Goal: Task Accomplishment & Management: Manage account settings

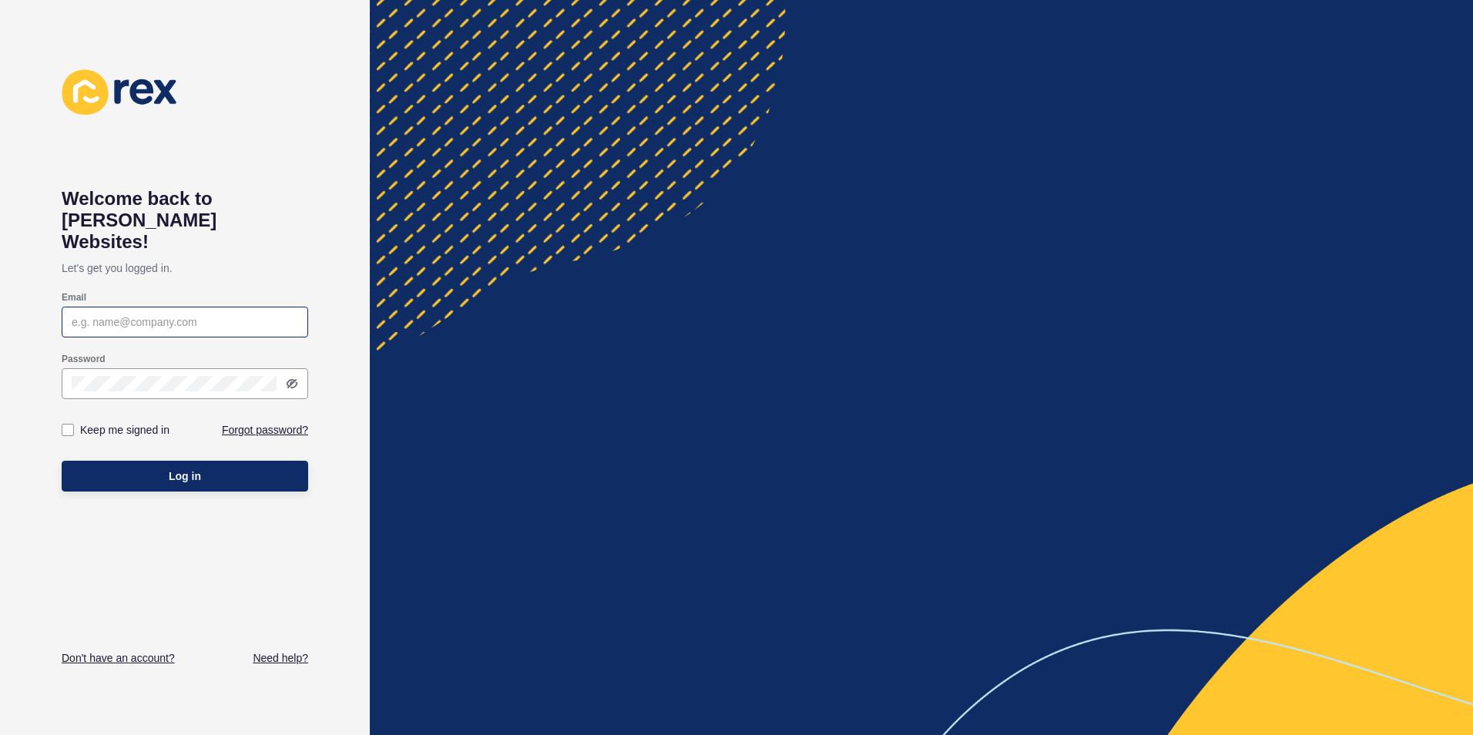
click at [177, 309] on div at bounding box center [185, 322] width 246 height 31
type input "[EMAIL_ADDRESS][PERSON_NAME][DOMAIN_NAME]"
click at [189, 376] on div at bounding box center [185, 383] width 246 height 31
click at [79, 421] on div "Keep me signed in" at bounding box center [123, 429] width 123 height 17
click at [70, 424] on label at bounding box center [68, 430] width 12 height 12
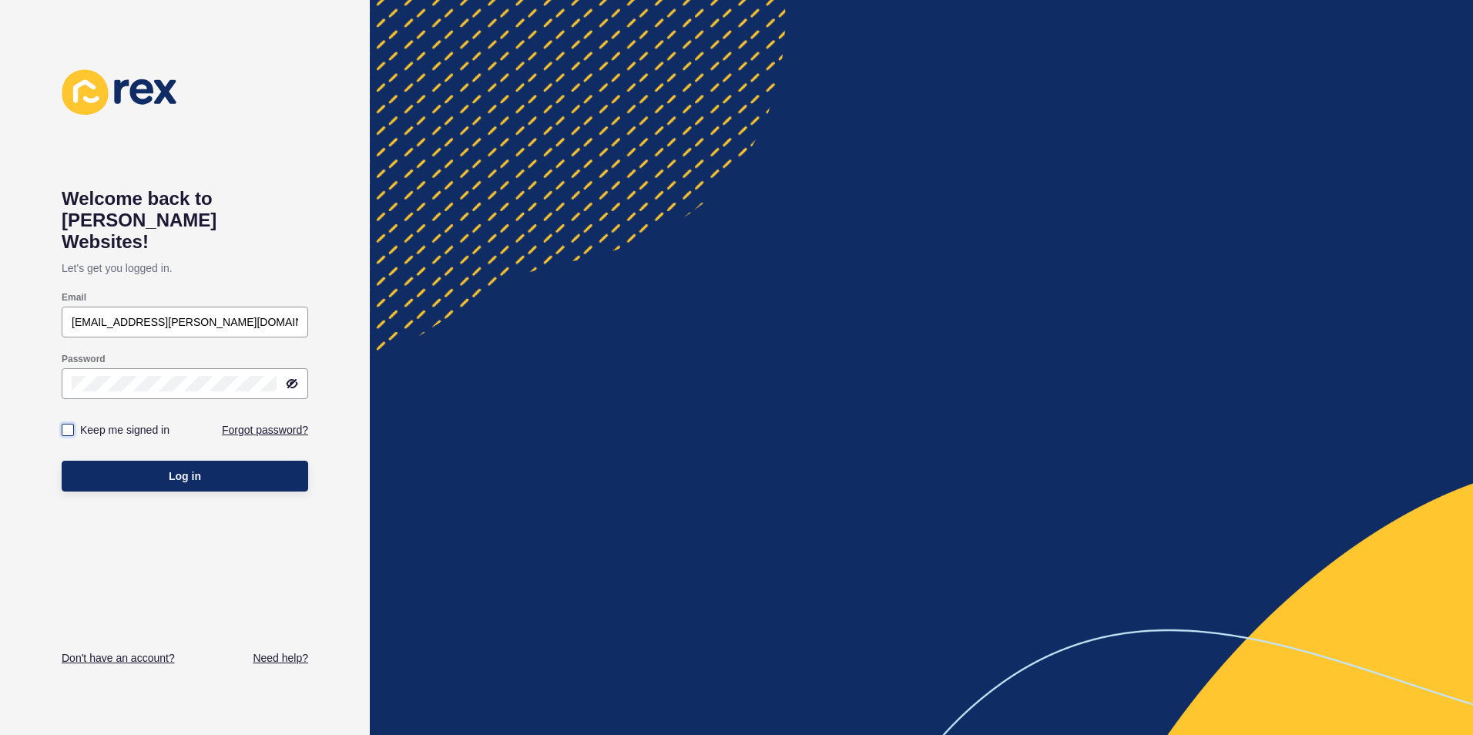
click at [70, 425] on input "Keep me signed in" at bounding box center [70, 430] width 10 height 10
checkbox input "true"
click at [96, 461] on button "Log in" at bounding box center [185, 476] width 246 height 31
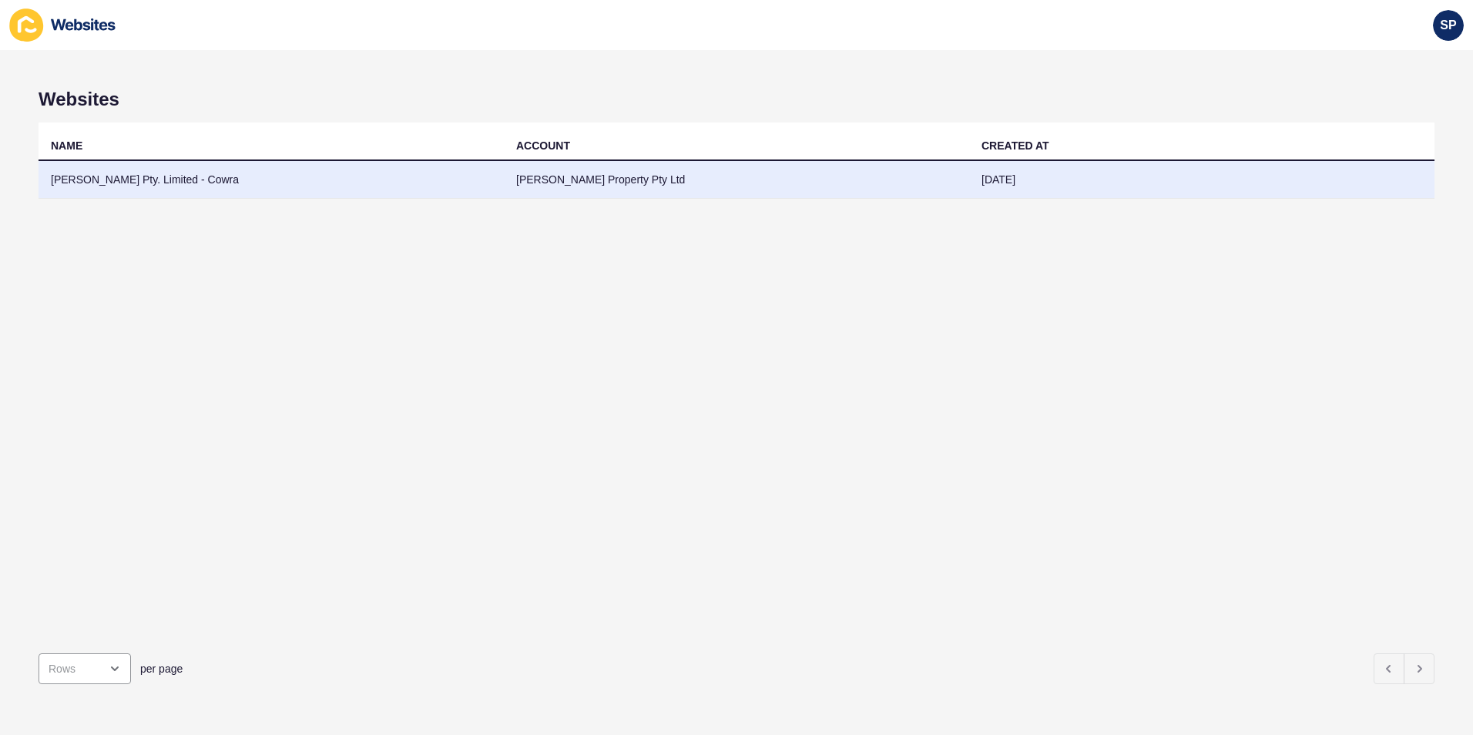
click at [166, 185] on td "[PERSON_NAME] Pty. Limited - Cowra" at bounding box center [271, 180] width 465 height 38
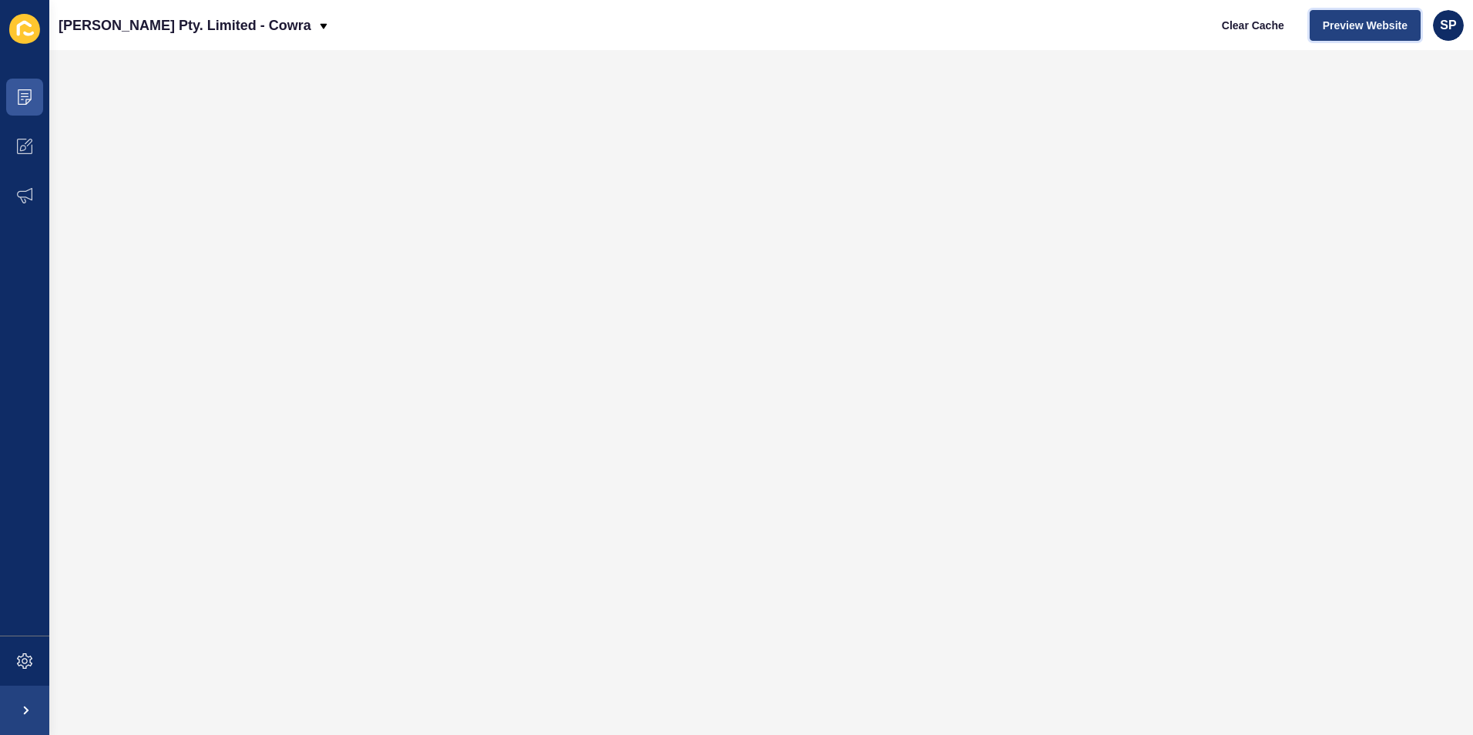
click at [1332, 24] on span "Preview Website" at bounding box center [1364, 25] width 85 height 15
click at [32, 146] on span at bounding box center [24, 146] width 49 height 49
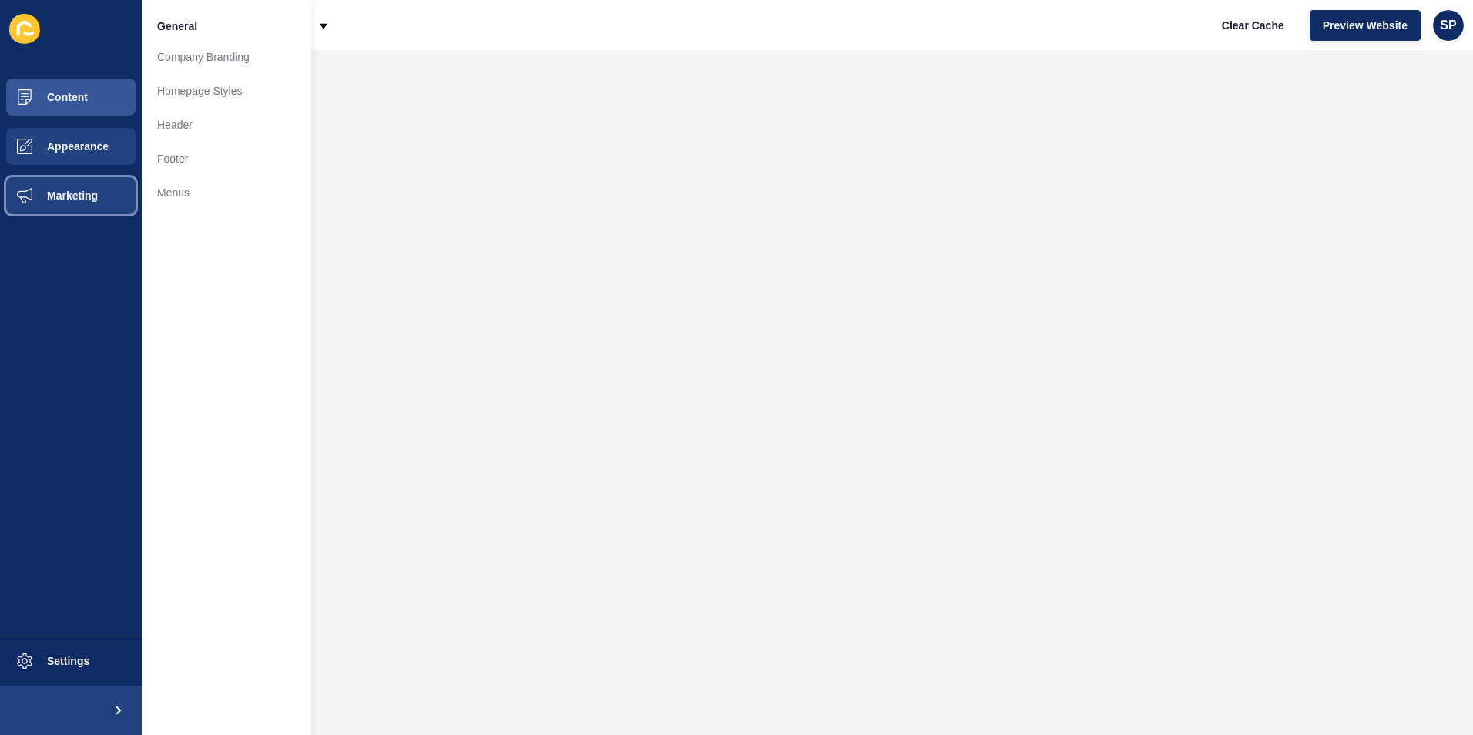
click at [59, 189] on button "Marketing" at bounding box center [71, 195] width 142 height 49
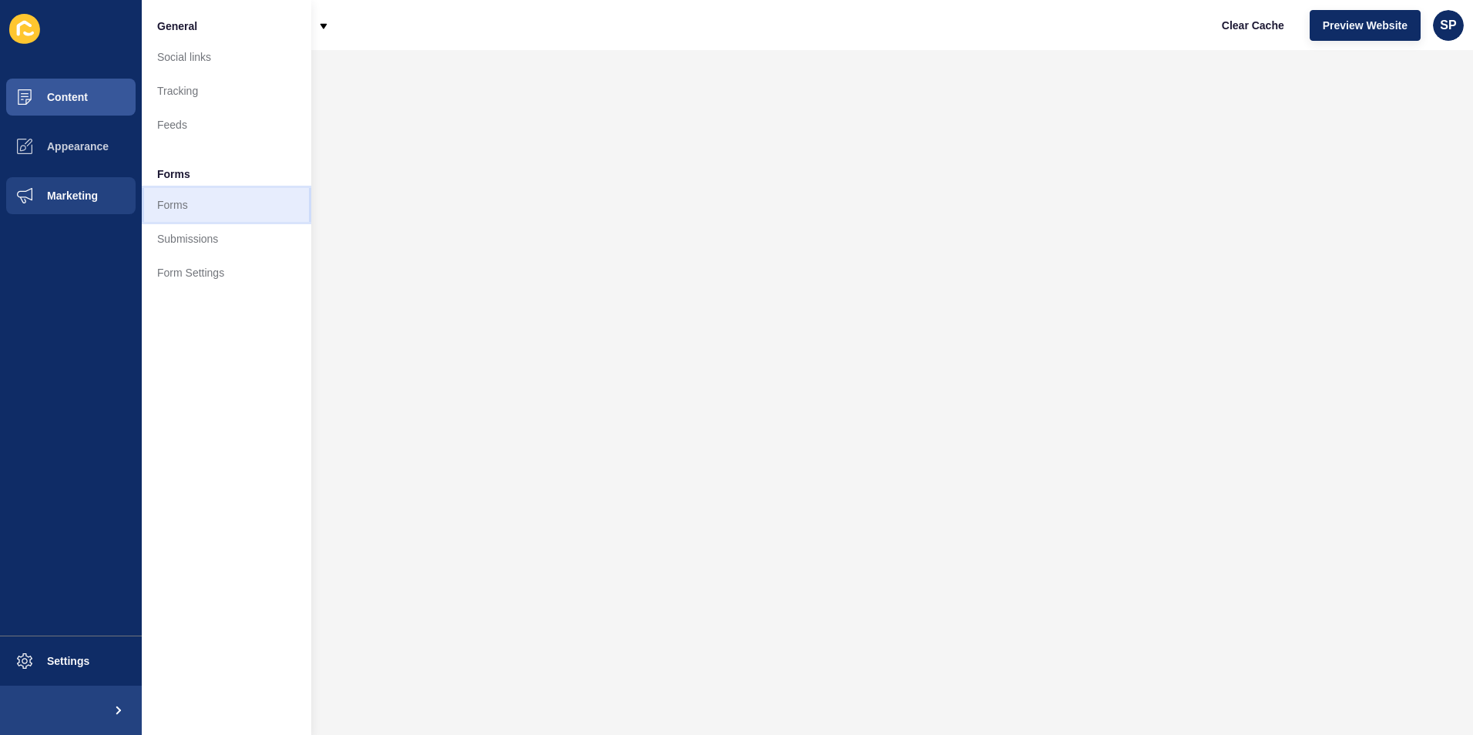
click at [175, 216] on link "Forms" at bounding box center [226, 205] width 169 height 34
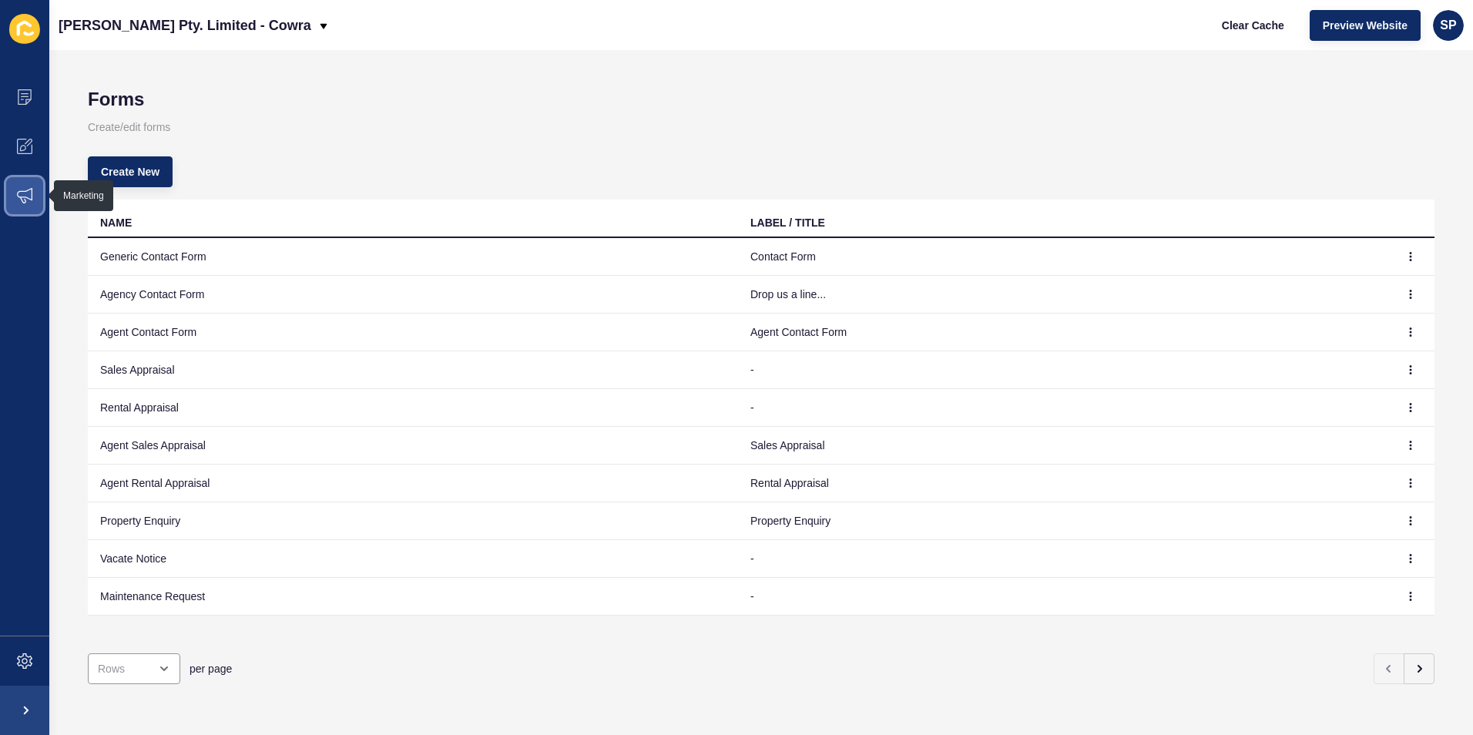
click at [16, 190] on span at bounding box center [24, 195] width 49 height 49
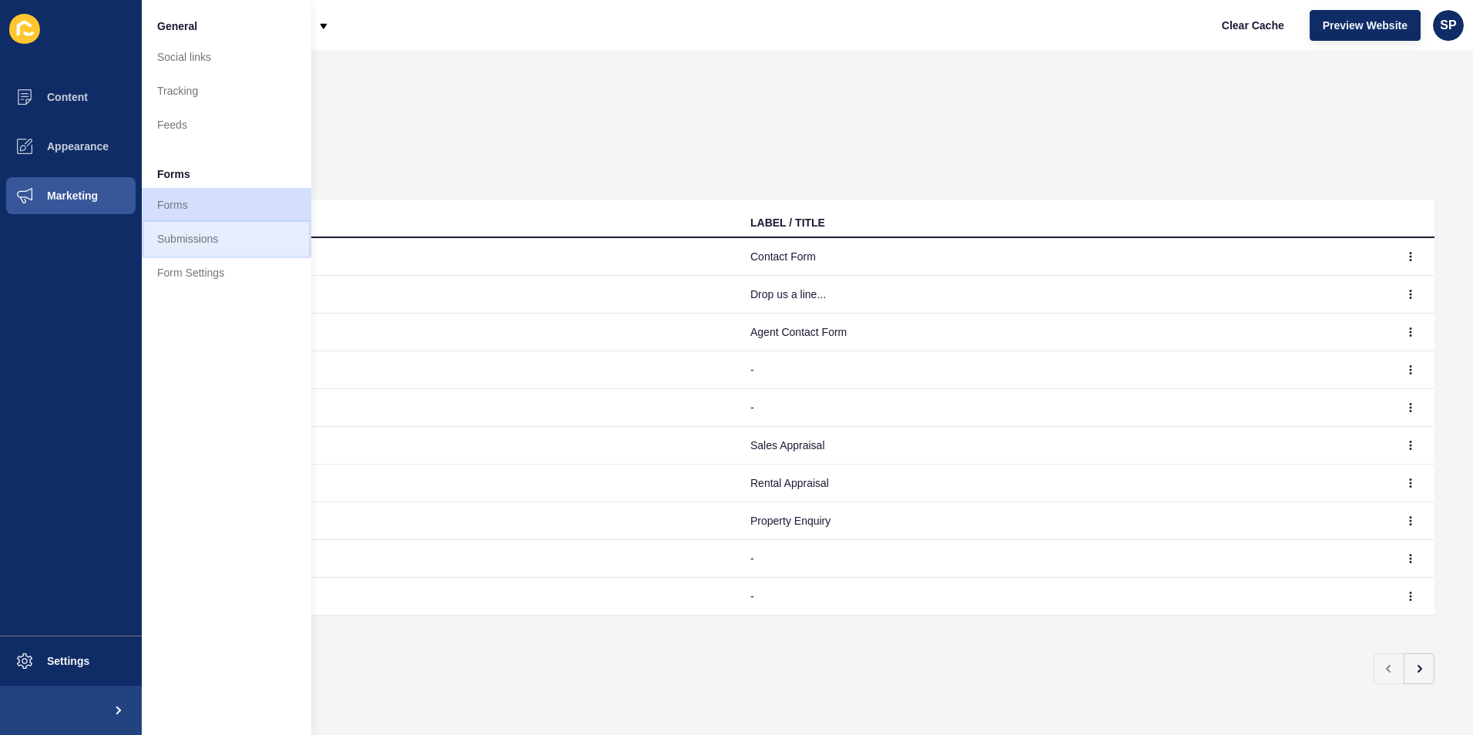
click at [167, 240] on link "Submissions" at bounding box center [226, 239] width 169 height 34
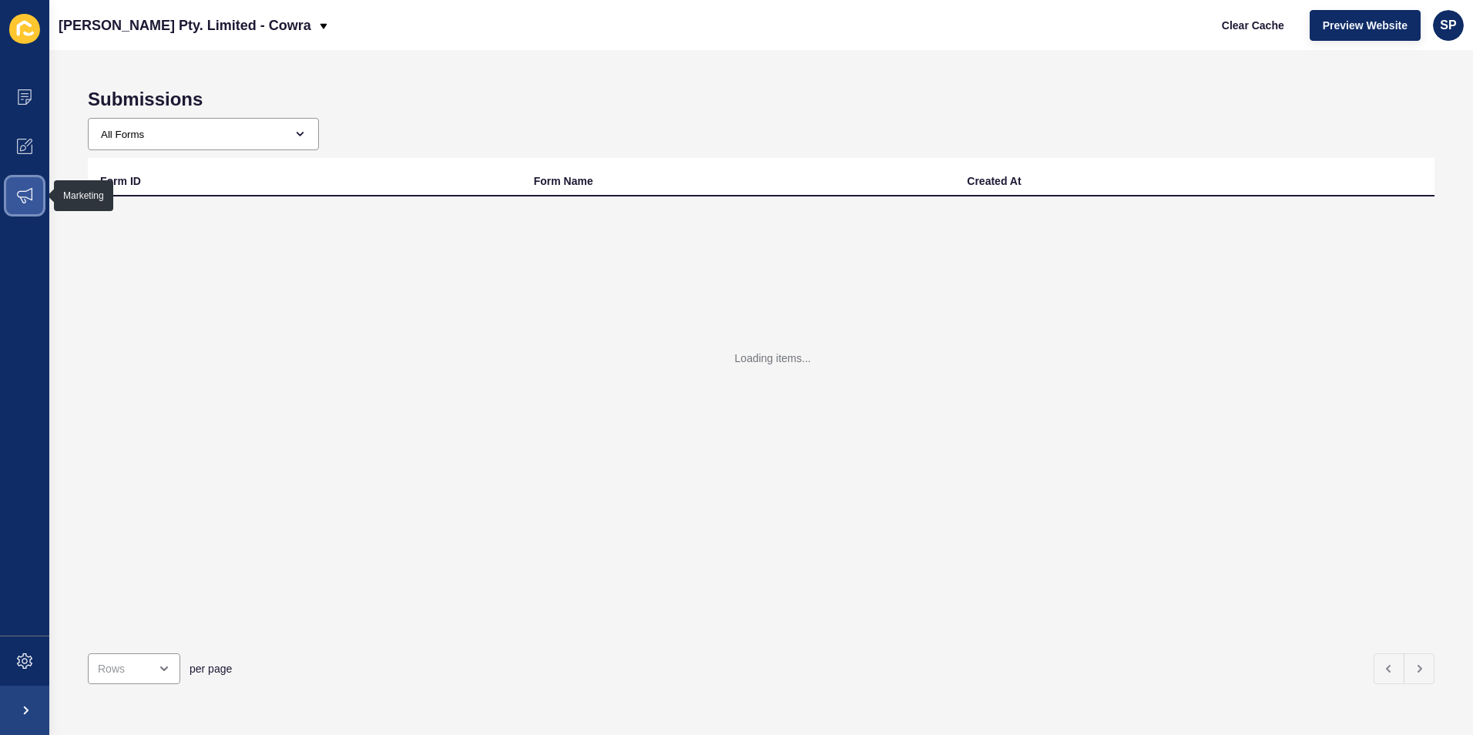
click at [27, 203] on icon at bounding box center [24, 195] width 15 height 15
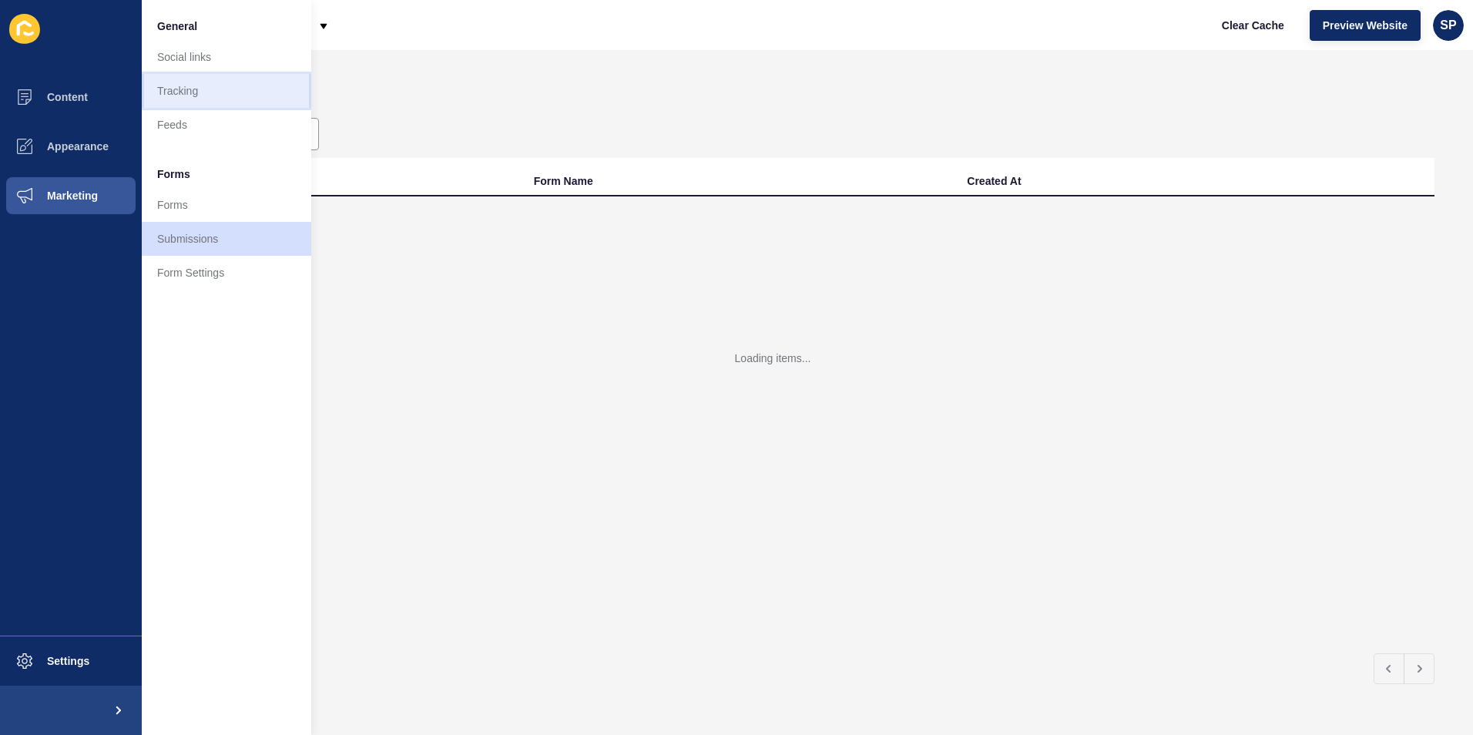
click at [188, 94] on link "Tracking" at bounding box center [226, 91] width 169 height 34
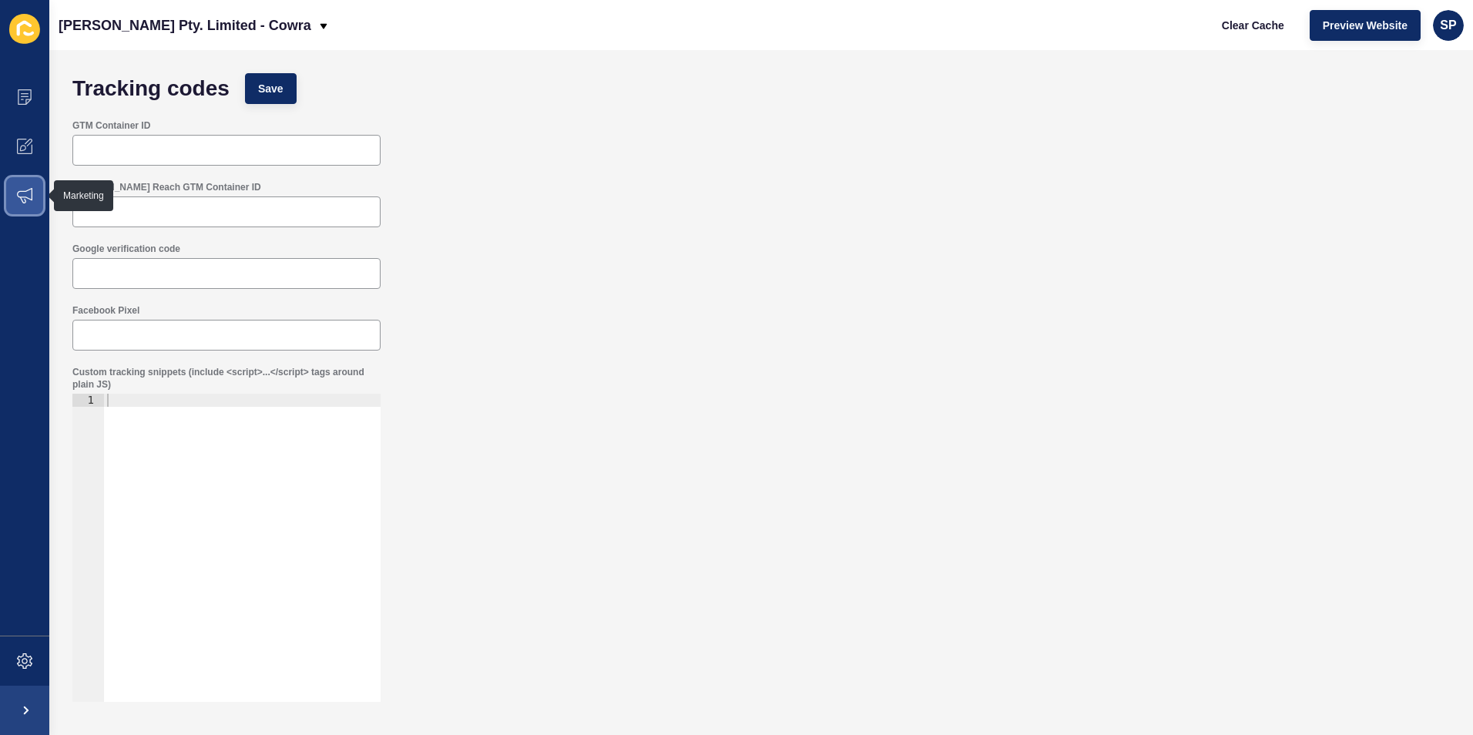
click at [35, 203] on span at bounding box center [24, 195] width 49 height 49
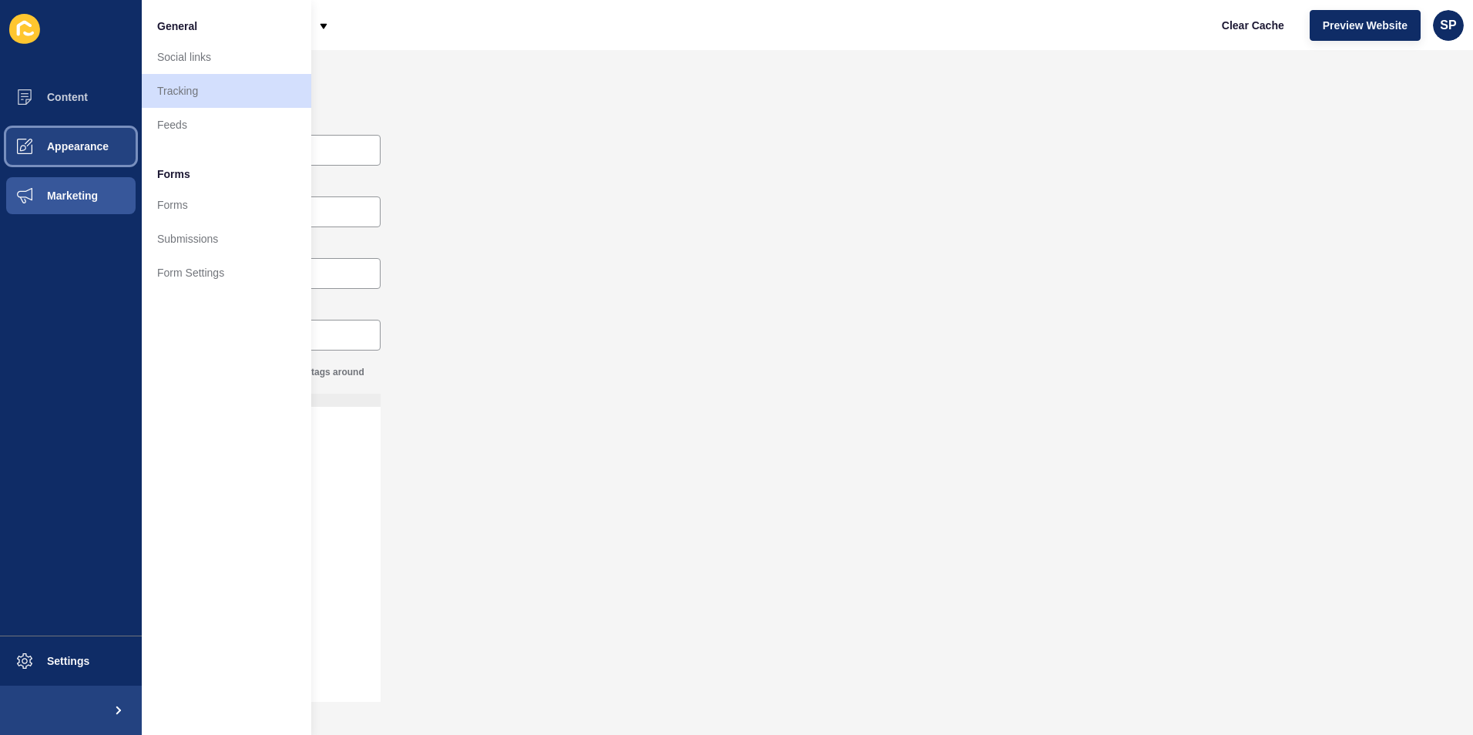
click at [26, 139] on icon at bounding box center [24, 146] width 15 height 15
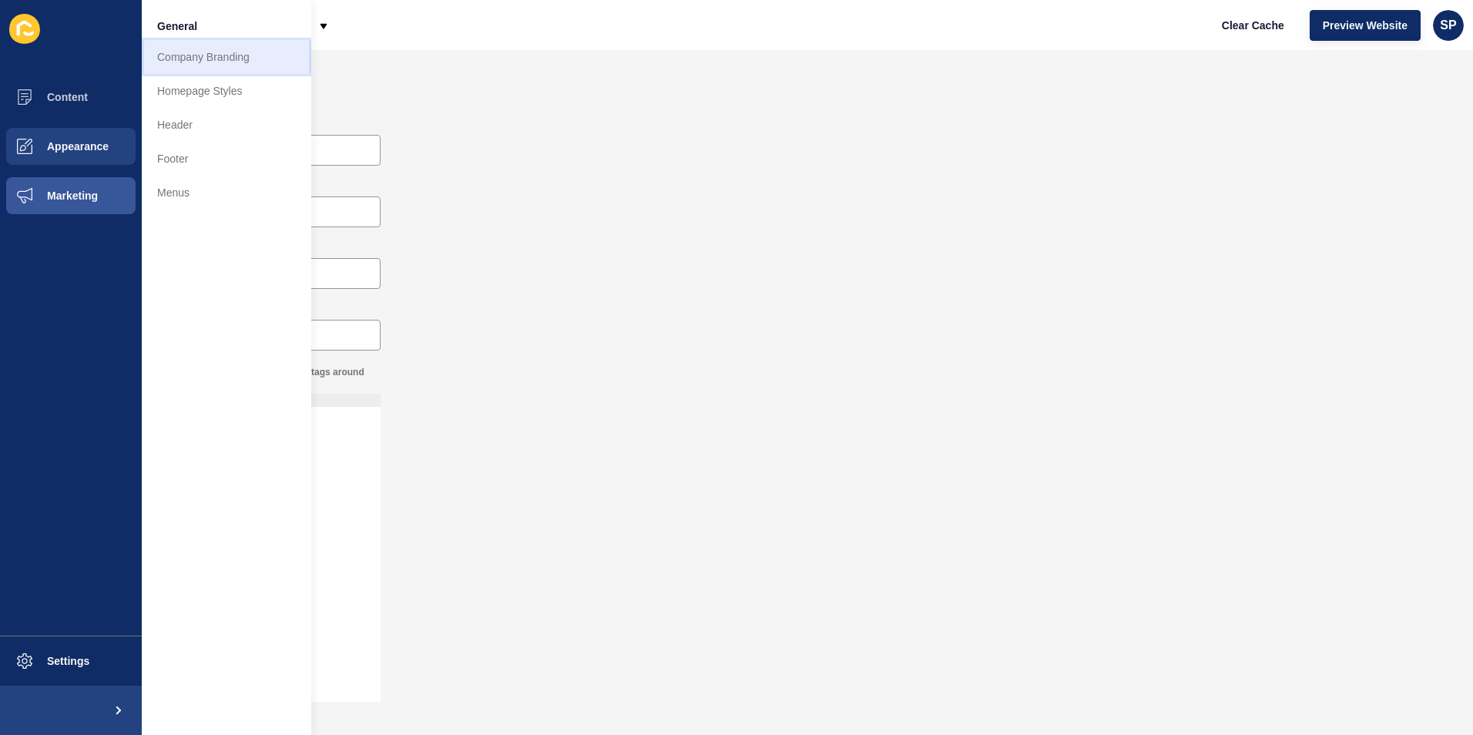
click at [174, 54] on link "Company Branding" at bounding box center [226, 57] width 169 height 34
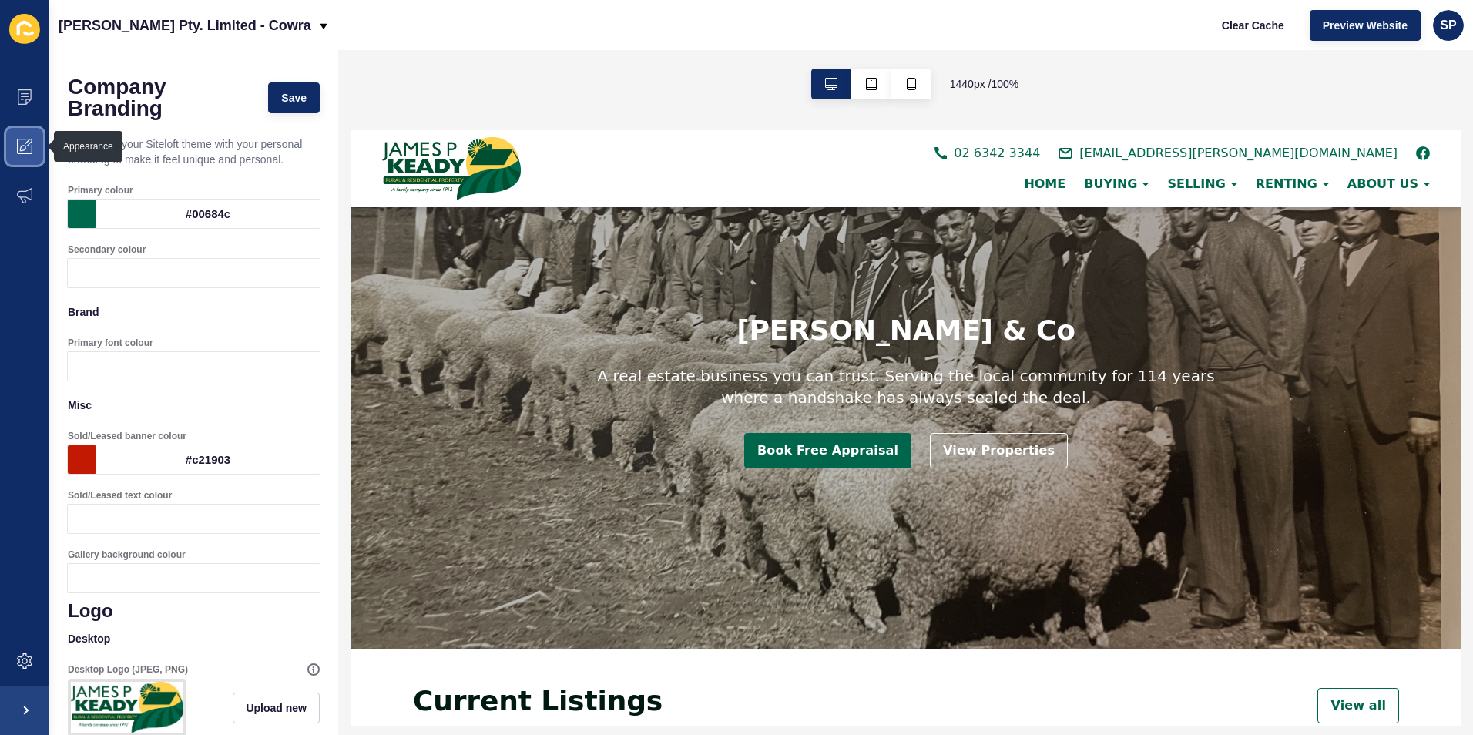
click at [37, 148] on span at bounding box center [24, 146] width 49 height 49
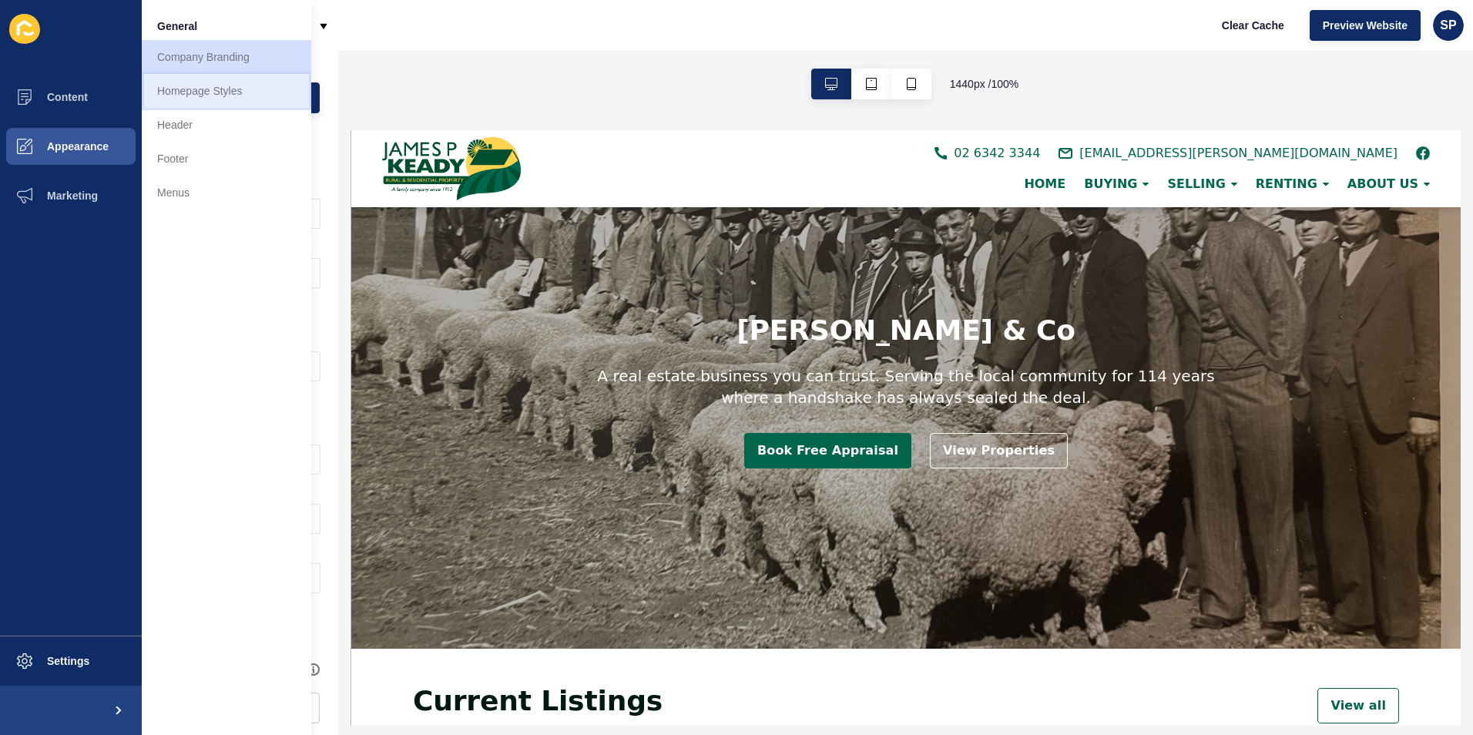
click at [177, 92] on link "Homepage Styles" at bounding box center [226, 91] width 169 height 34
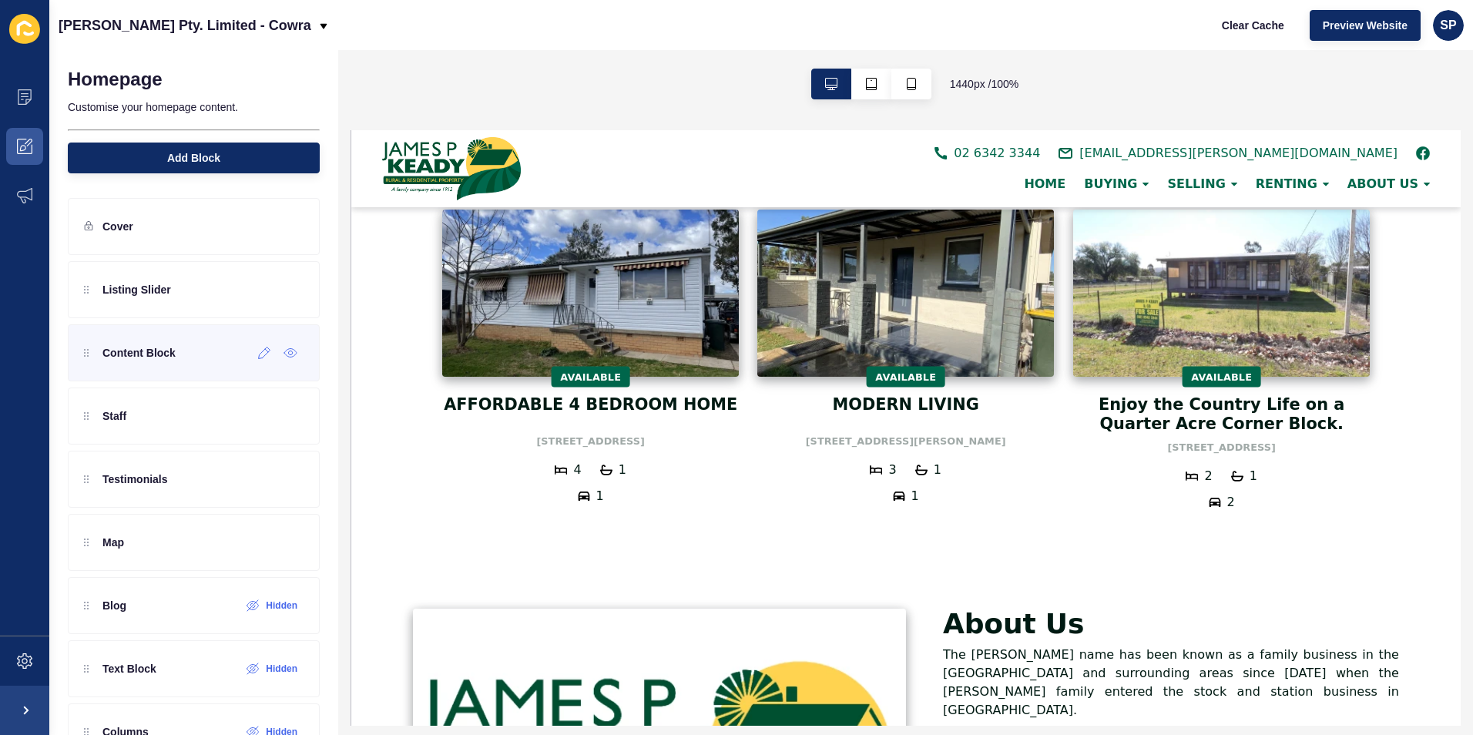
click at [89, 358] on div at bounding box center [88, 352] width 9 height 15
click at [283, 355] on icon at bounding box center [290, 353] width 14 height 12
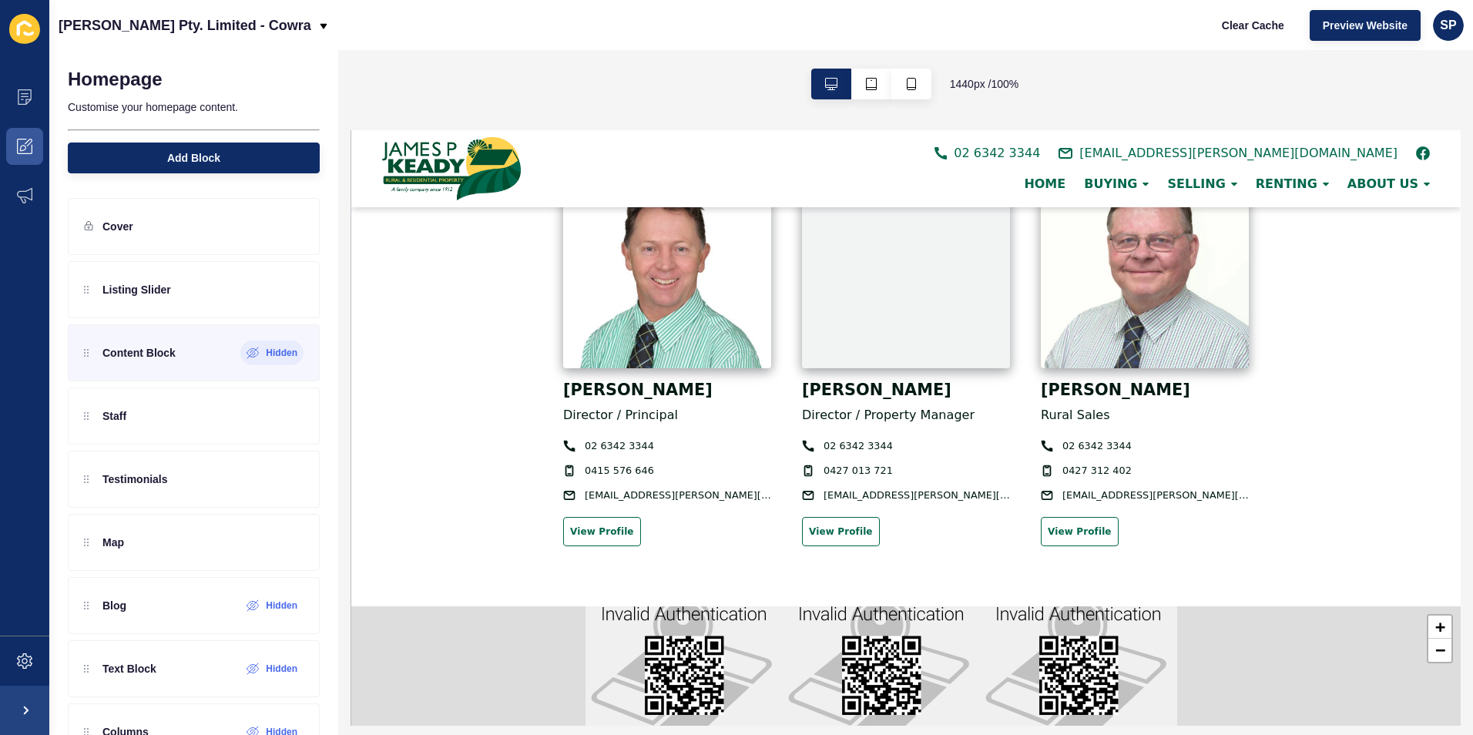
scroll to position [693, 0]
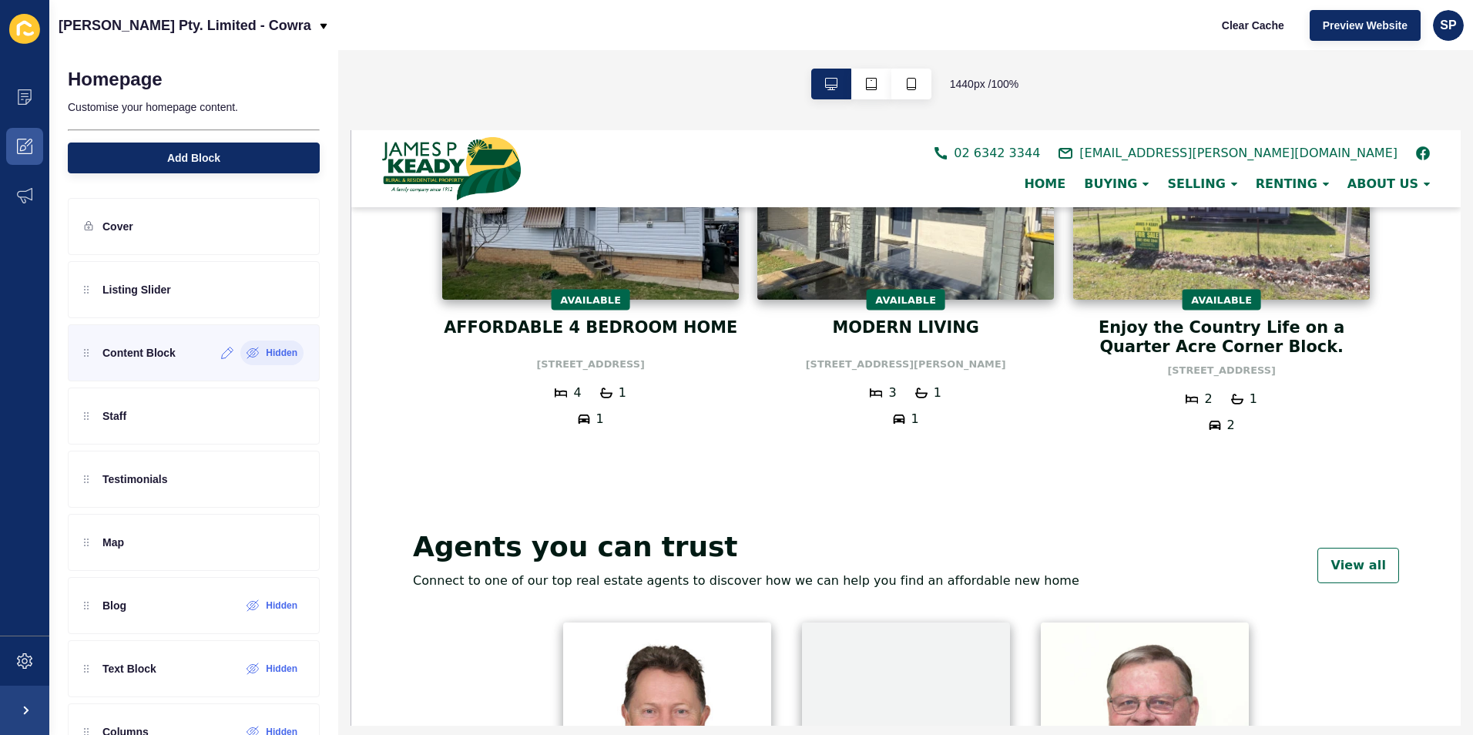
click at [266, 349] on label "Hidden" at bounding box center [282, 353] width 32 height 12
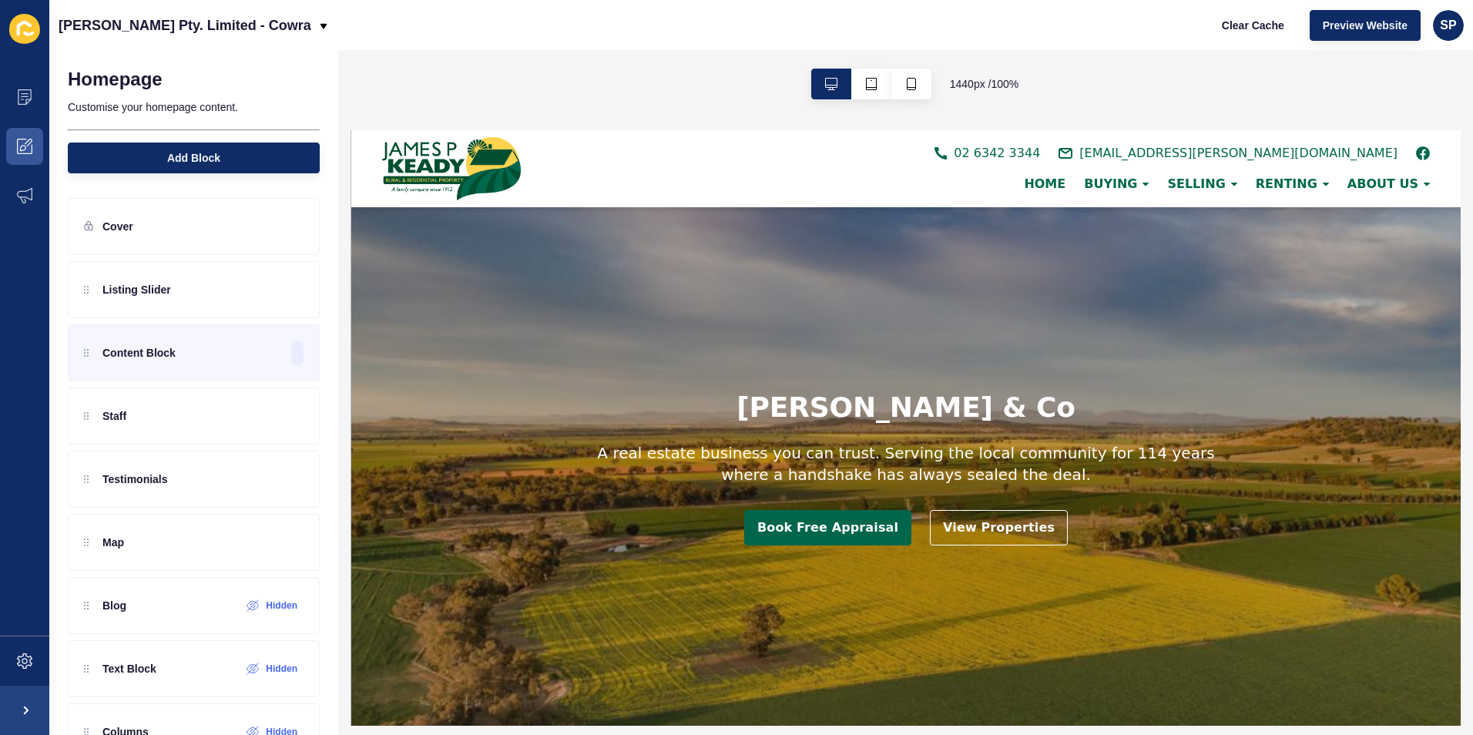
scroll to position [308, 0]
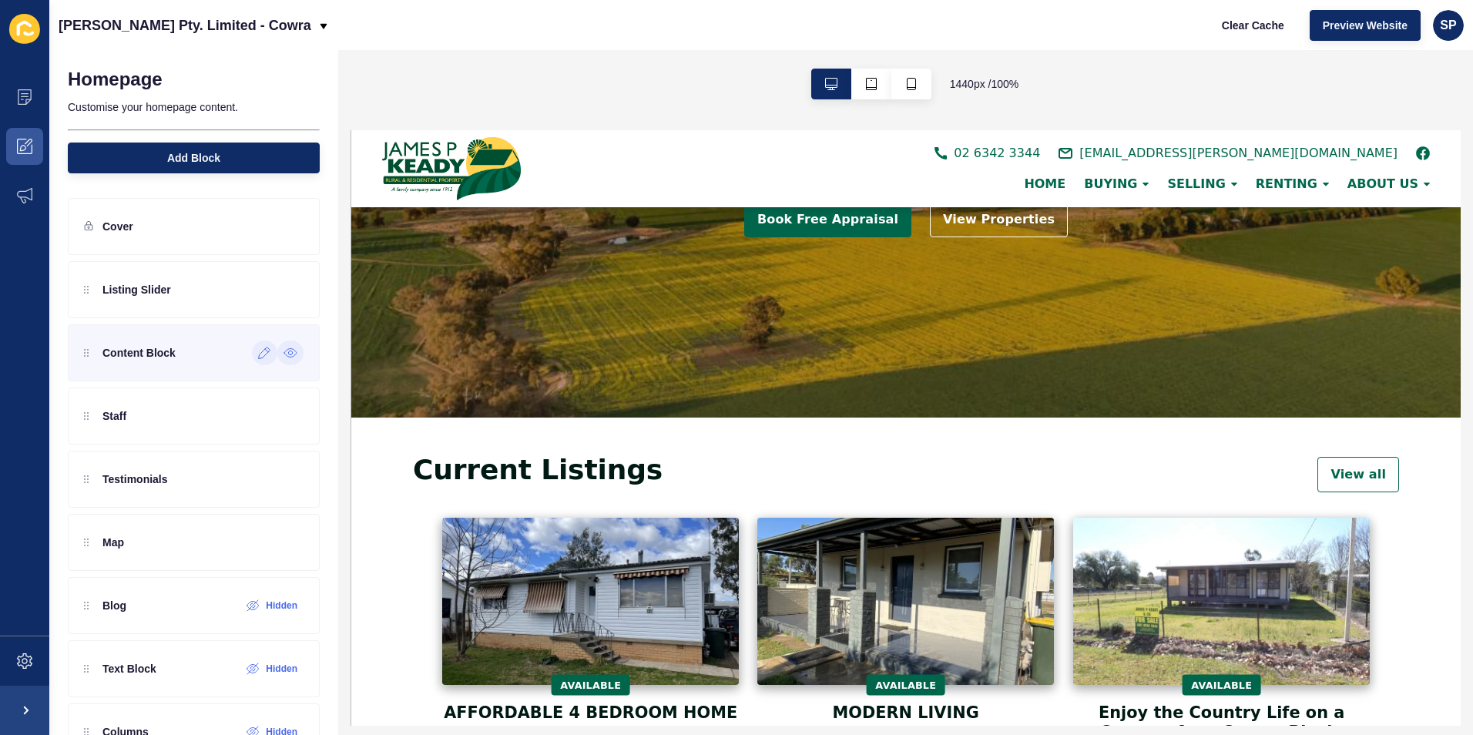
click at [259, 354] on icon at bounding box center [265, 353] width 12 height 12
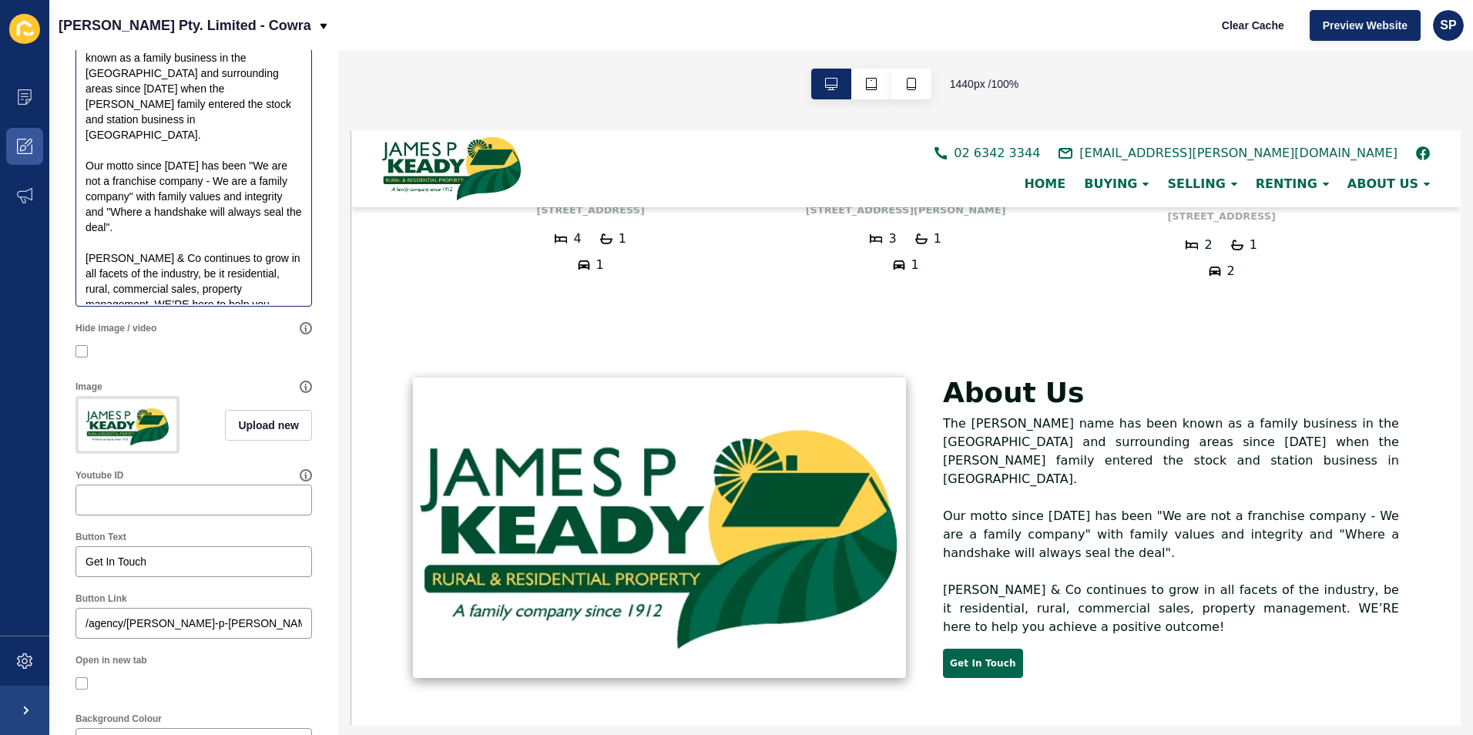
scroll to position [539, 0]
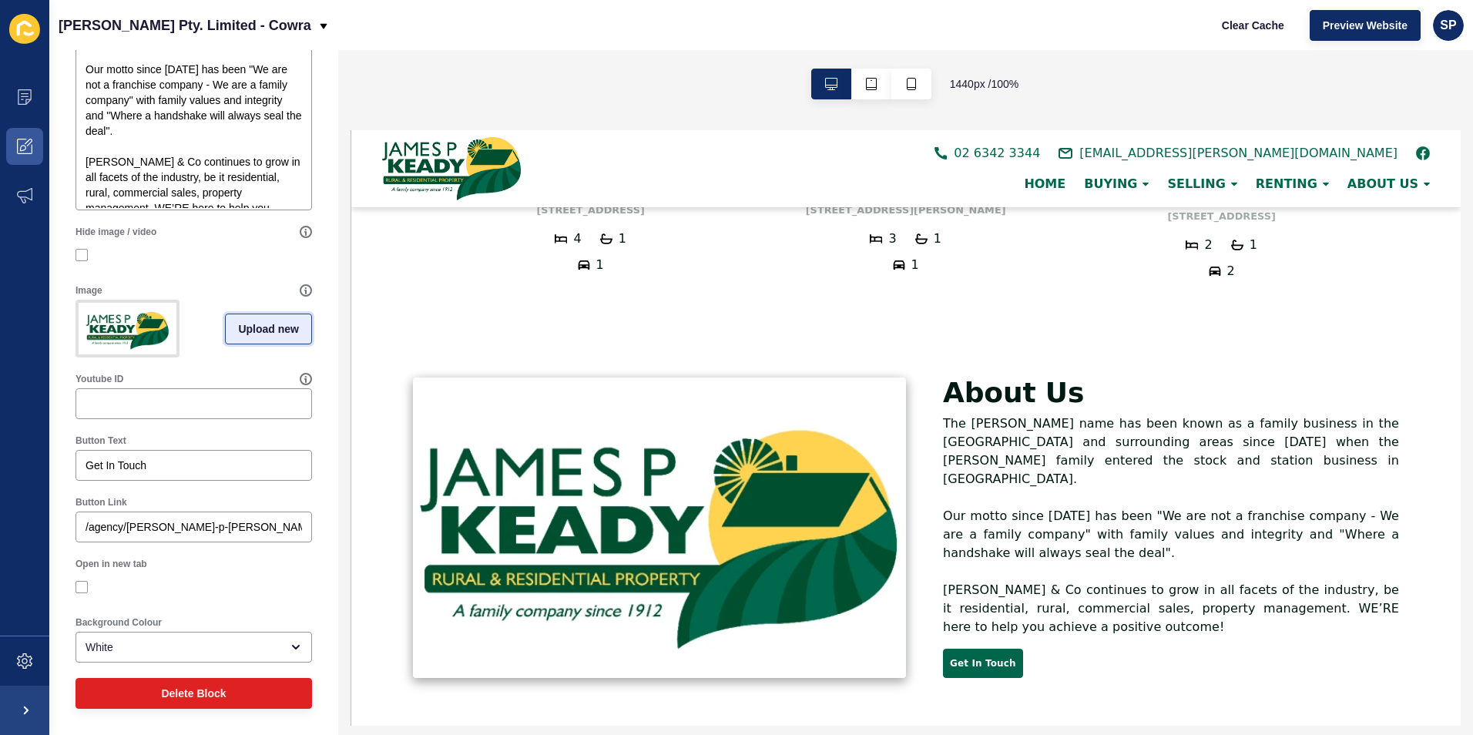
click at [258, 321] on span "Upload new" at bounding box center [268, 328] width 61 height 15
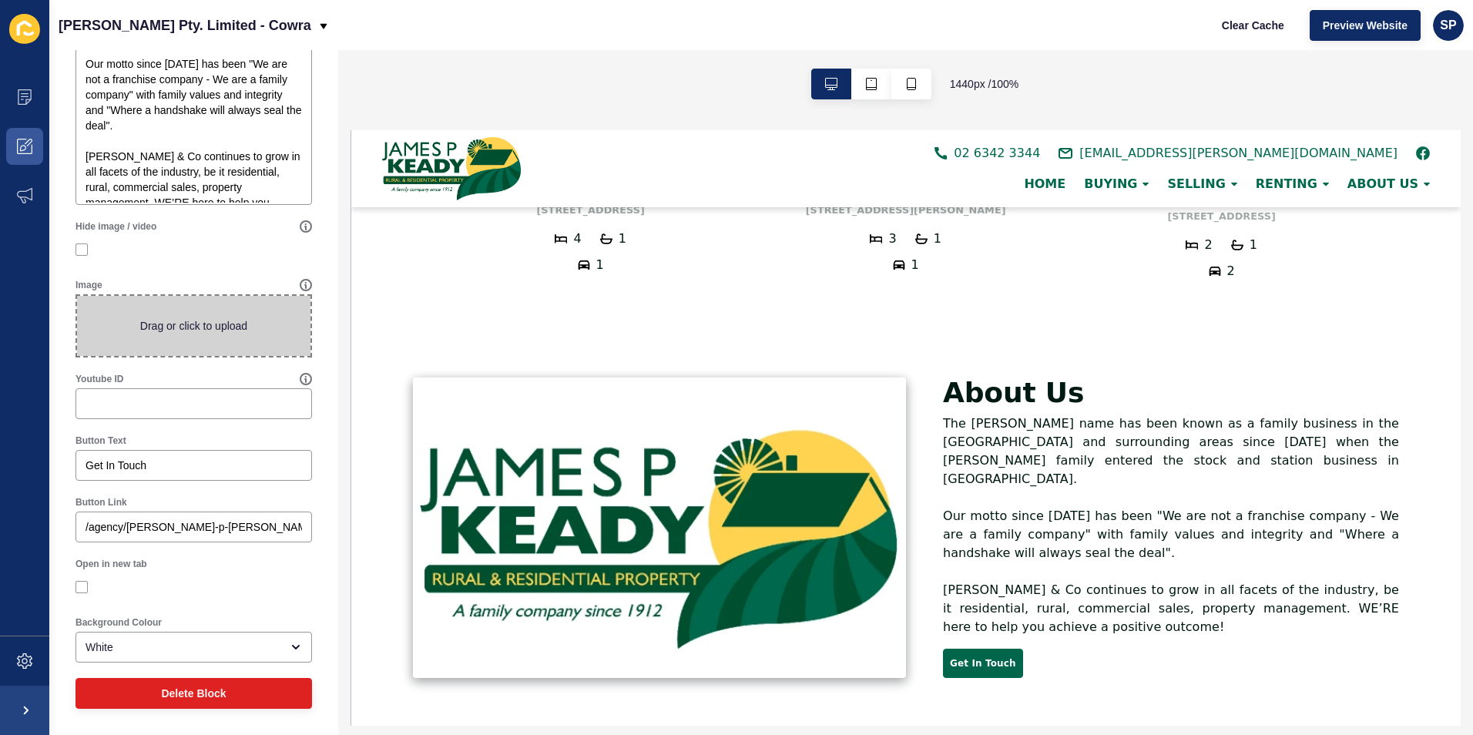
scroll to position [536, 0]
click at [258, 320] on span at bounding box center [193, 326] width 233 height 60
click at [77, 296] on input "Drag or click to upload" at bounding box center [77, 296] width 0 height 0
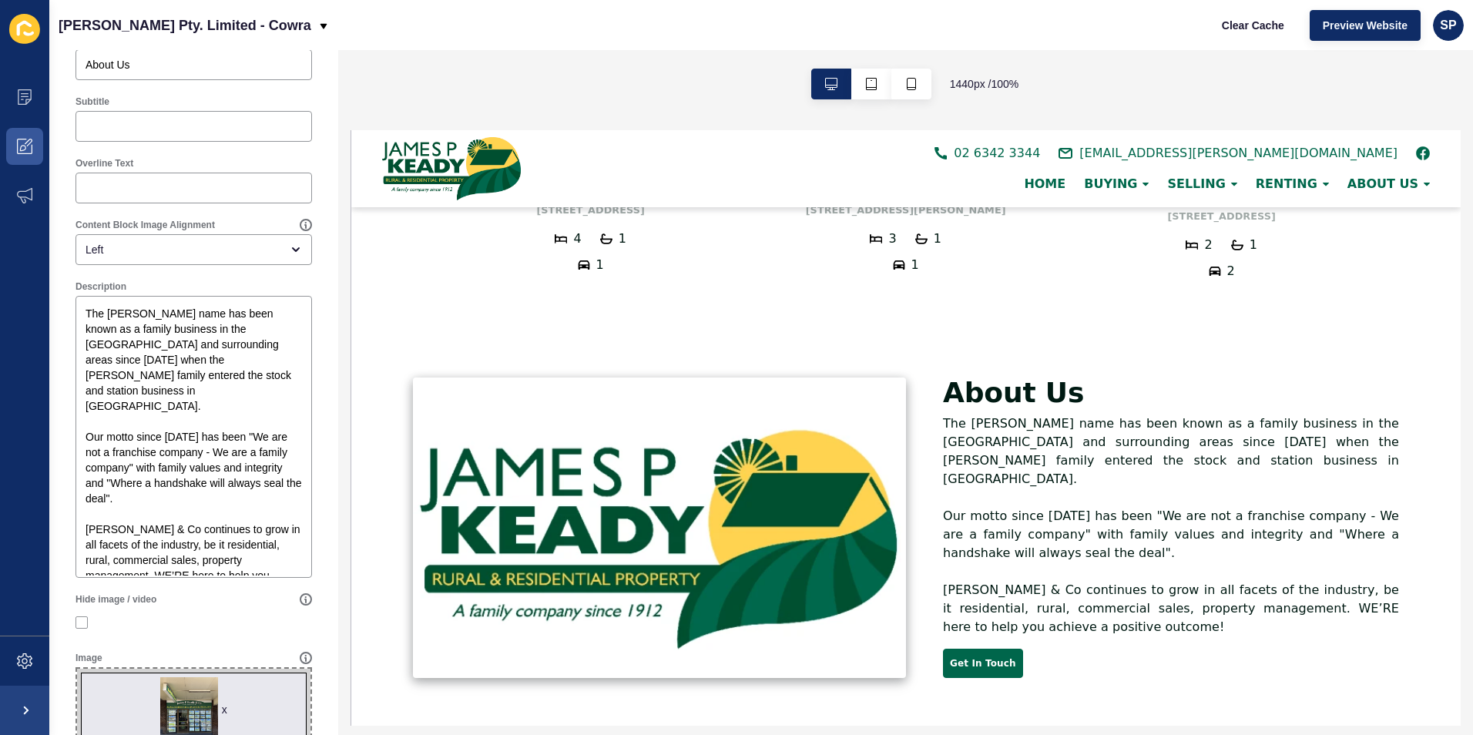
scroll to position [0, 0]
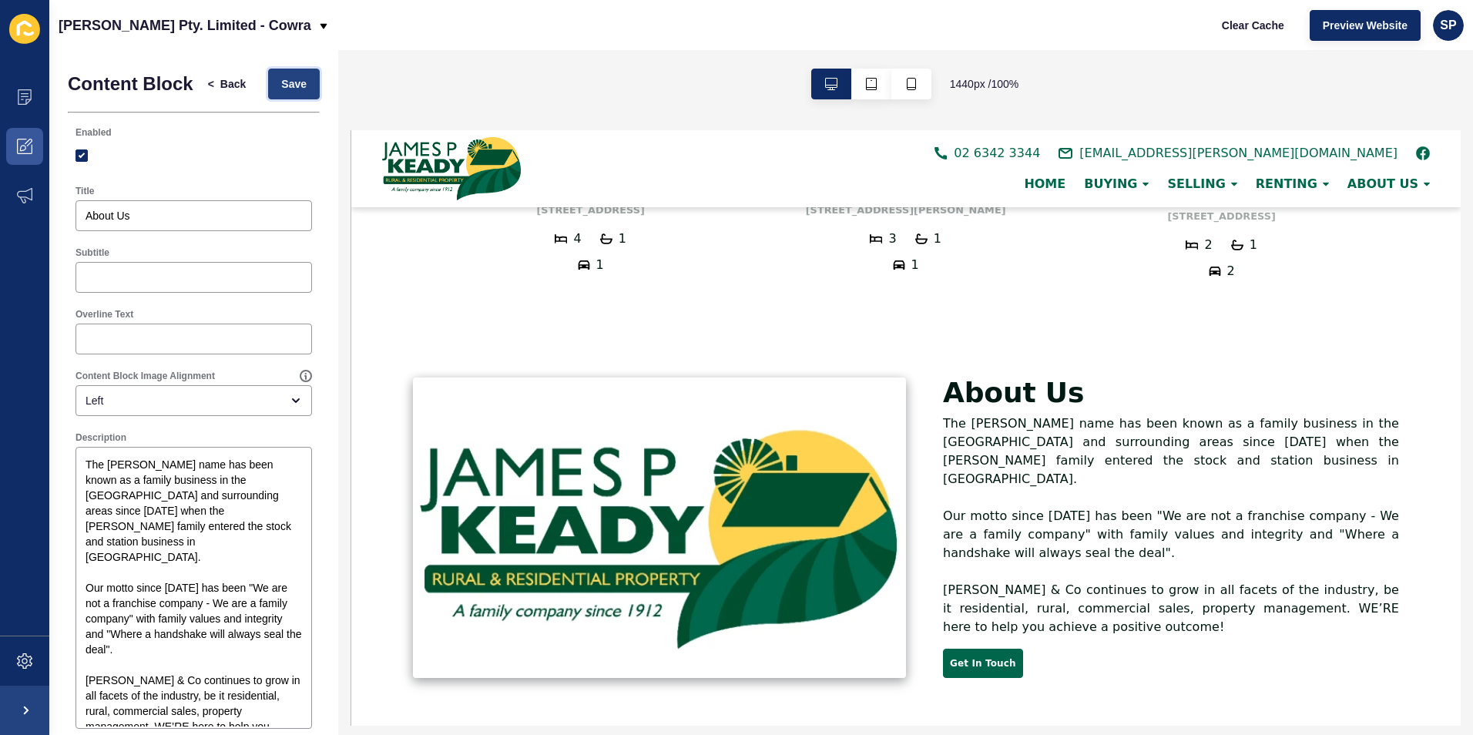
click at [283, 82] on span "Save" at bounding box center [293, 83] width 25 height 15
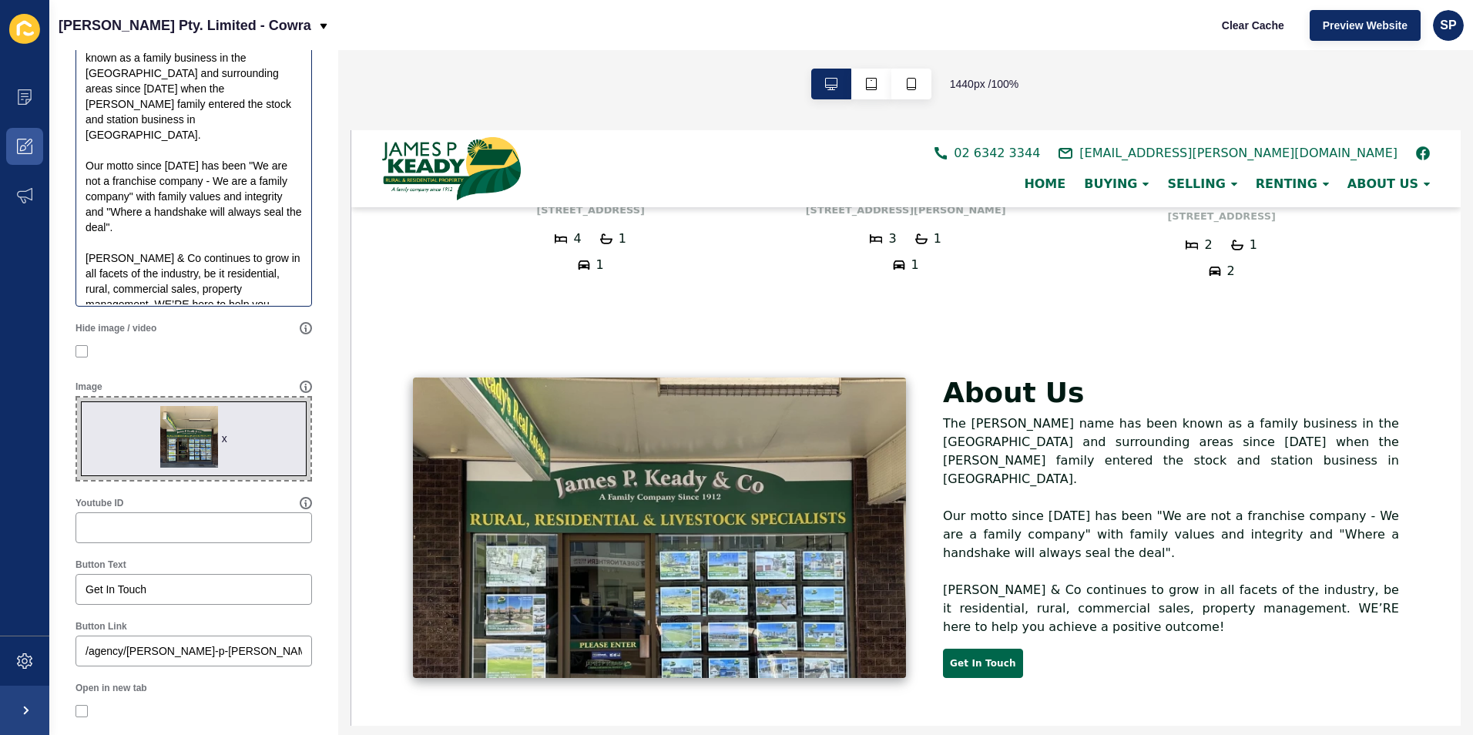
scroll to position [462, 0]
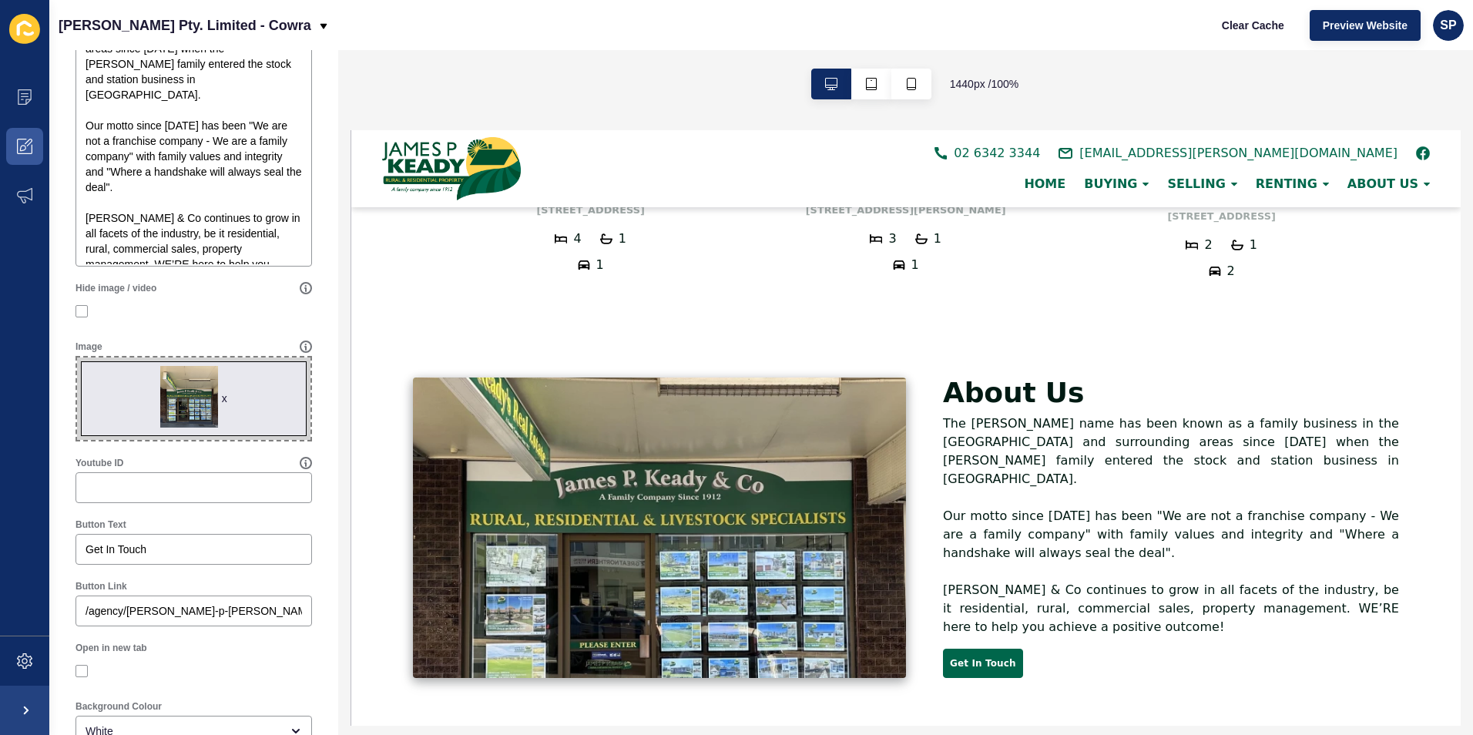
click at [167, 414] on span "x" at bounding box center [193, 398] width 233 height 82
click at [77, 357] on input "x Drag or click to upload" at bounding box center [77, 357] width 0 height 0
type input "C:\fakepath\front of office.jpg"
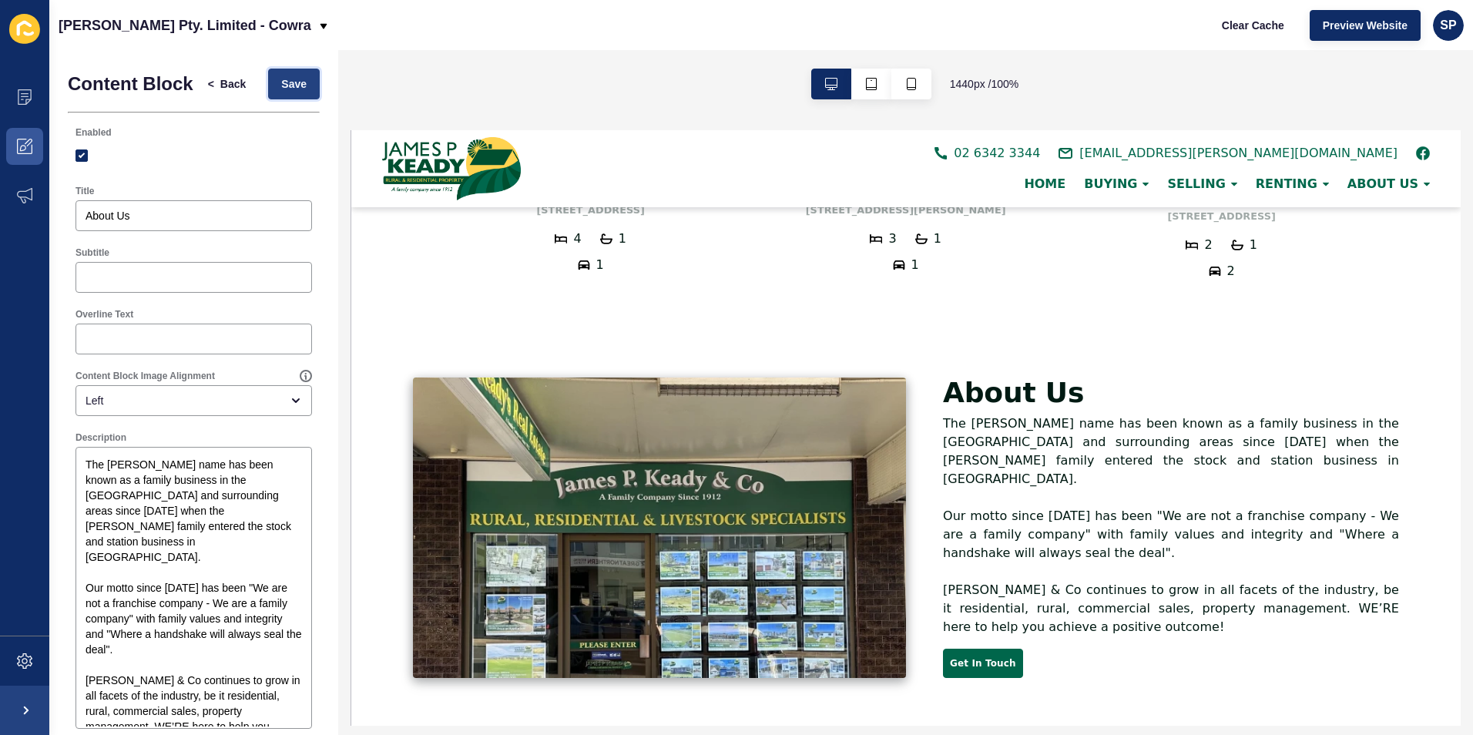
click at [287, 92] on span "Save" at bounding box center [293, 83] width 25 height 15
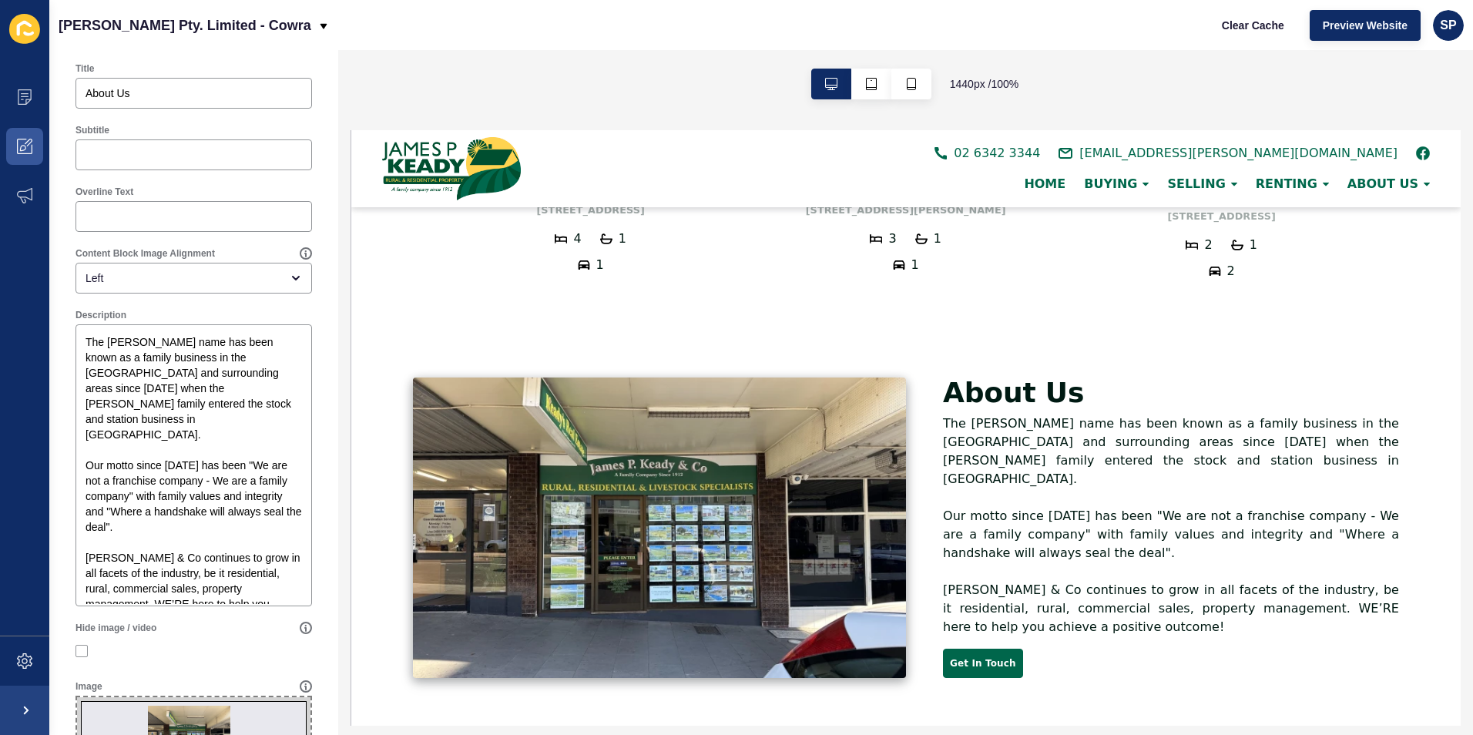
scroll to position [462, 0]
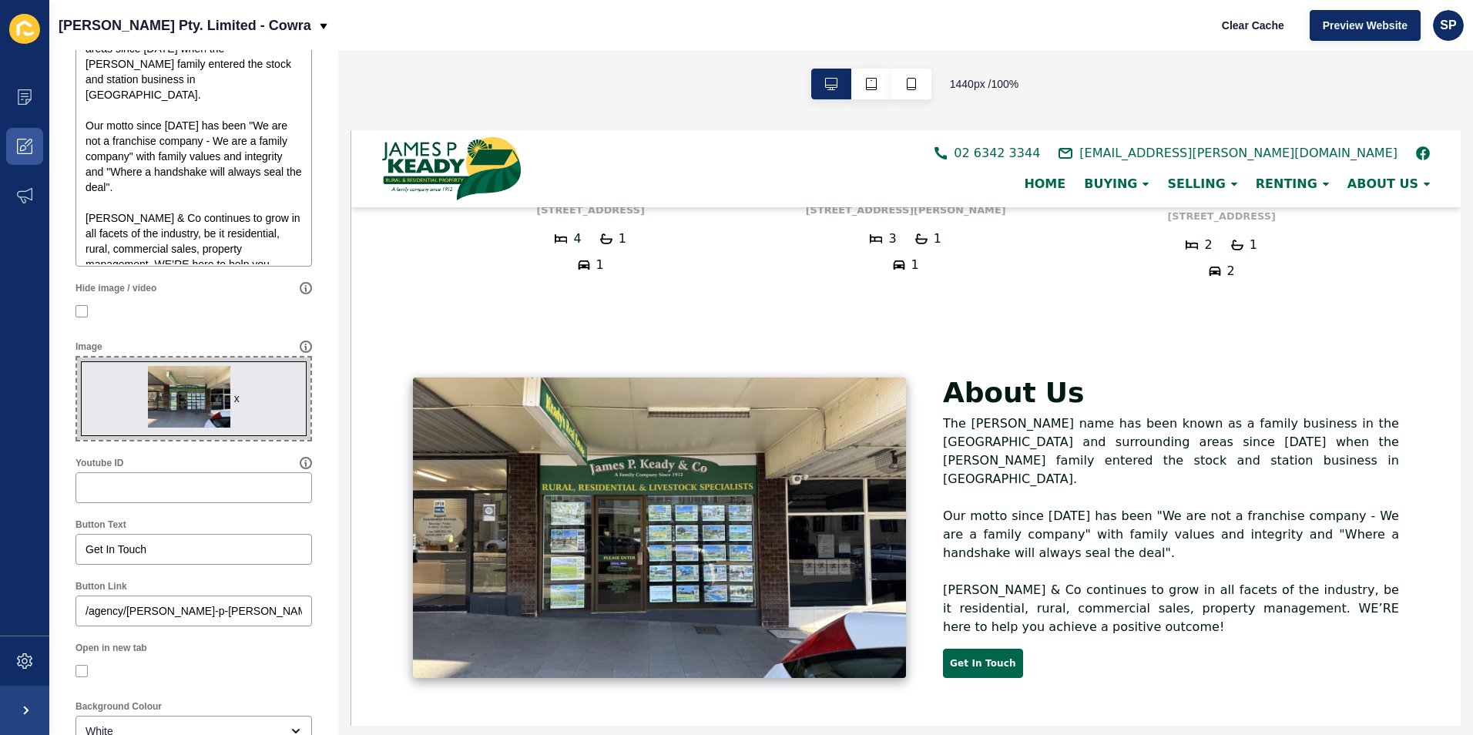
click at [234, 406] on div "x" at bounding box center [236, 397] width 5 height 15
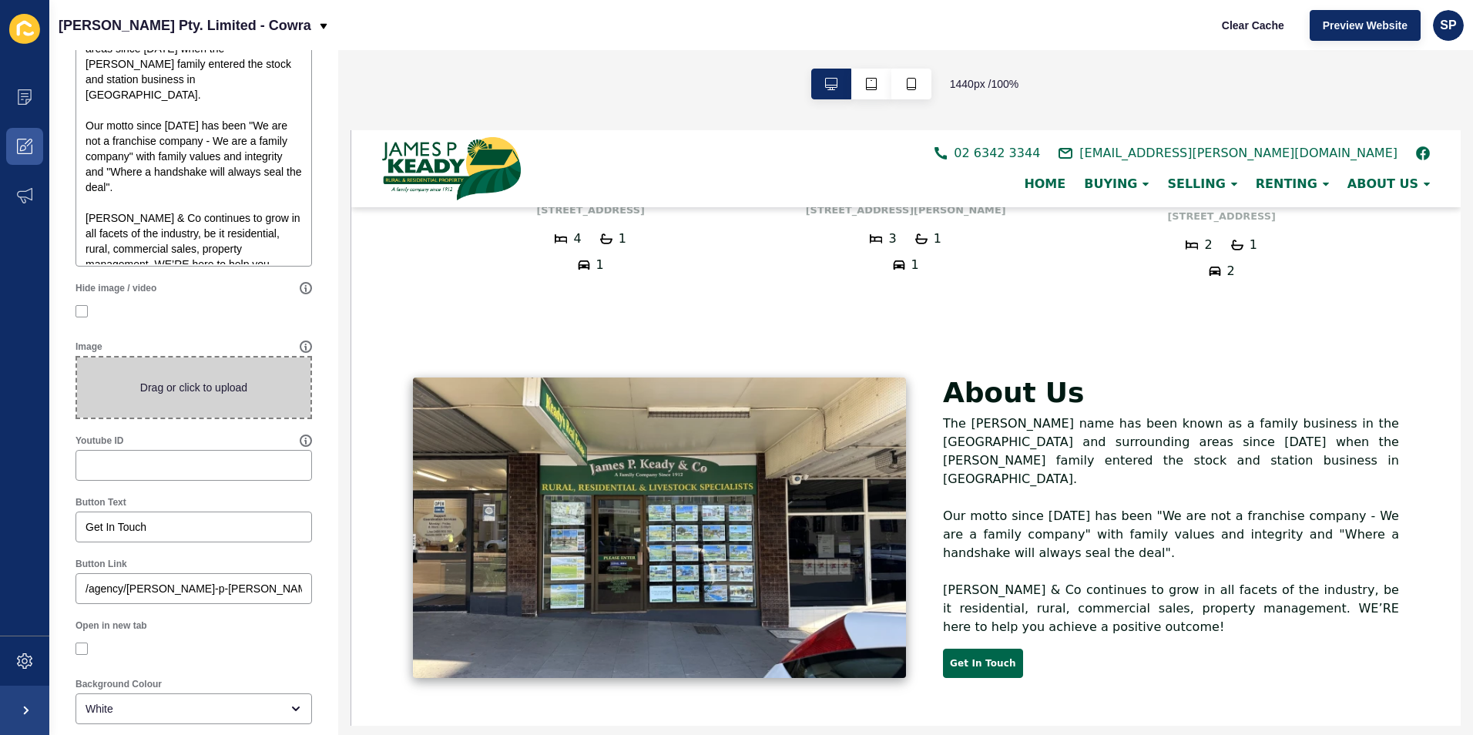
click at [209, 414] on span at bounding box center [193, 387] width 233 height 60
click at [77, 357] on input "Drag or click to upload" at bounding box center [77, 357] width 0 height 0
type input "C:\fakepath\front of office - cropped.jpg"
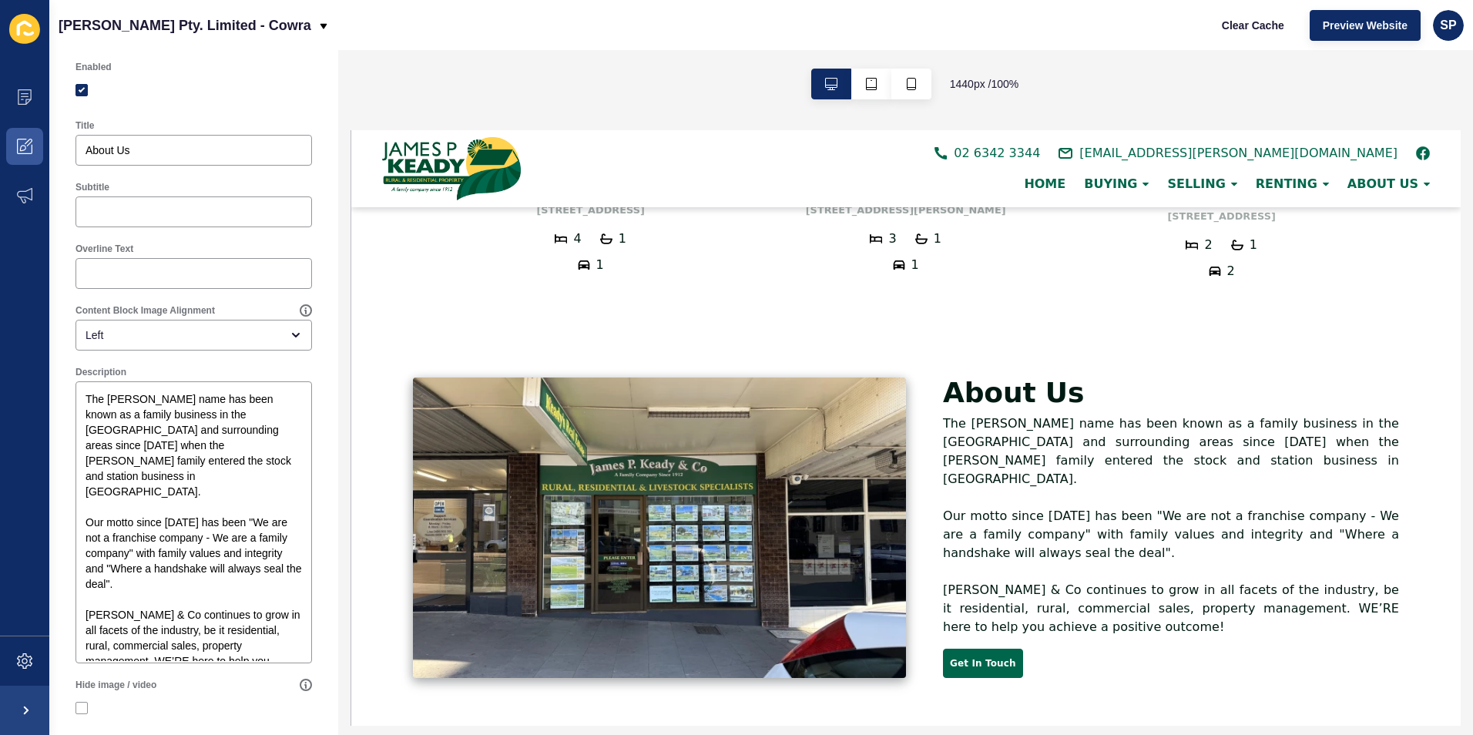
scroll to position [0, 0]
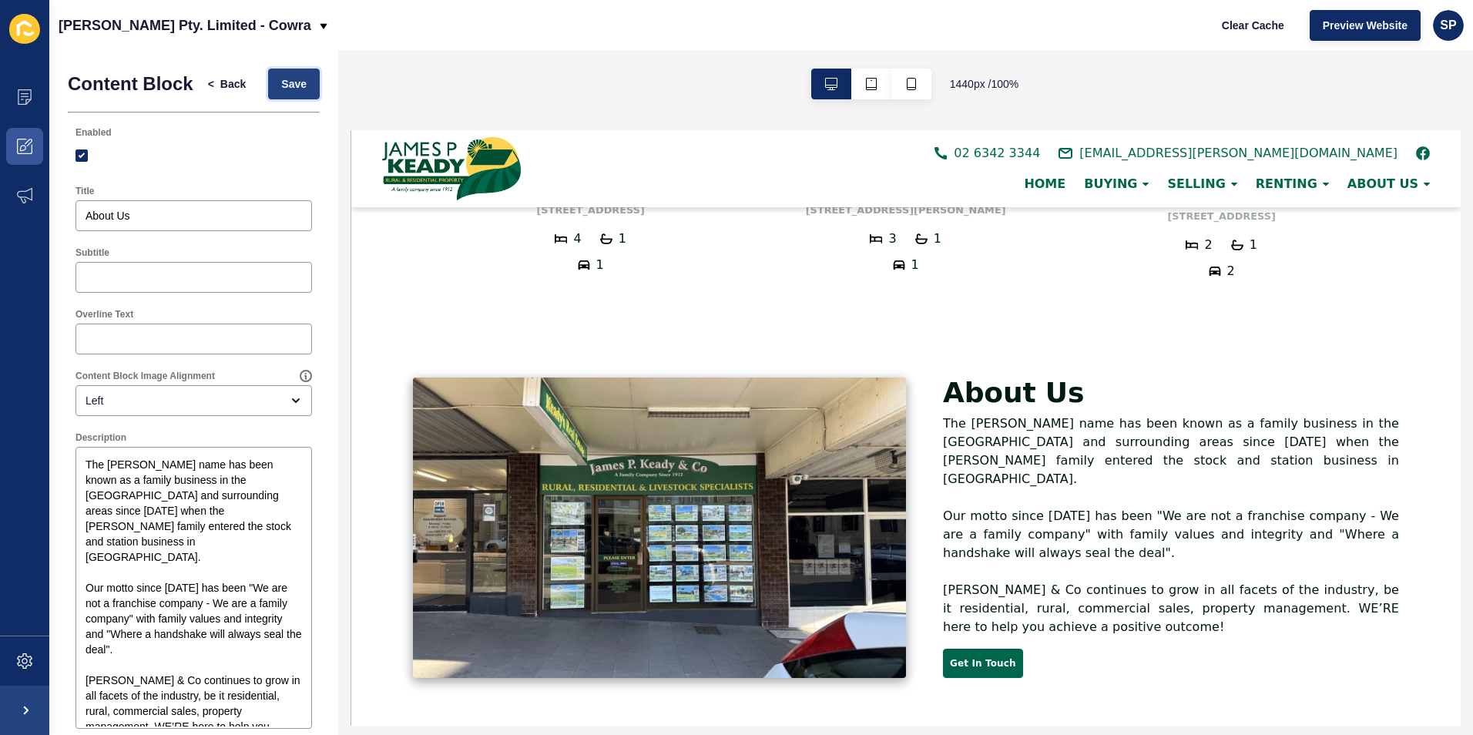
click at [268, 96] on button "Save" at bounding box center [294, 84] width 52 height 31
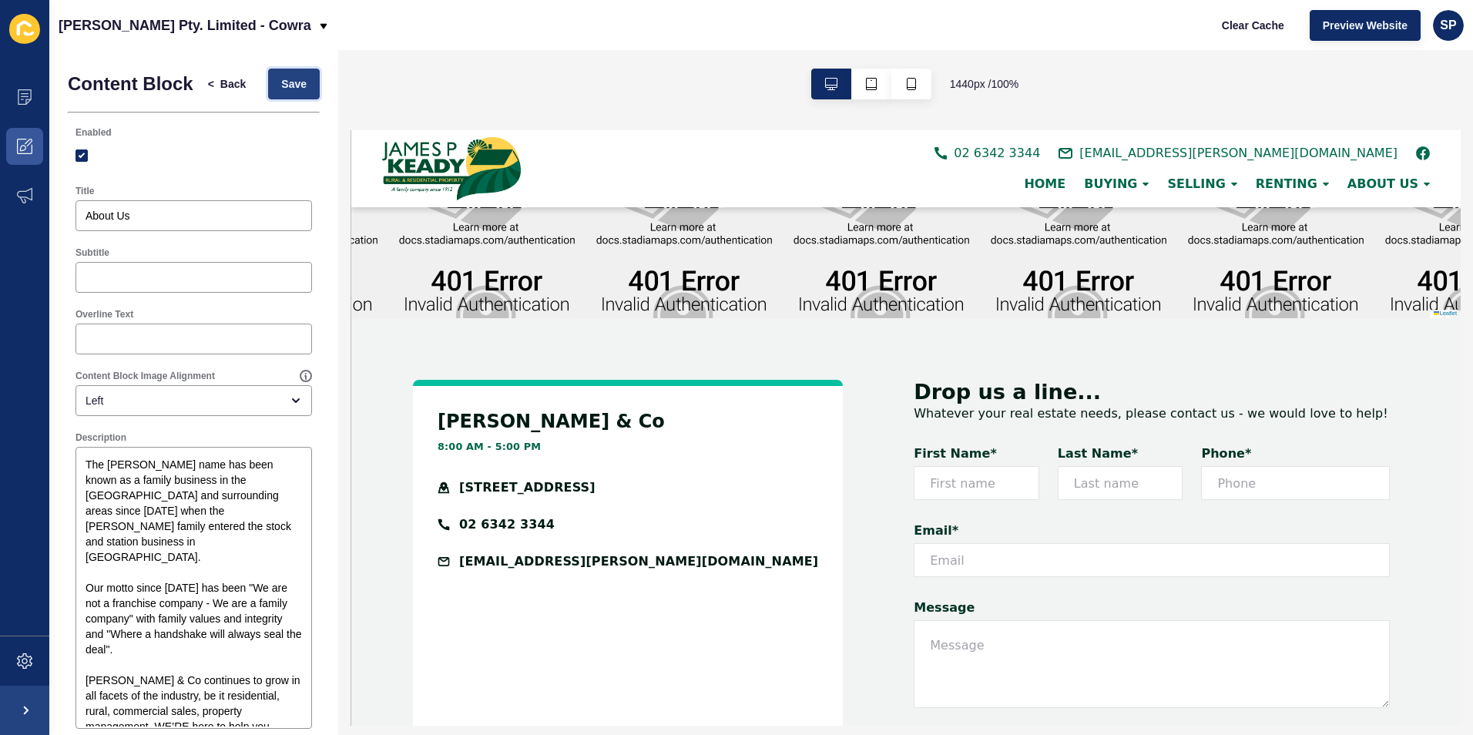
click at [290, 99] on button "Save" at bounding box center [294, 84] width 52 height 31
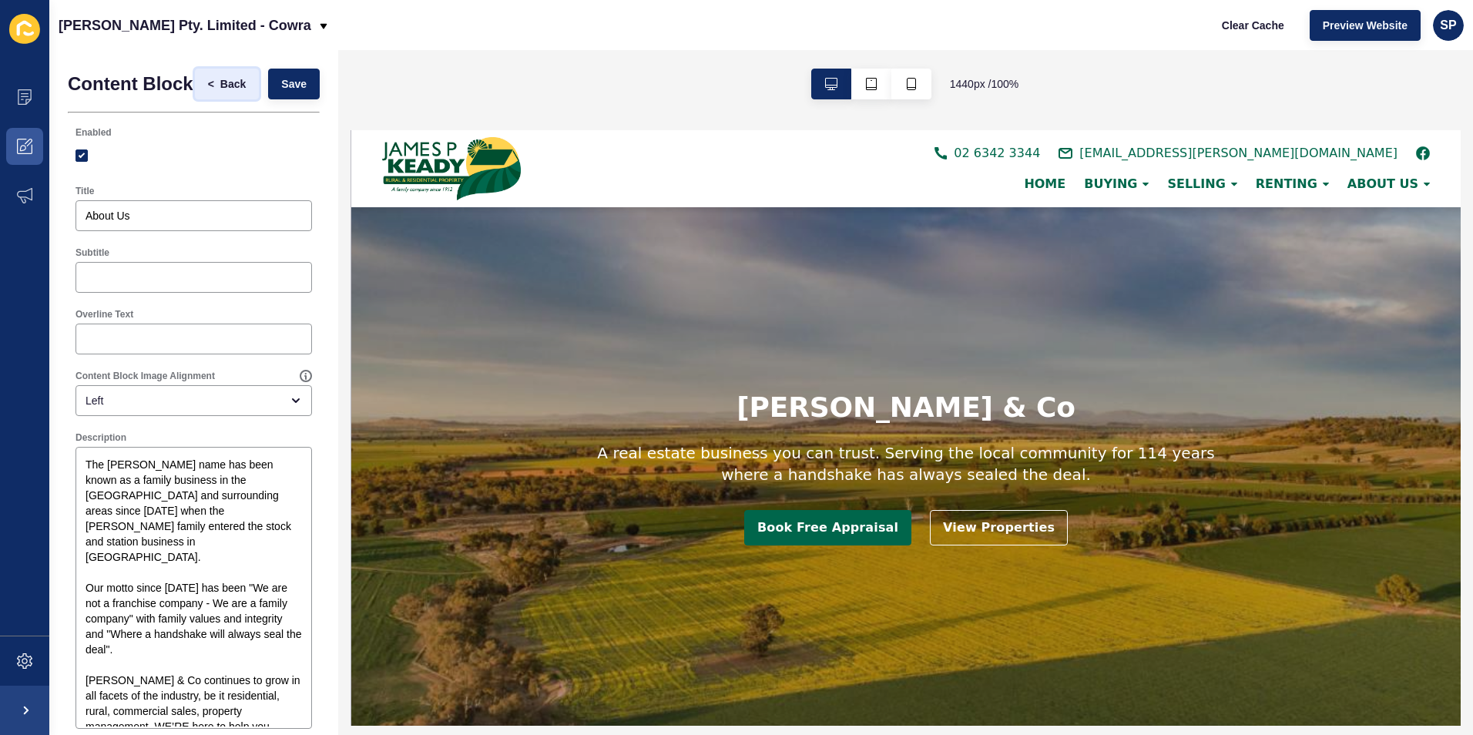
click at [220, 92] on span "Back" at bounding box center [232, 83] width 25 height 15
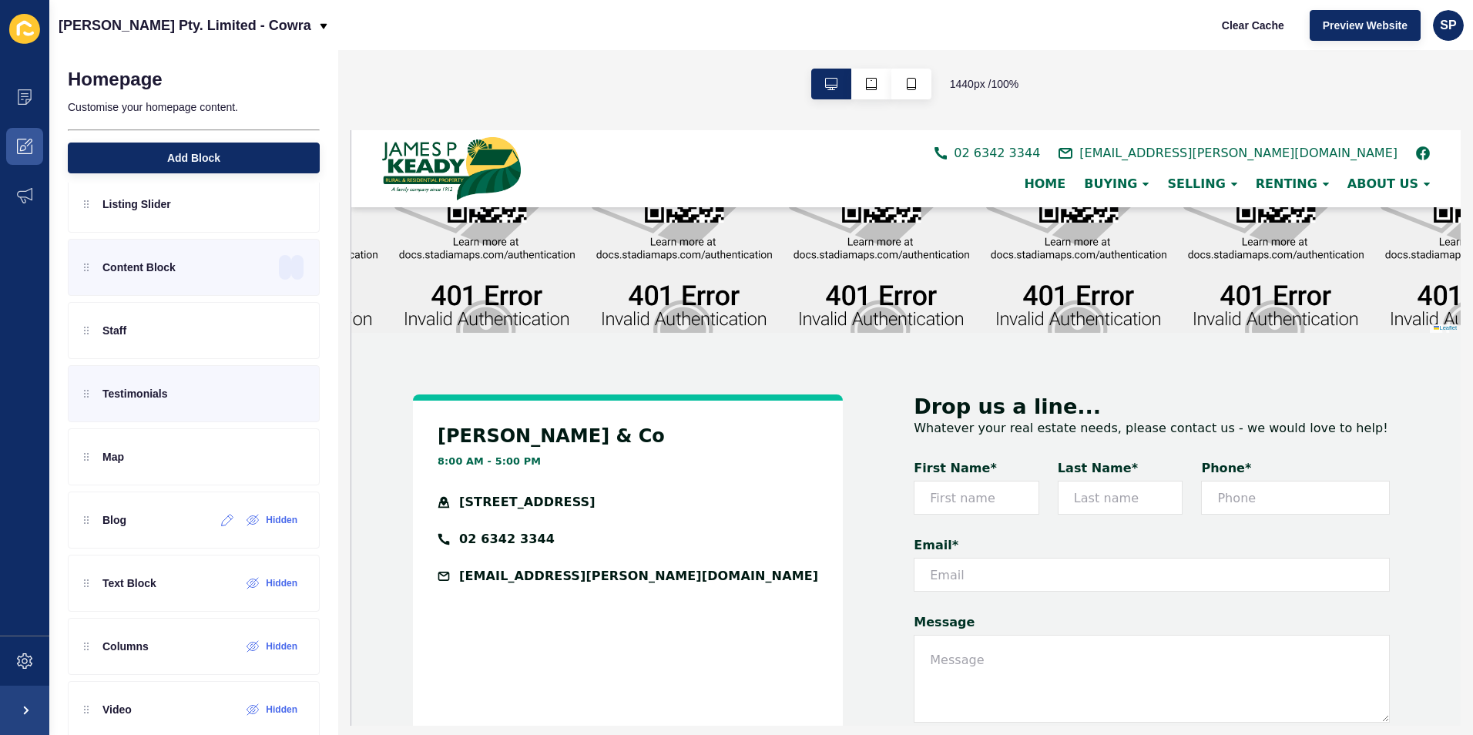
scroll to position [8, 0]
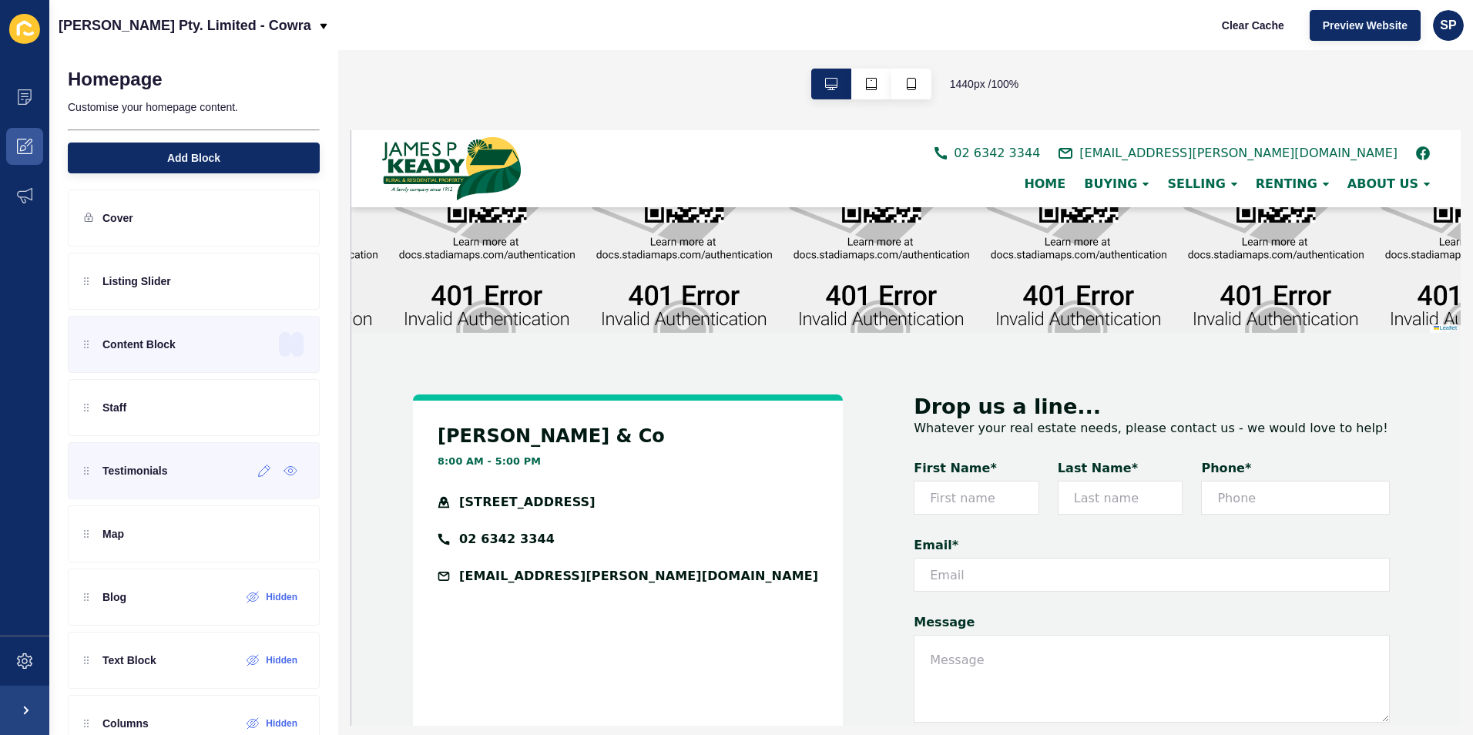
click at [88, 479] on div "Testimonials" at bounding box center [126, 470] width 84 height 25
click at [258, 474] on icon at bounding box center [264, 470] width 13 height 12
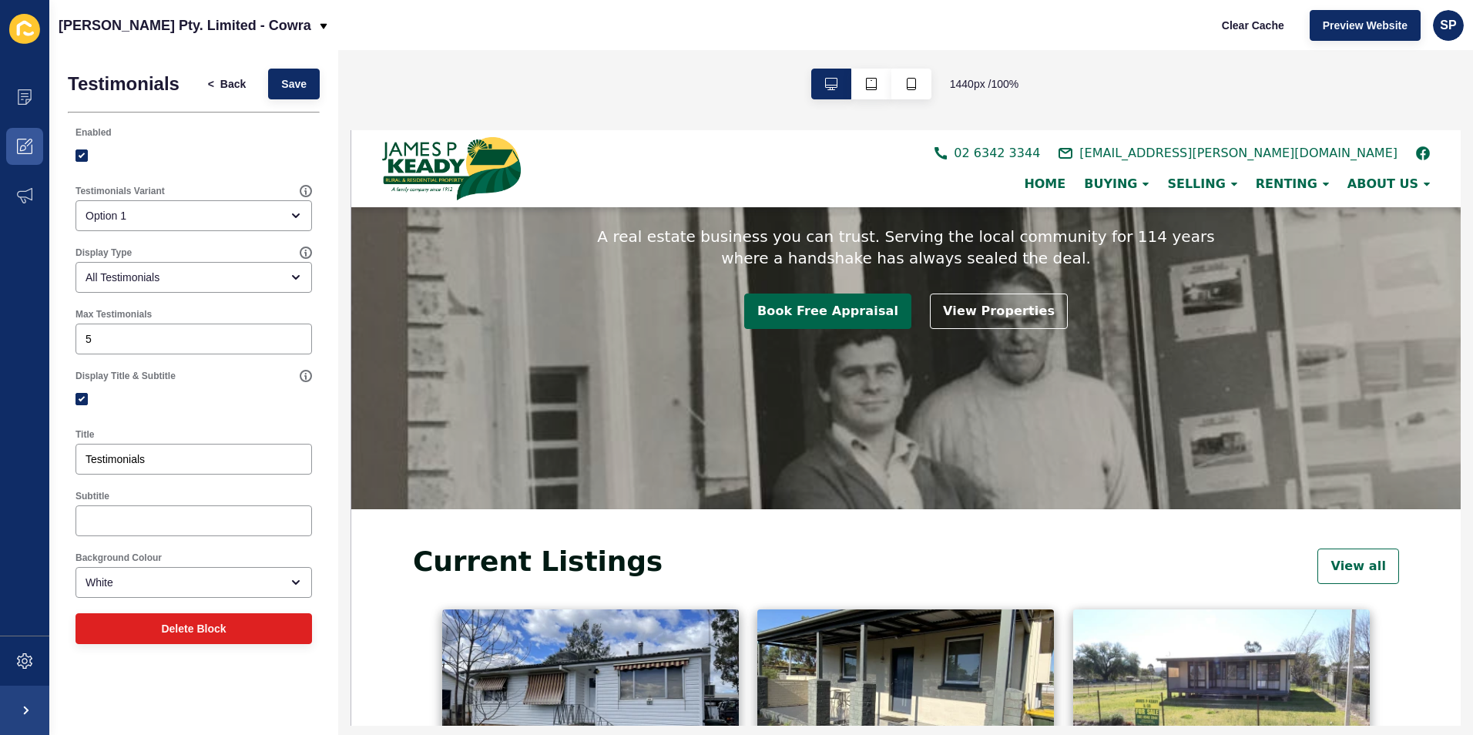
scroll to position [0, 0]
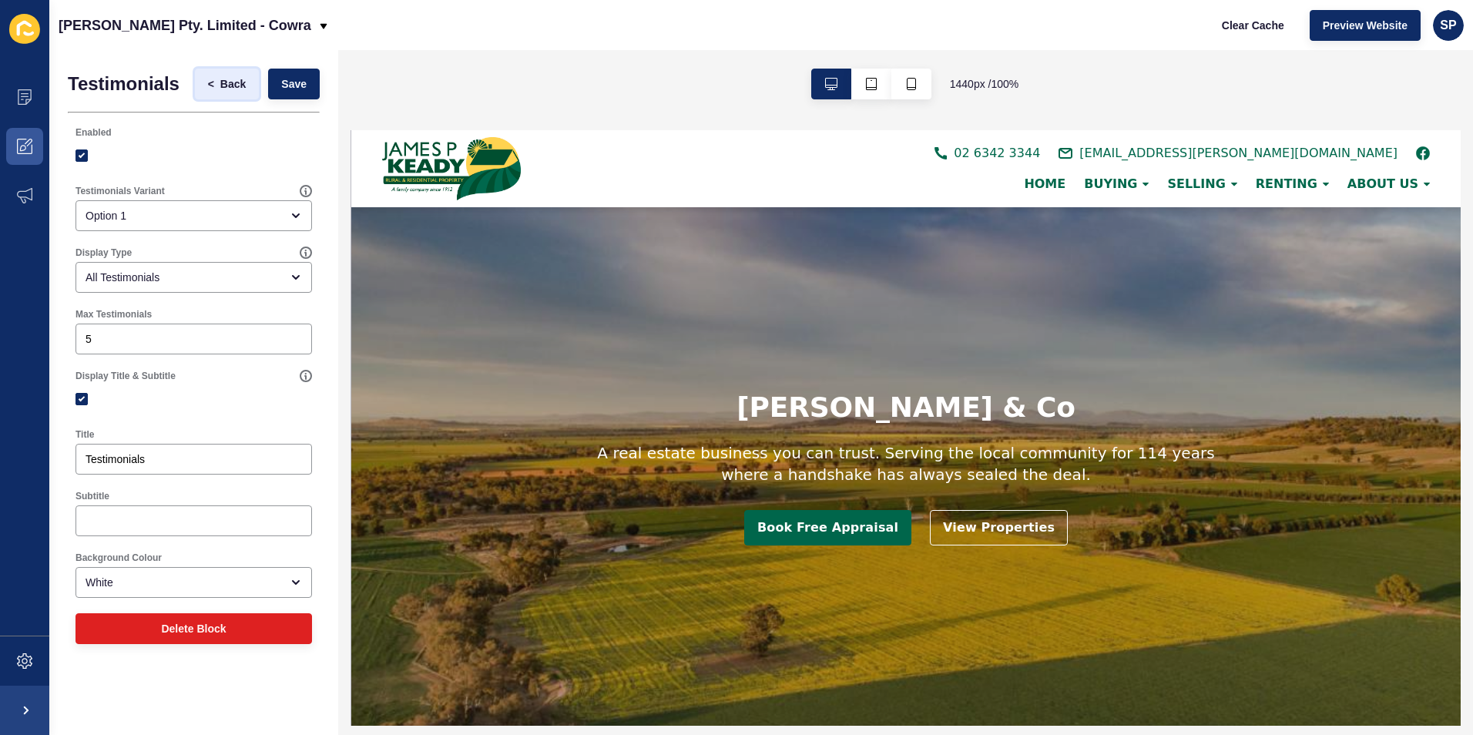
click at [238, 79] on span "Back" at bounding box center [232, 83] width 25 height 15
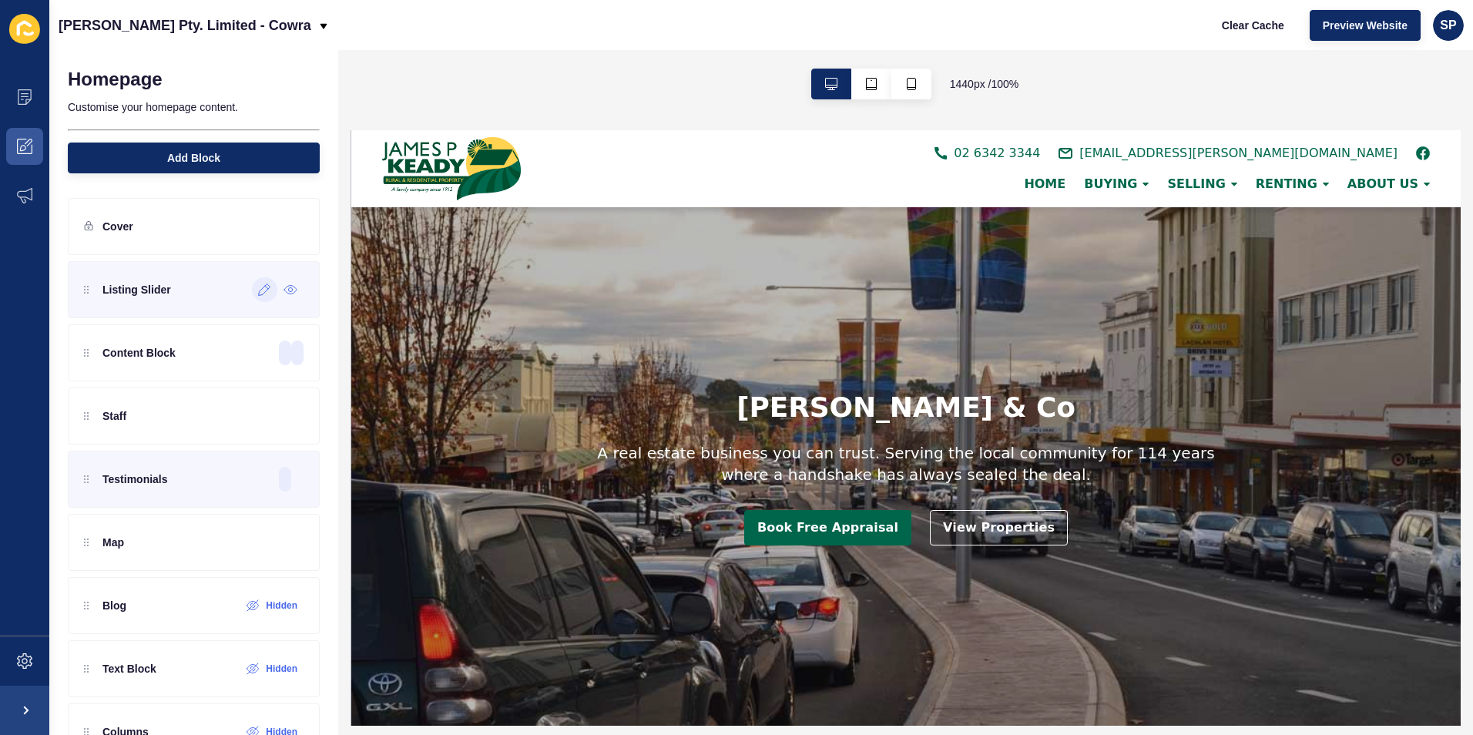
click at [258, 295] on icon at bounding box center [264, 289] width 13 height 12
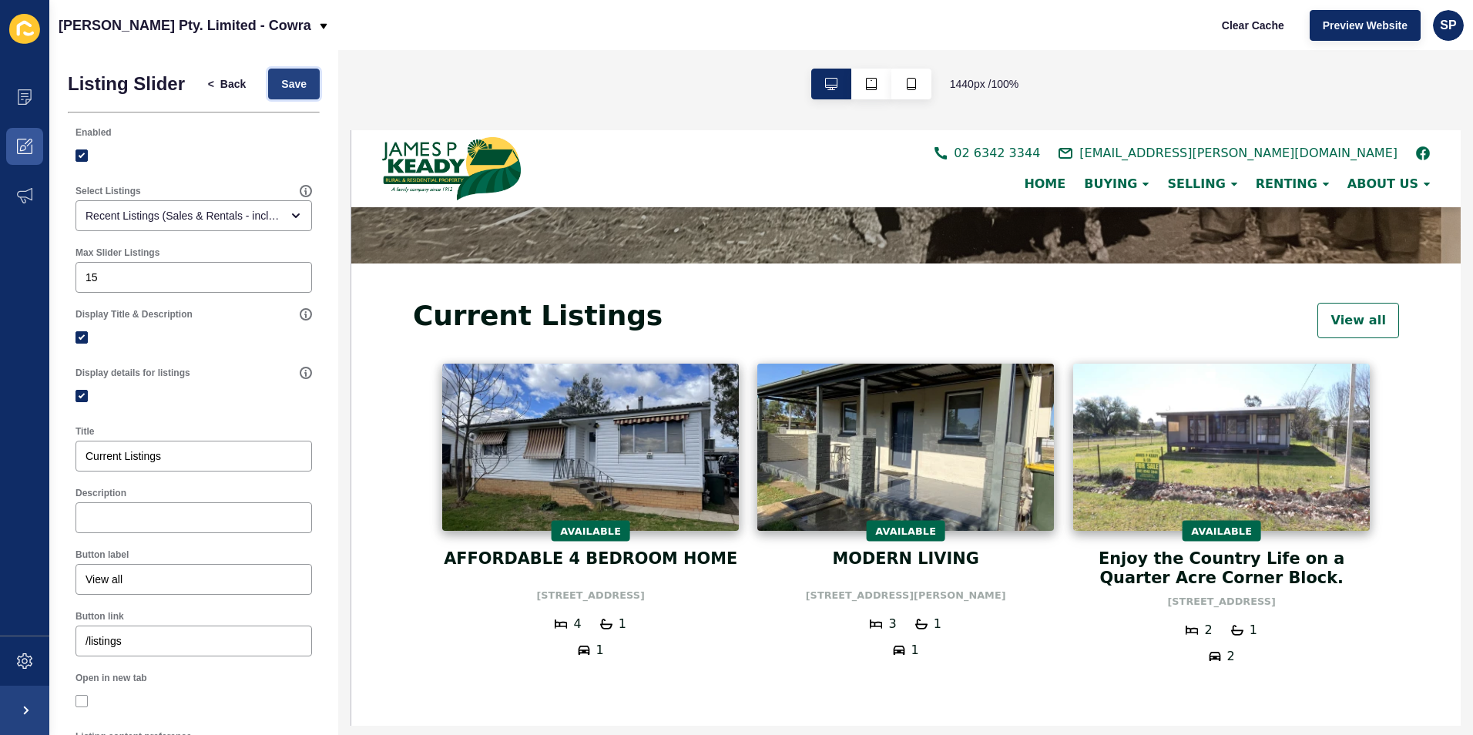
click at [275, 99] on button "Save" at bounding box center [294, 84] width 52 height 31
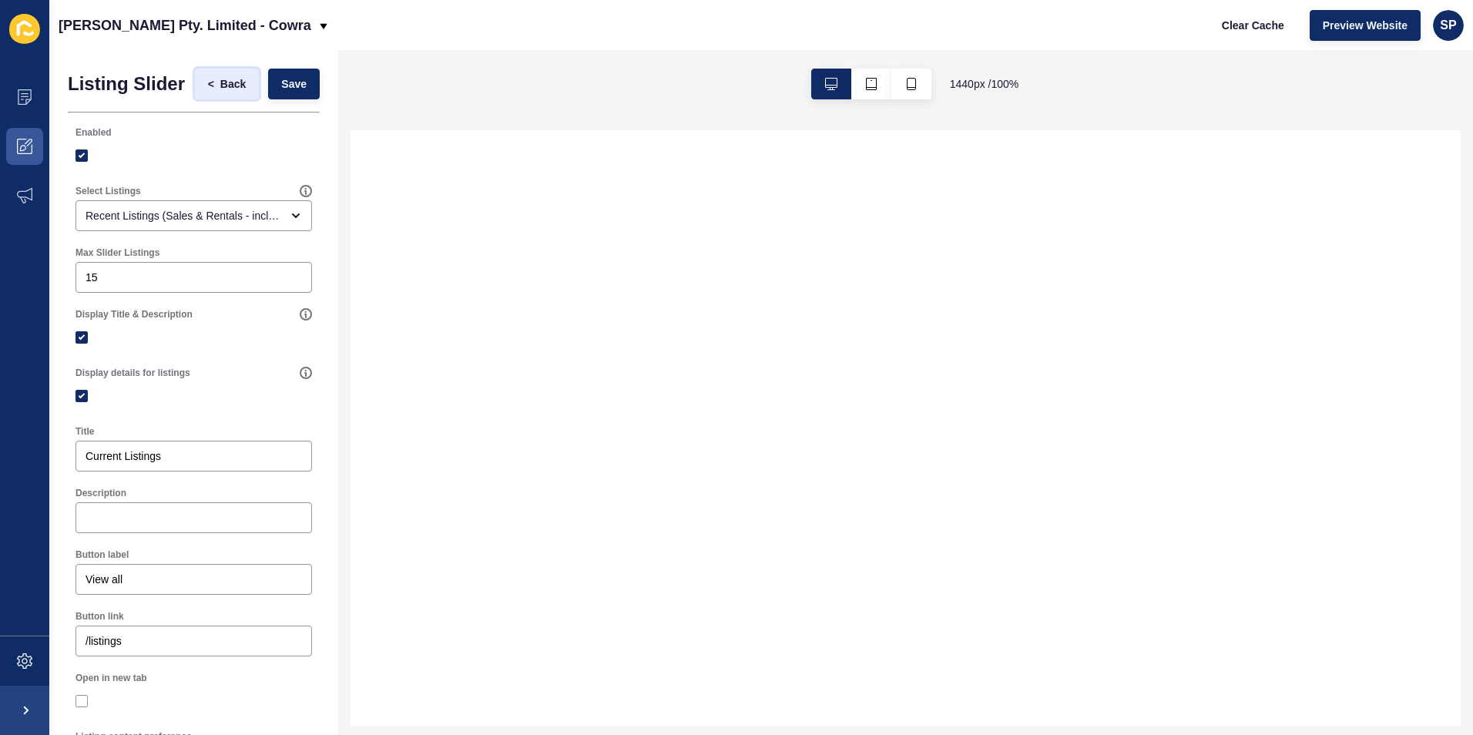
click at [220, 91] on span "Back" at bounding box center [232, 83] width 25 height 15
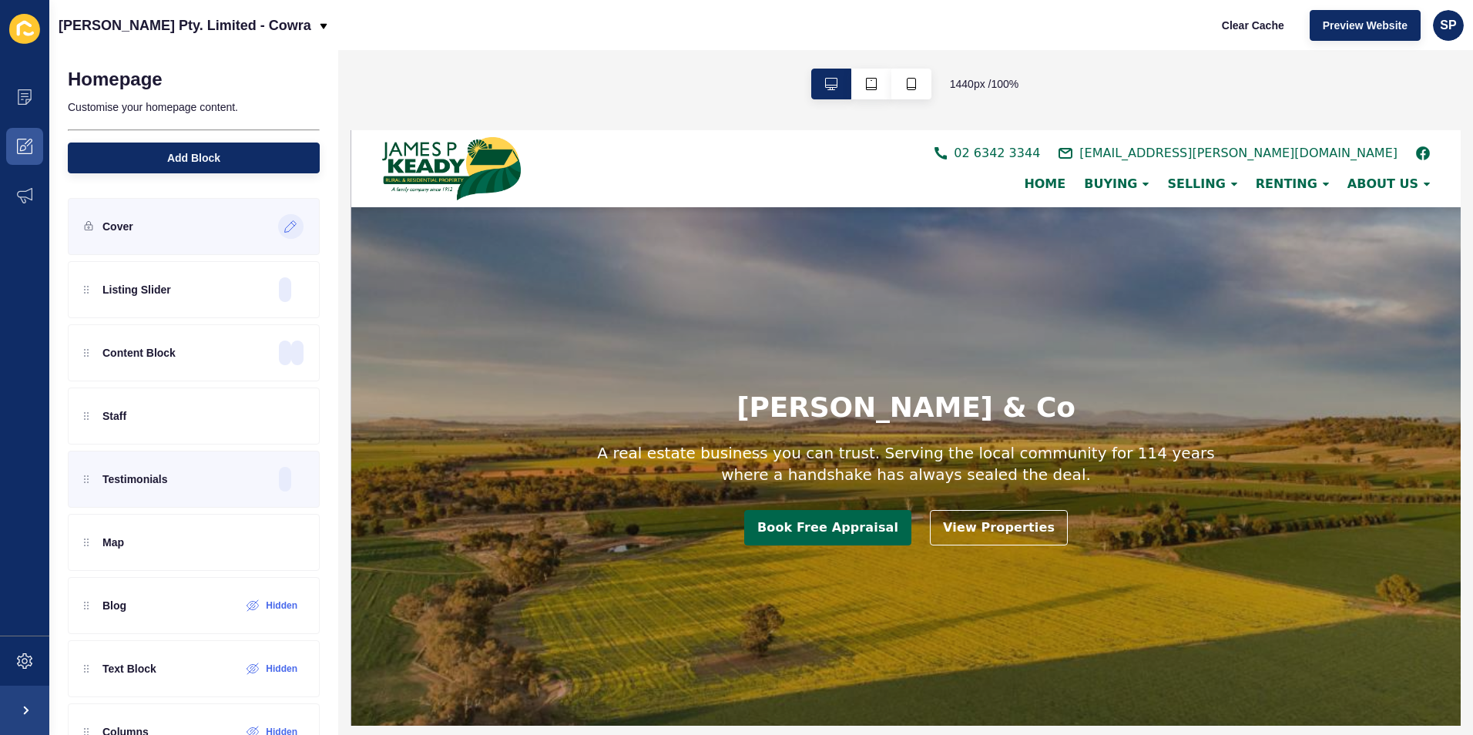
click at [284, 226] on icon at bounding box center [290, 226] width 13 height 12
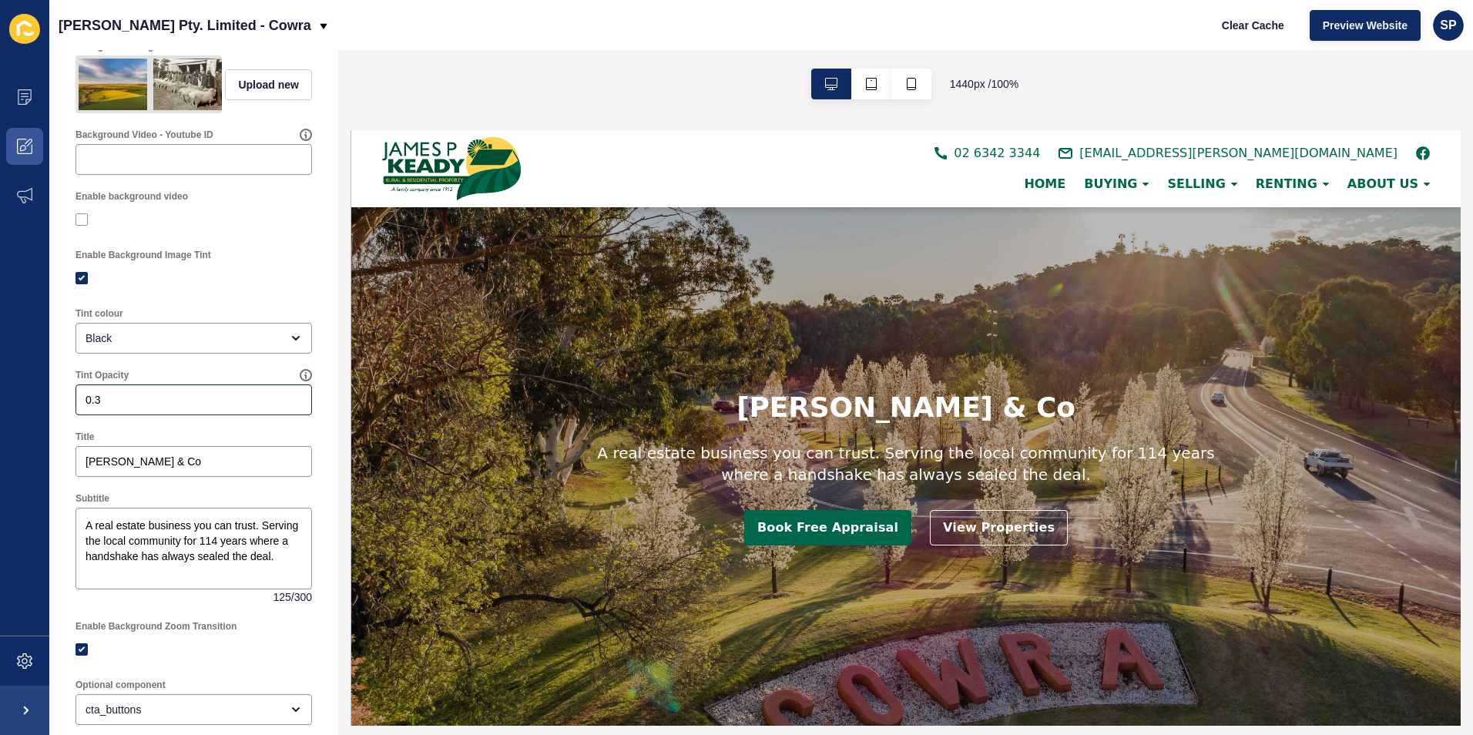
scroll to position [231, 0]
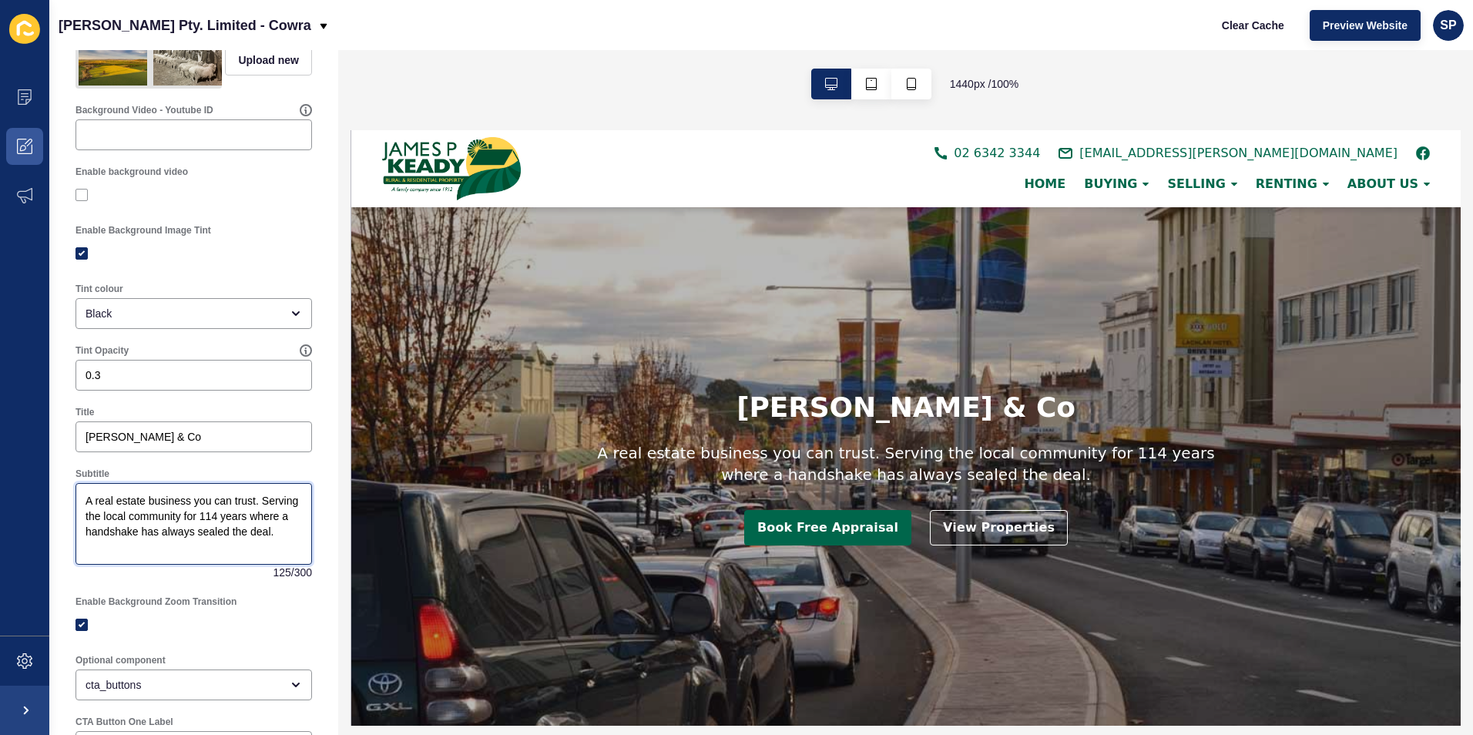
click at [258, 518] on textarea "A real estate business you can trust. Serving the local community for 114 years…" at bounding box center [194, 523] width 232 height 77
type textarea "A real estate business you can trust. Serving the local community for 114 years…"
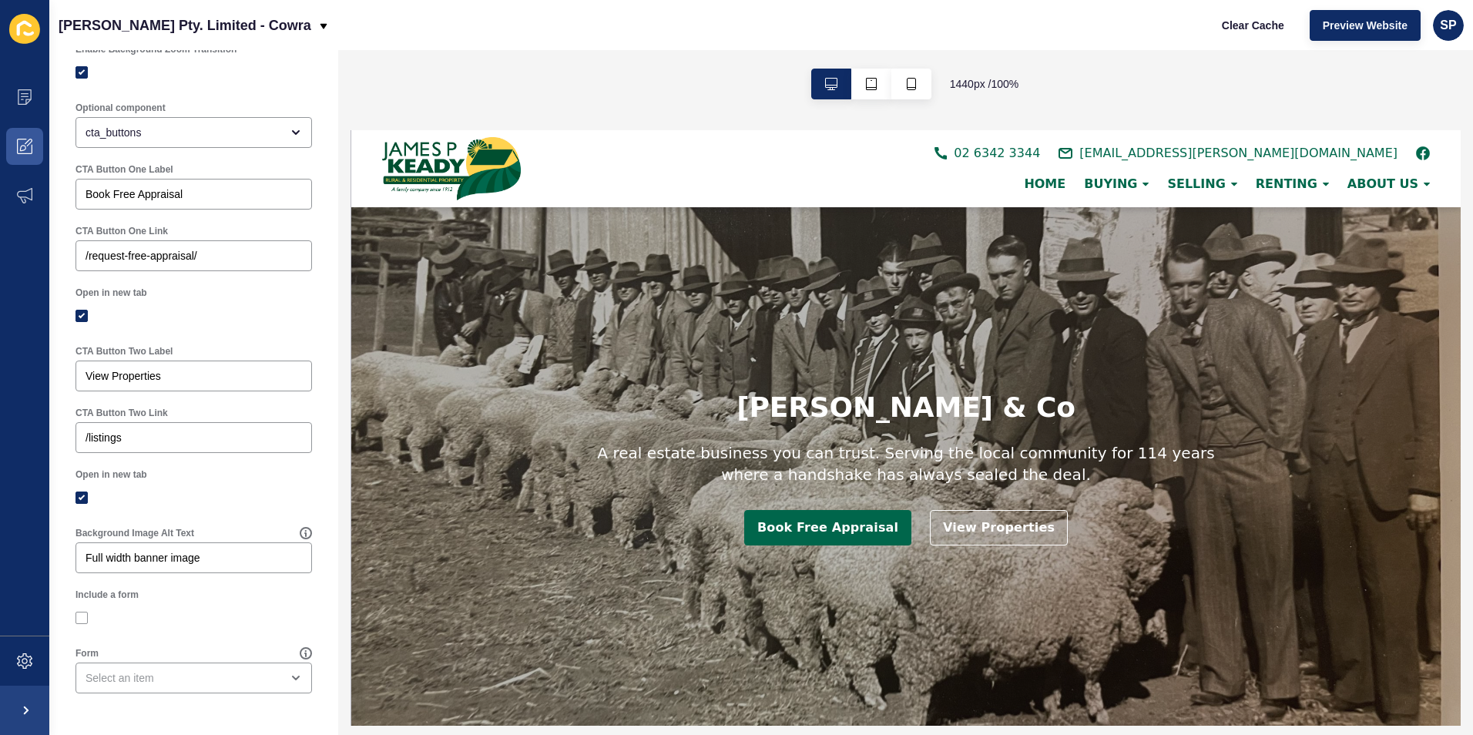
scroll to position [795, 0]
click at [216, 562] on input "Full width banner image" at bounding box center [193, 557] width 216 height 15
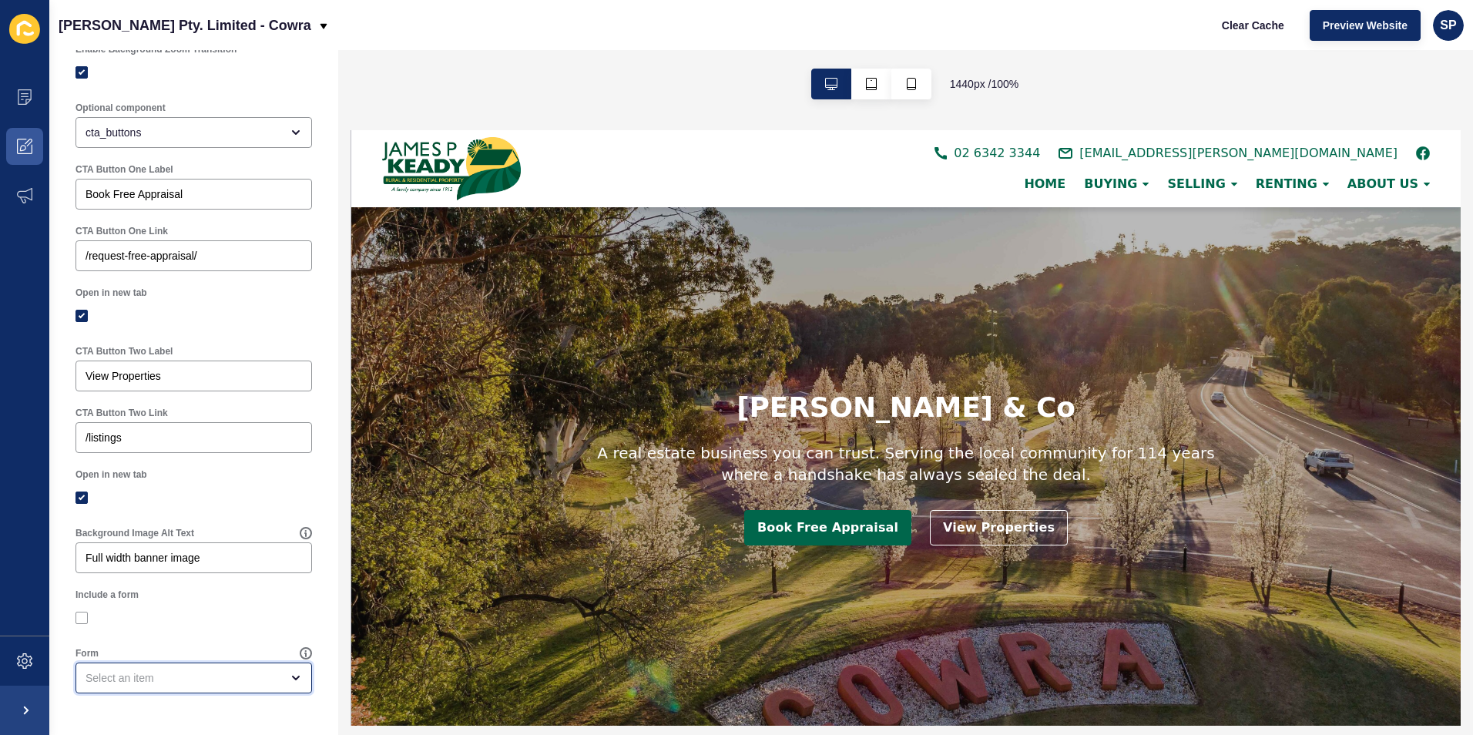
click at [216, 674] on div "open menu" at bounding box center [182, 677] width 195 height 15
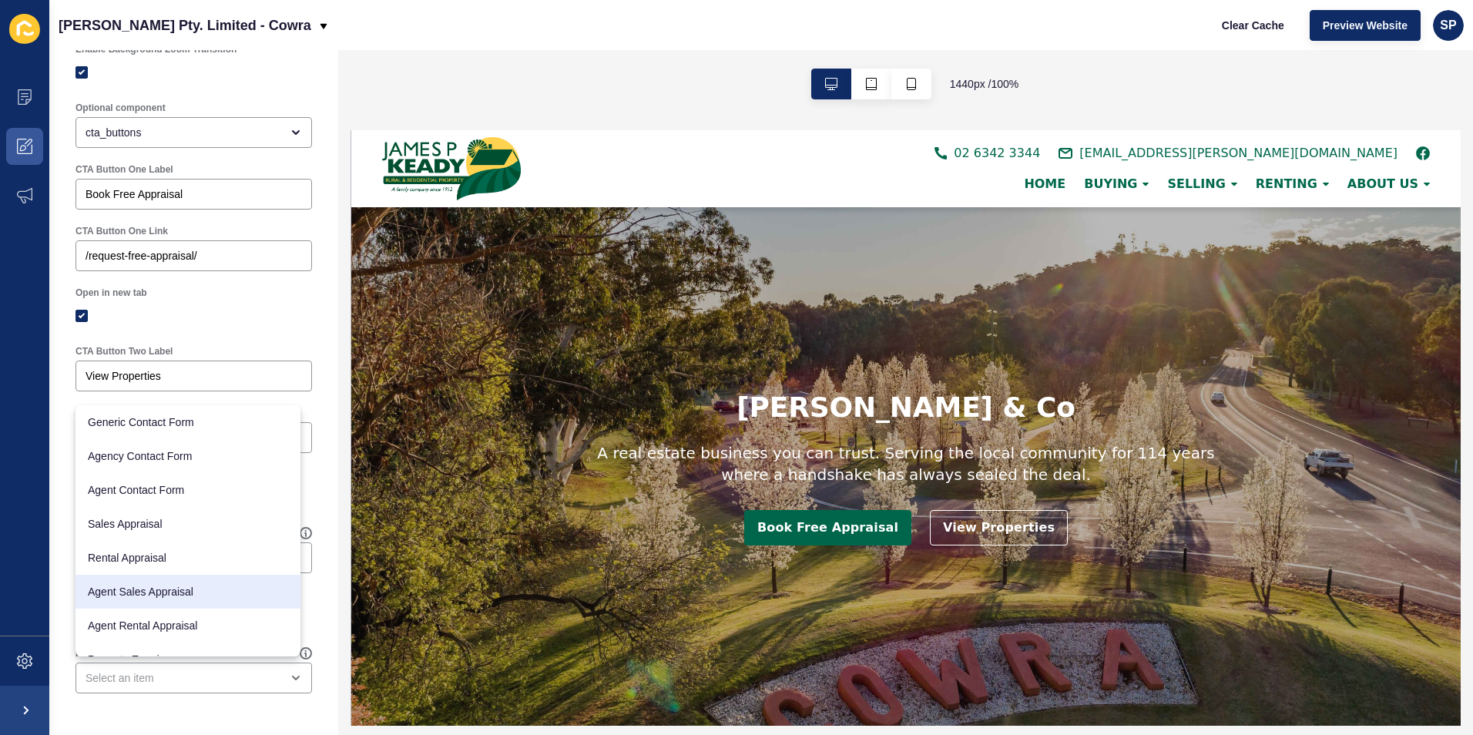
click at [314, 399] on div "Cover < Back Save Enabled Minimum Banner Height 100% screen height Background I…" at bounding box center [193, 1] width 289 height 1468
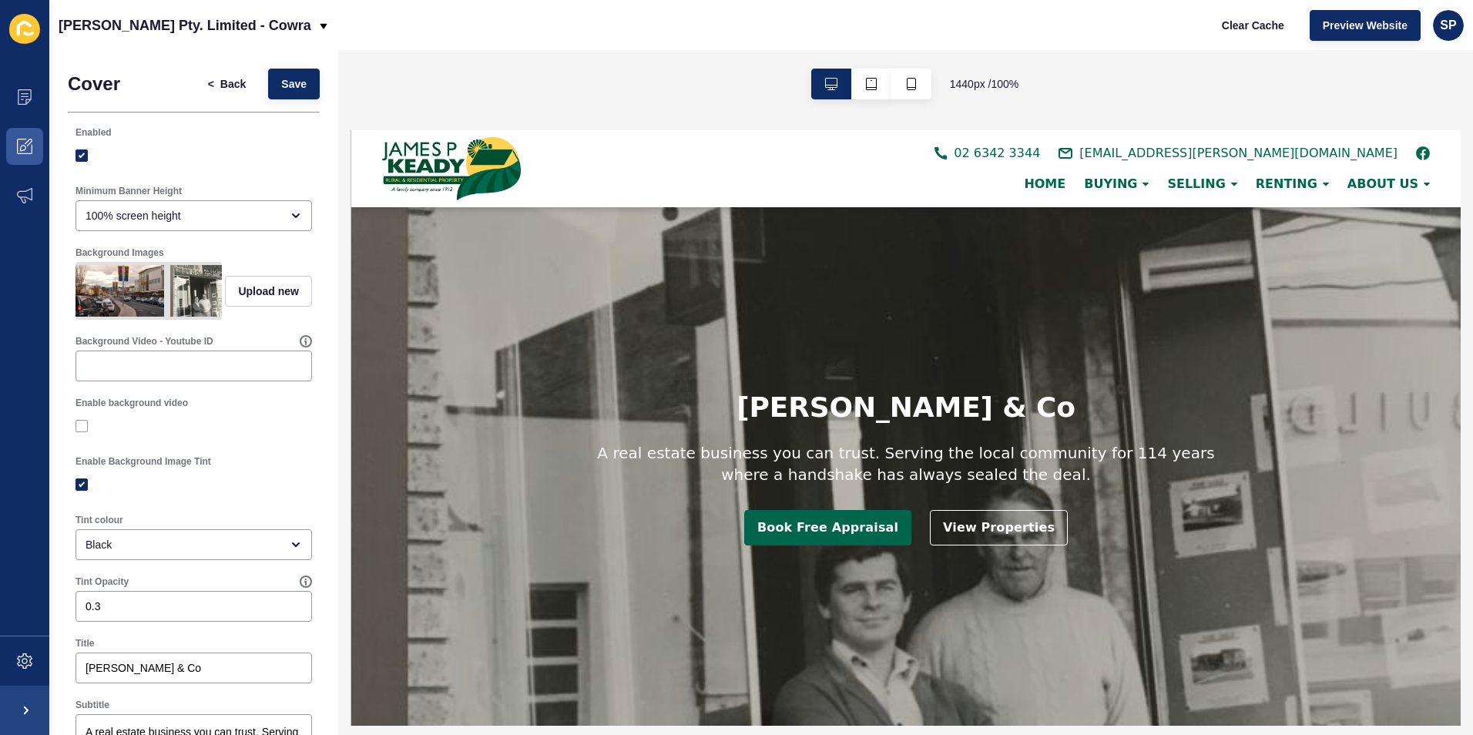
scroll to position [0, 277]
click at [263, 288] on button "Upload new" at bounding box center [268, 291] width 87 height 31
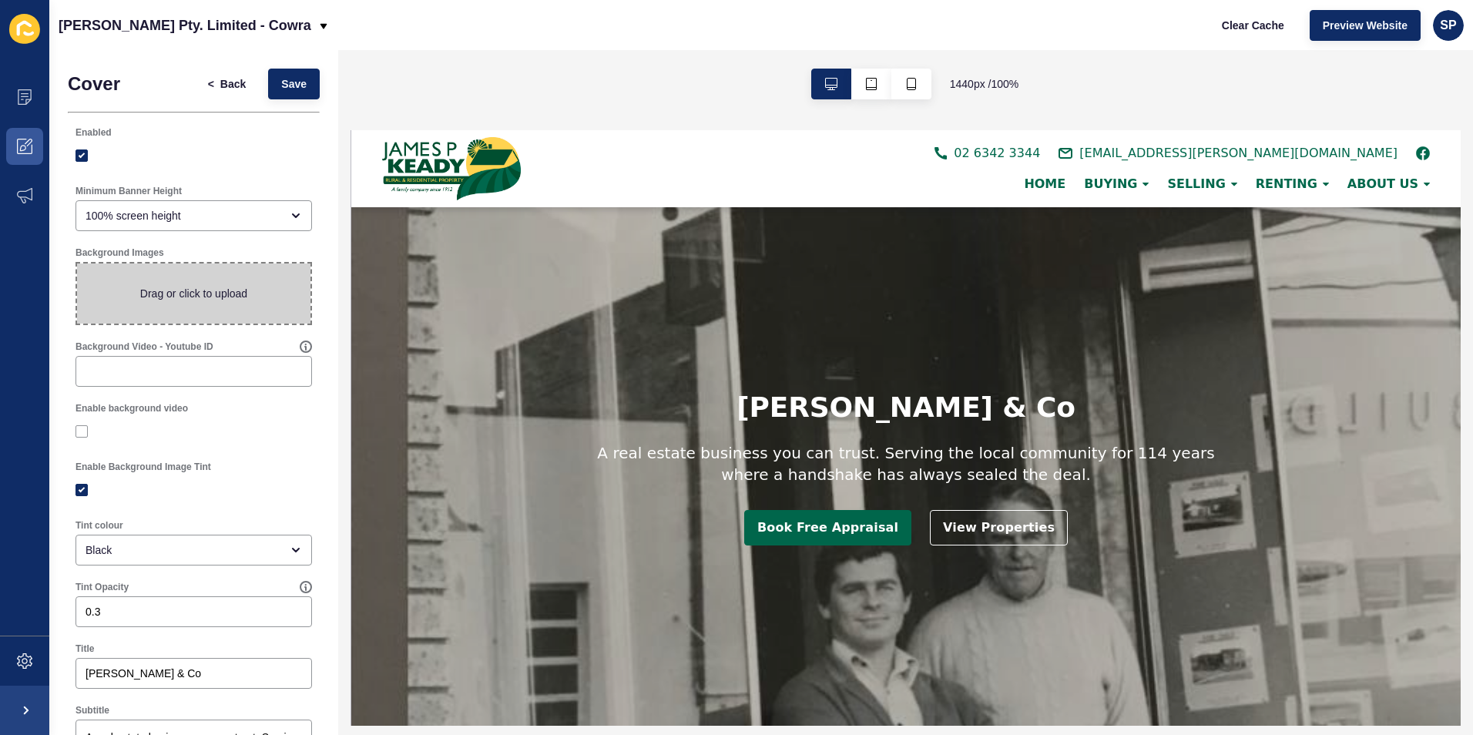
click at [243, 292] on span at bounding box center [193, 293] width 233 height 60
click at [77, 263] on input "Drag or click to upload" at bounding box center [77, 263] width 0 height 0
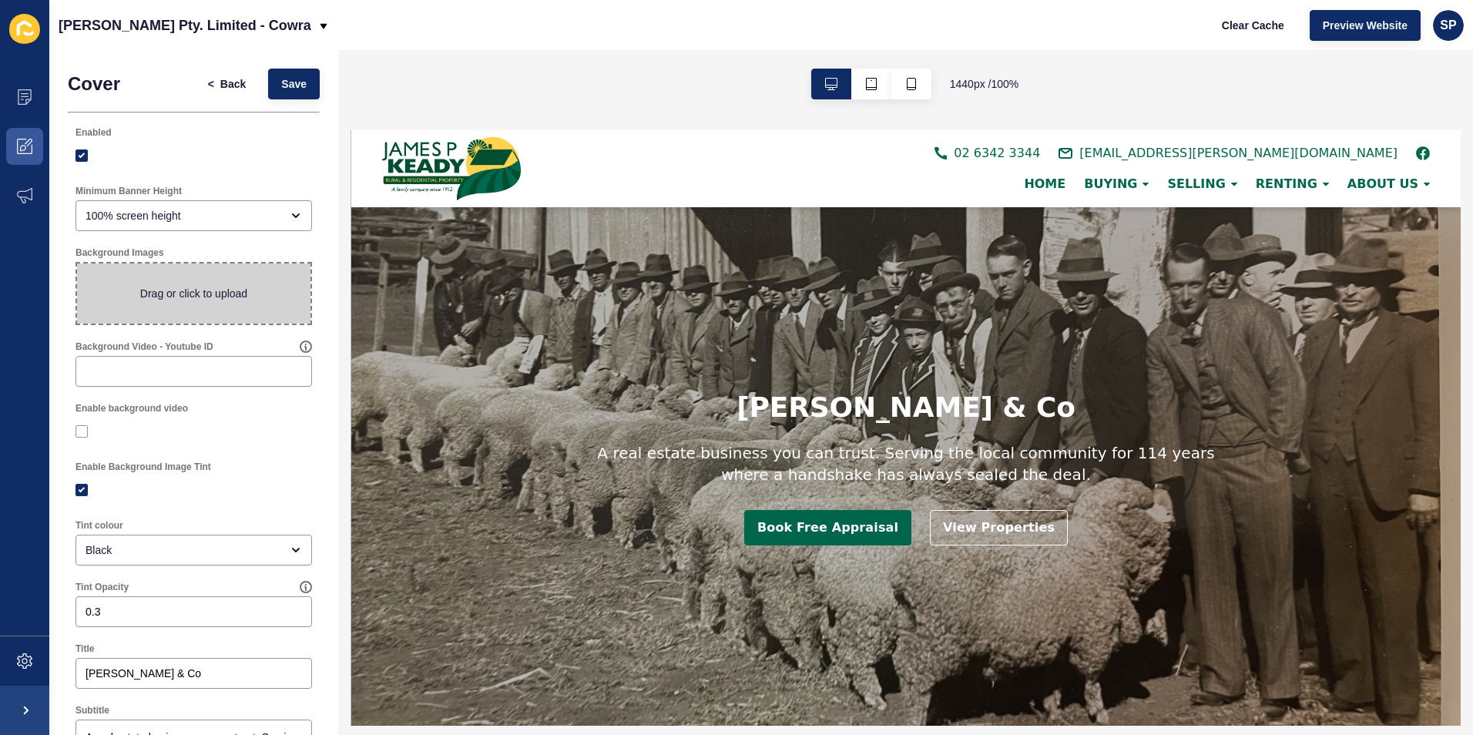
type input "C:\fakepath\front of office - cropped.jpg"
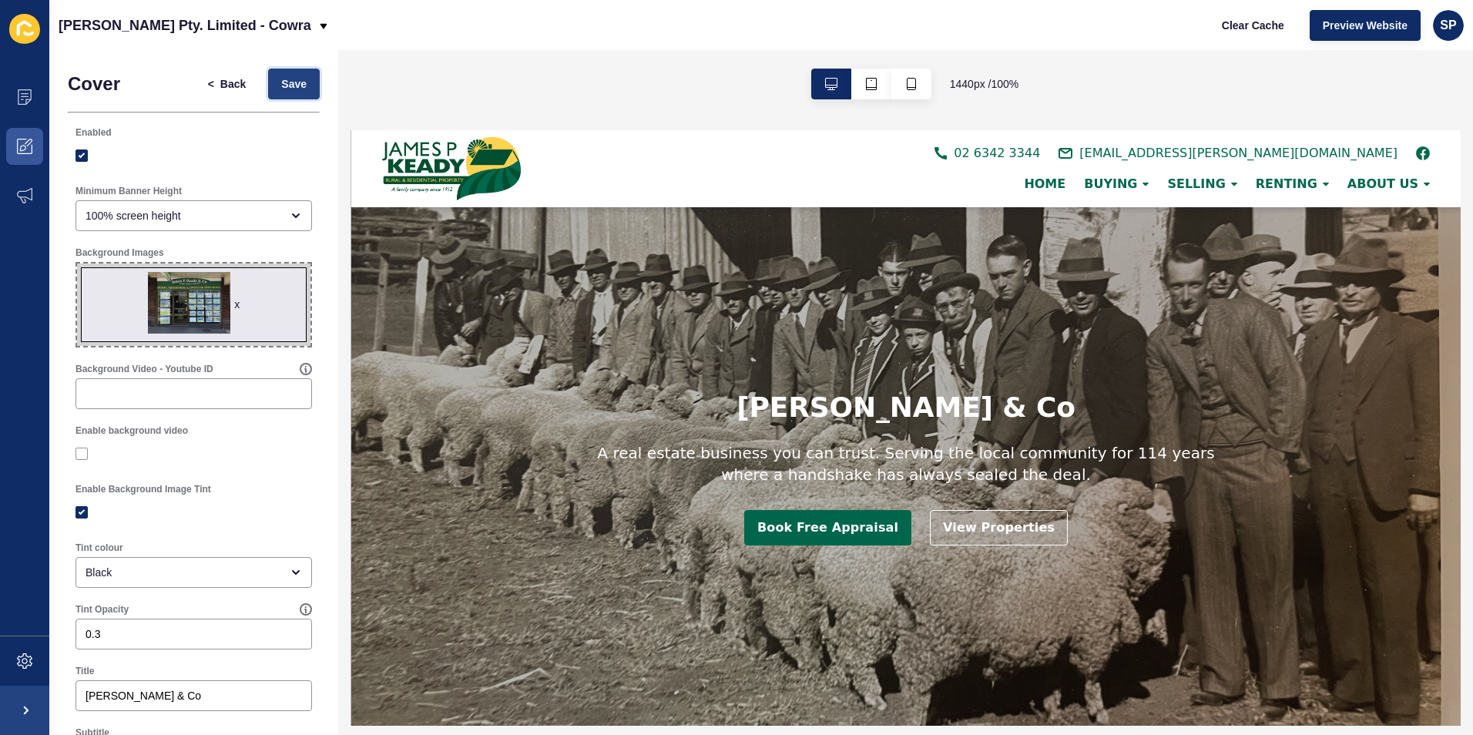
click at [283, 83] on span "Save" at bounding box center [293, 83] width 25 height 15
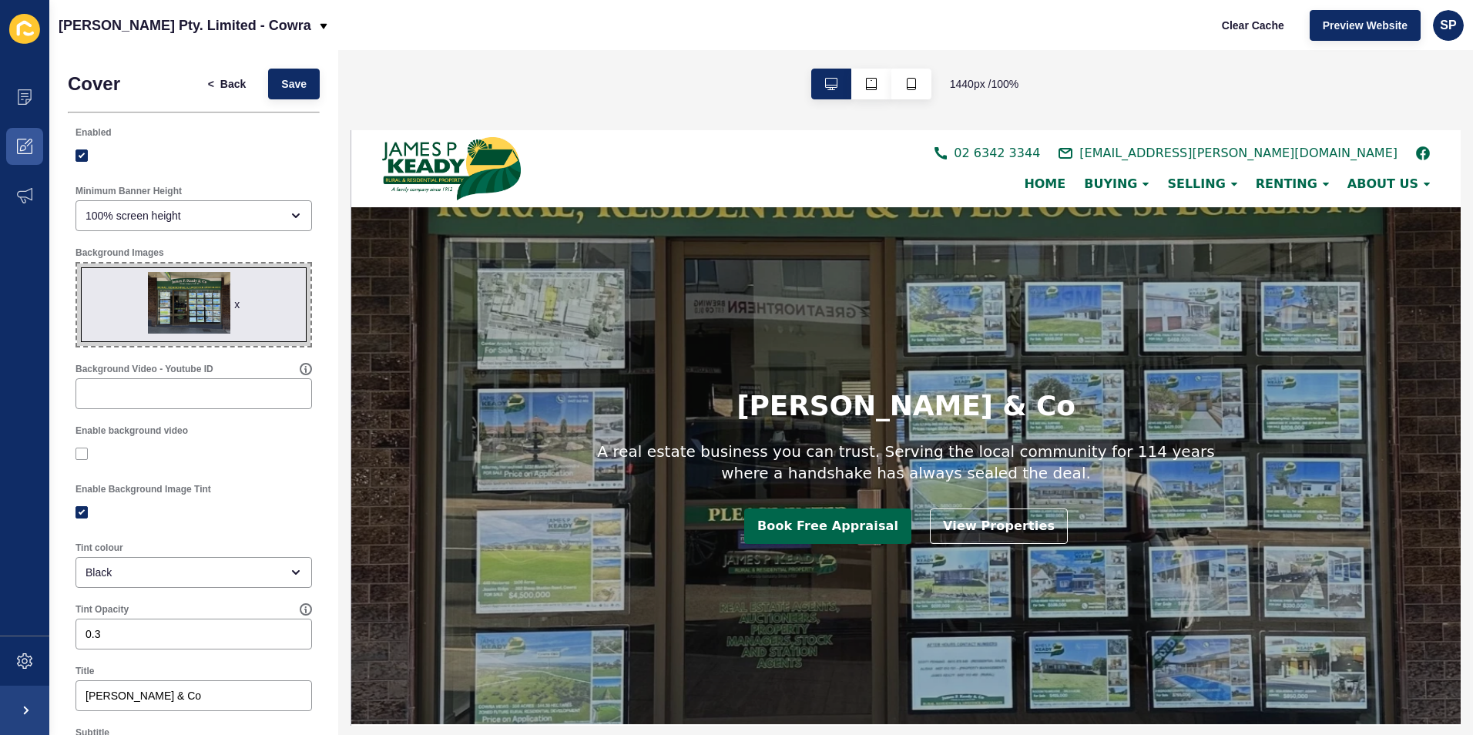
scroll to position [0, 0]
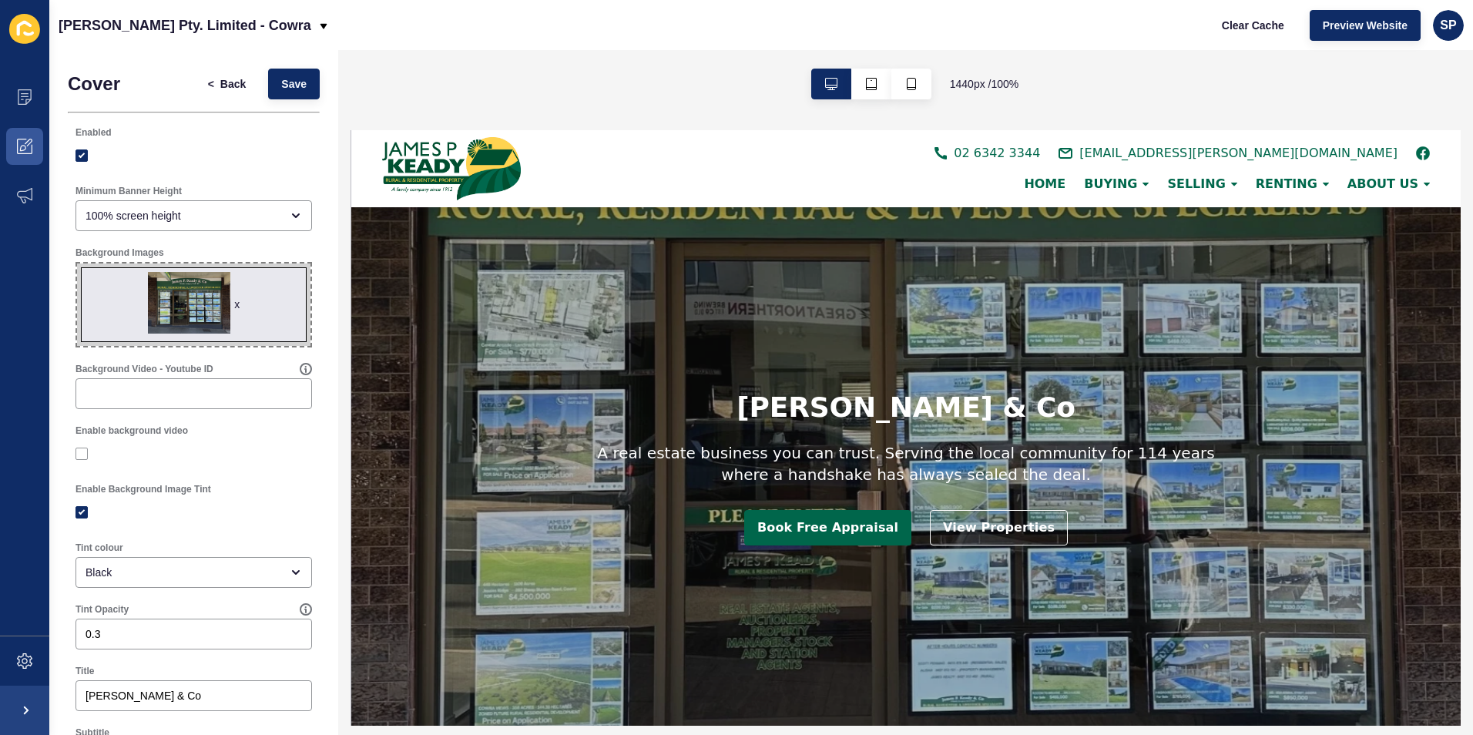
click at [234, 303] on div "x" at bounding box center [236, 304] width 5 height 15
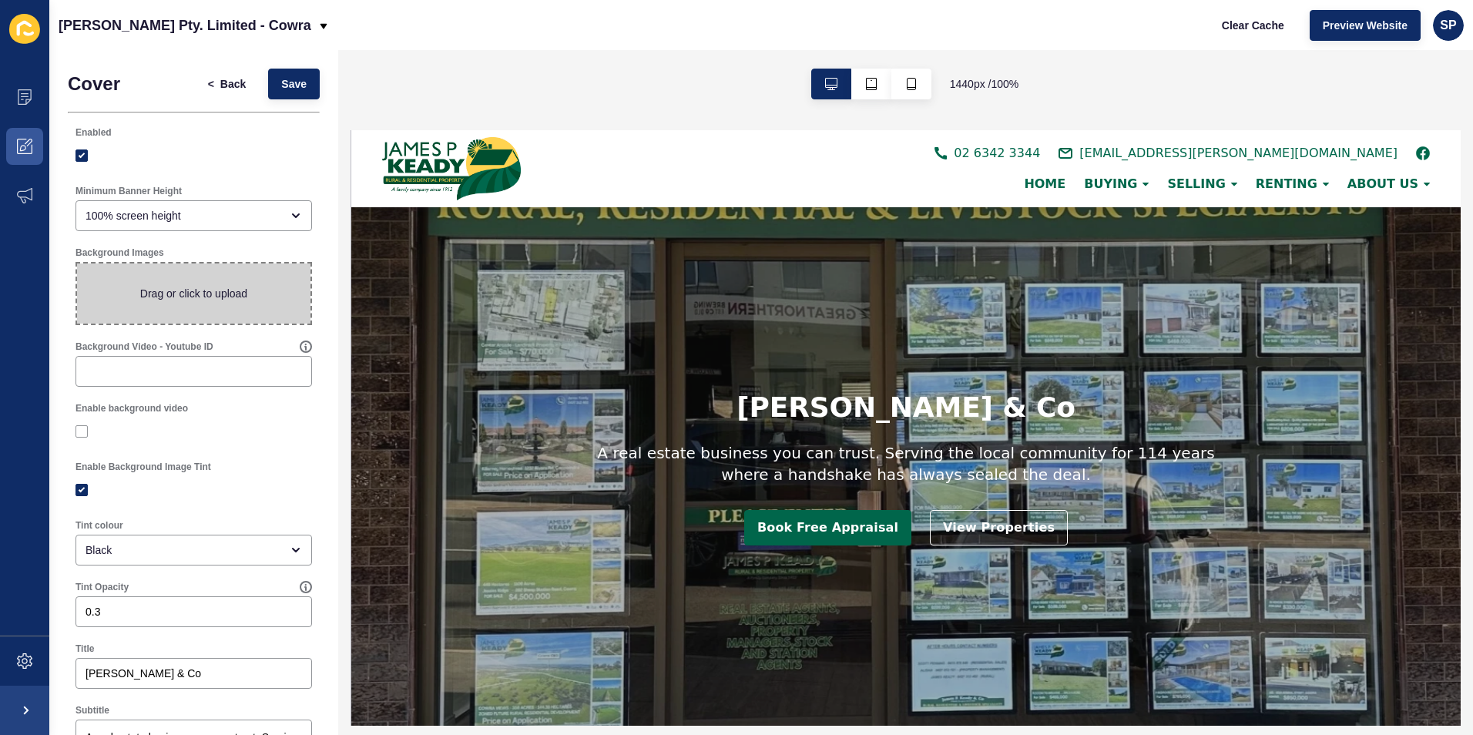
click at [168, 273] on span at bounding box center [193, 293] width 233 height 60
click at [77, 263] on input "Drag or click to upload" at bounding box center [77, 263] width 0 height 0
type input "C:\fakepath\front of office.jpg"
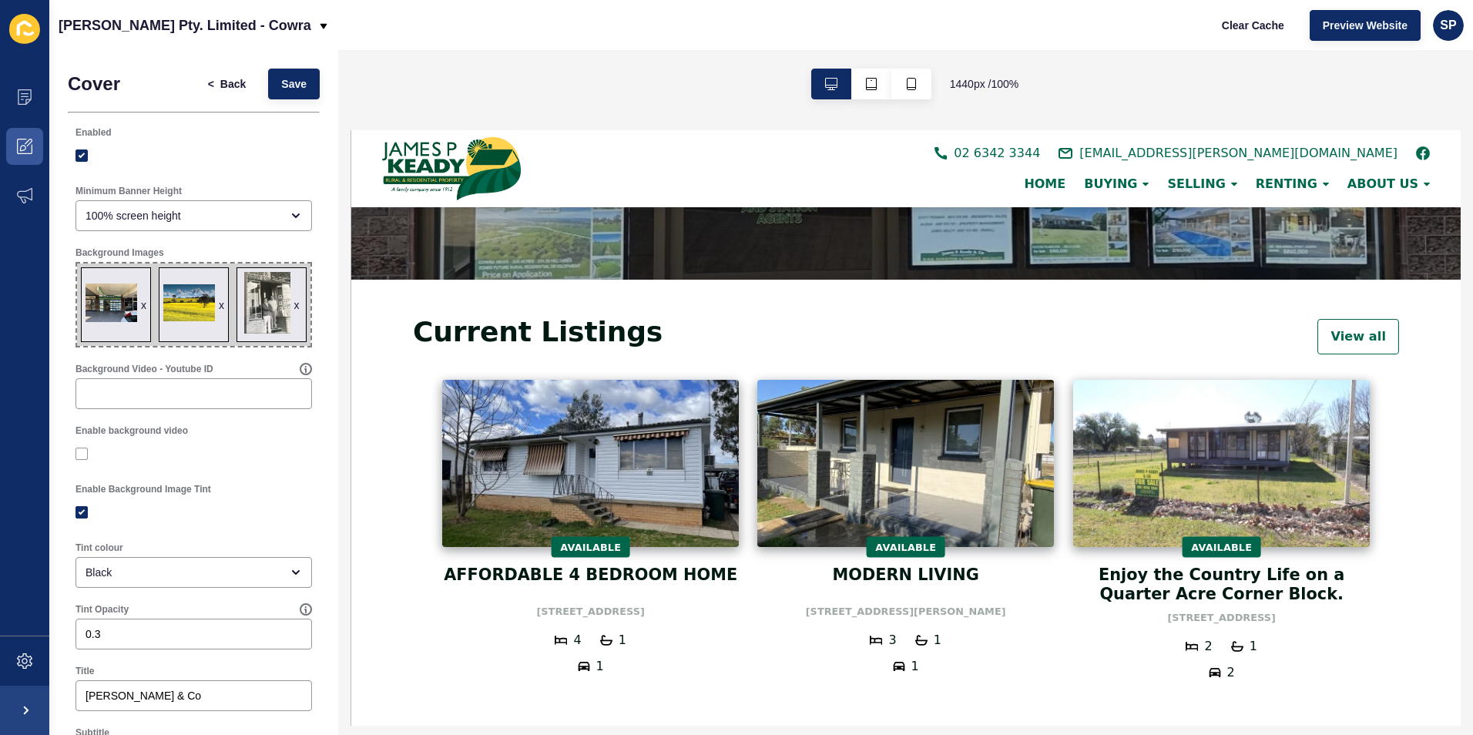
scroll to position [231, 0]
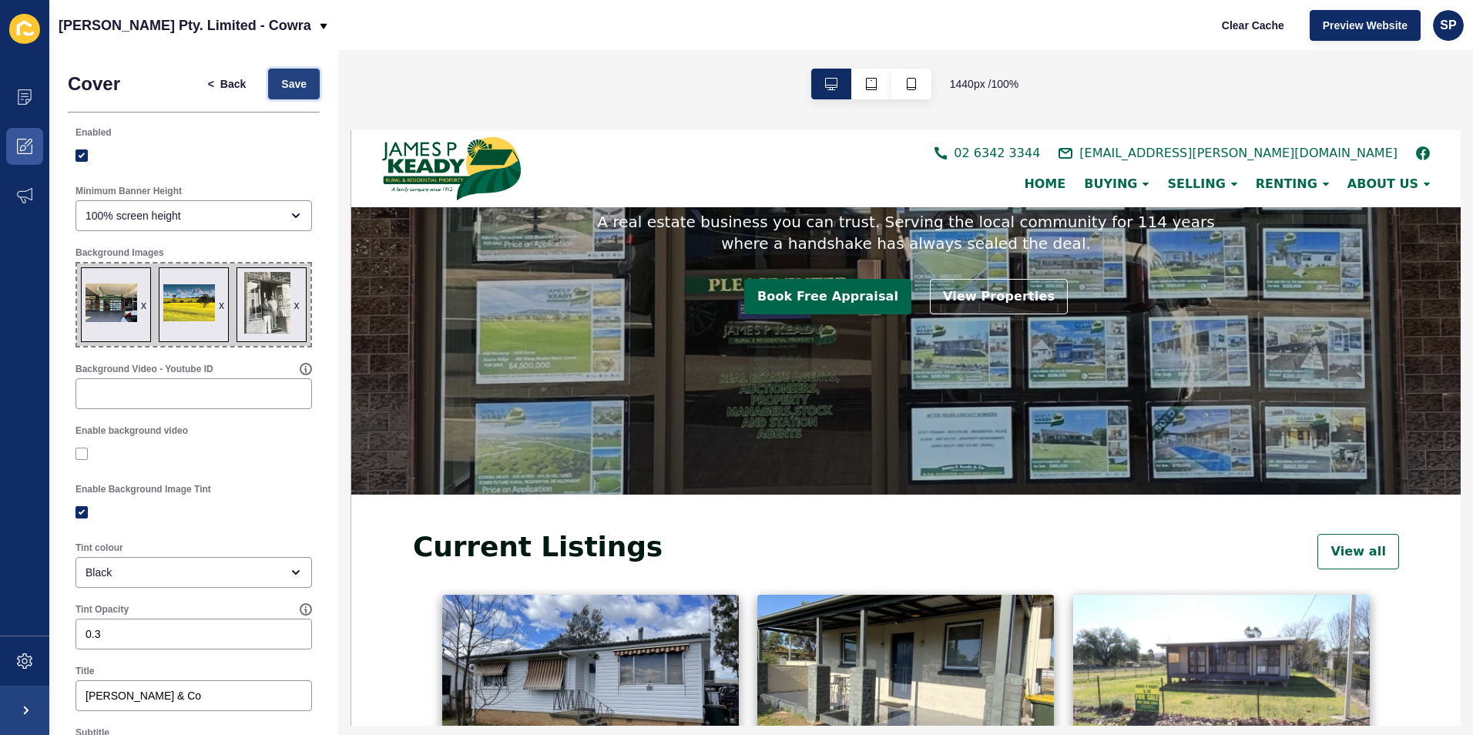
click at [281, 84] on span "Save" at bounding box center [293, 83] width 25 height 15
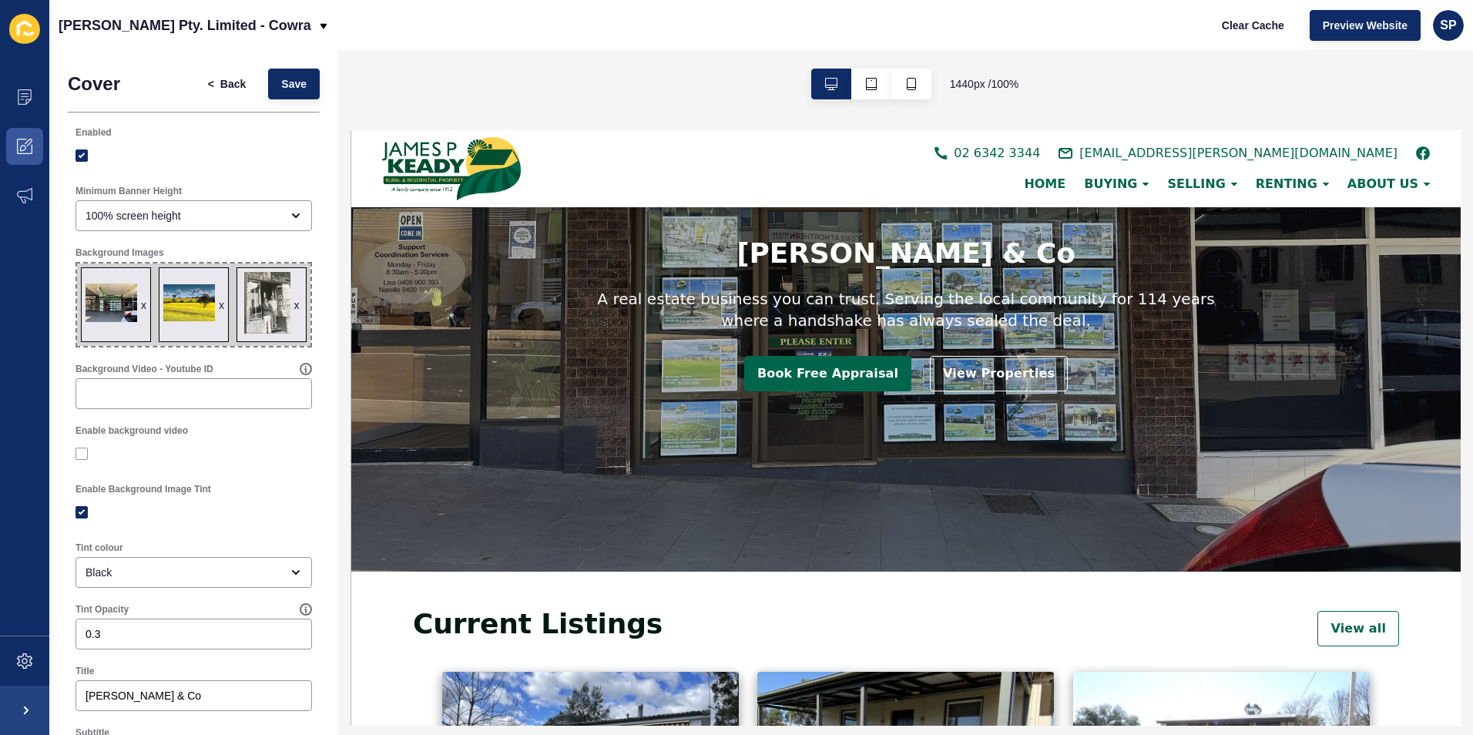
scroll to position [0, 0]
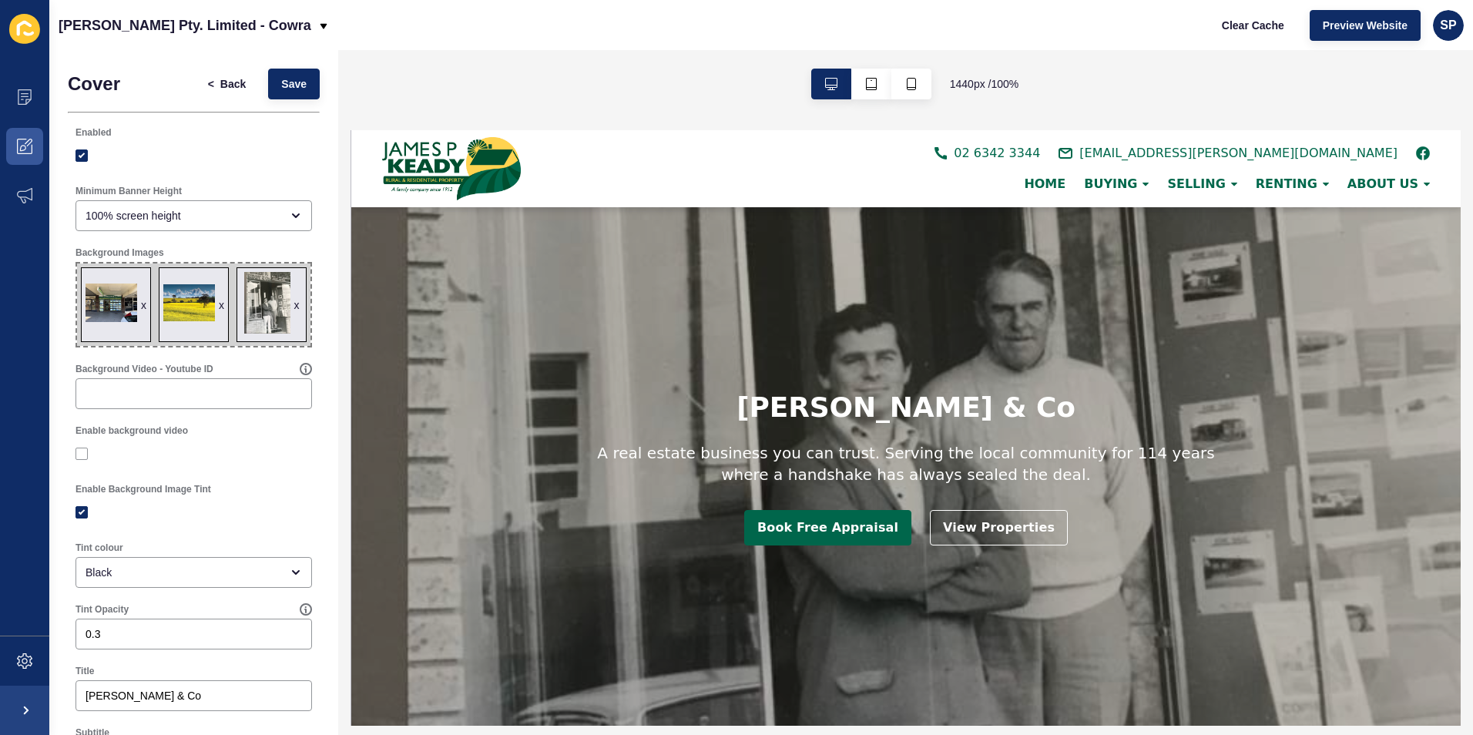
click at [283, 300] on span "x x x" at bounding box center [193, 304] width 233 height 82
click at [77, 263] on input "x x x Drag or click to upload" at bounding box center [77, 263] width 0 height 0
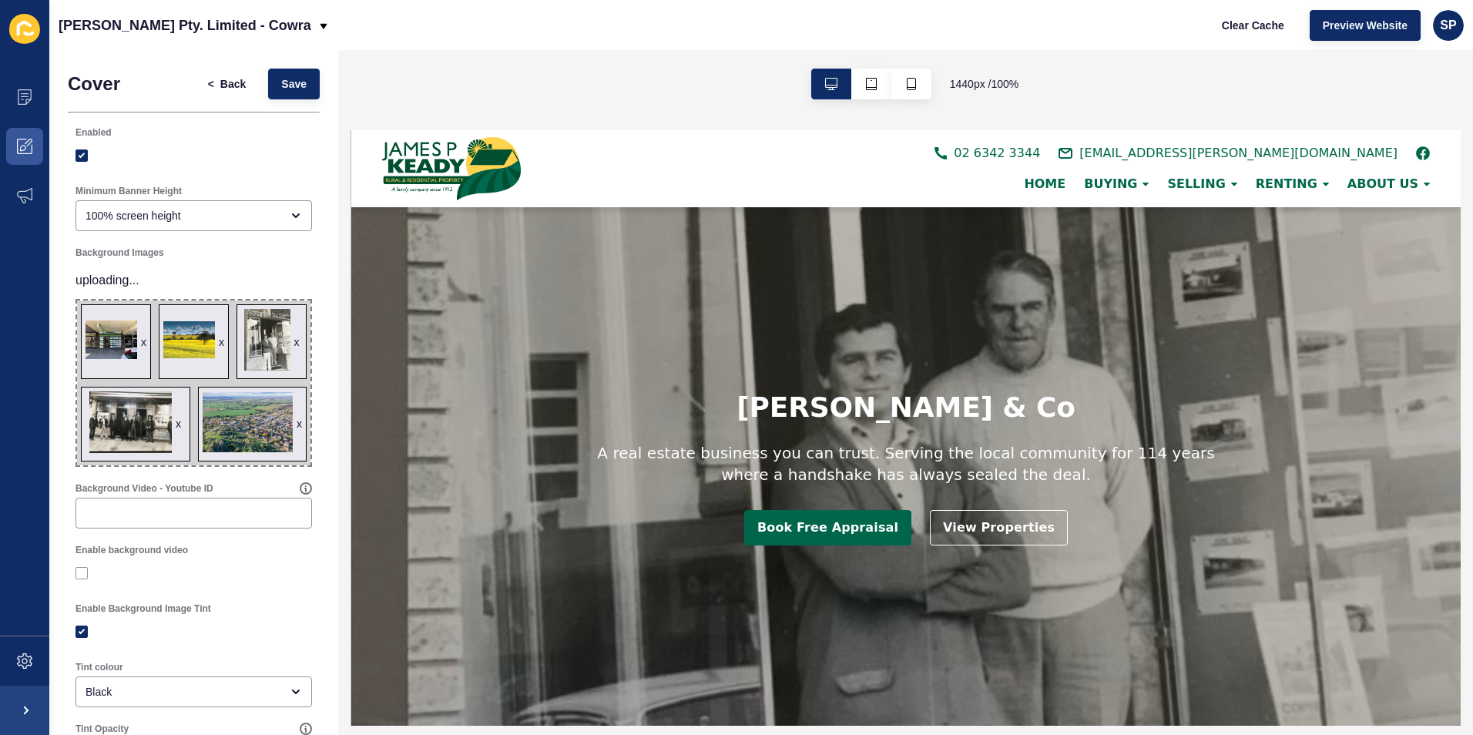
click at [224, 337] on div "x" at bounding box center [221, 341] width 5 height 15
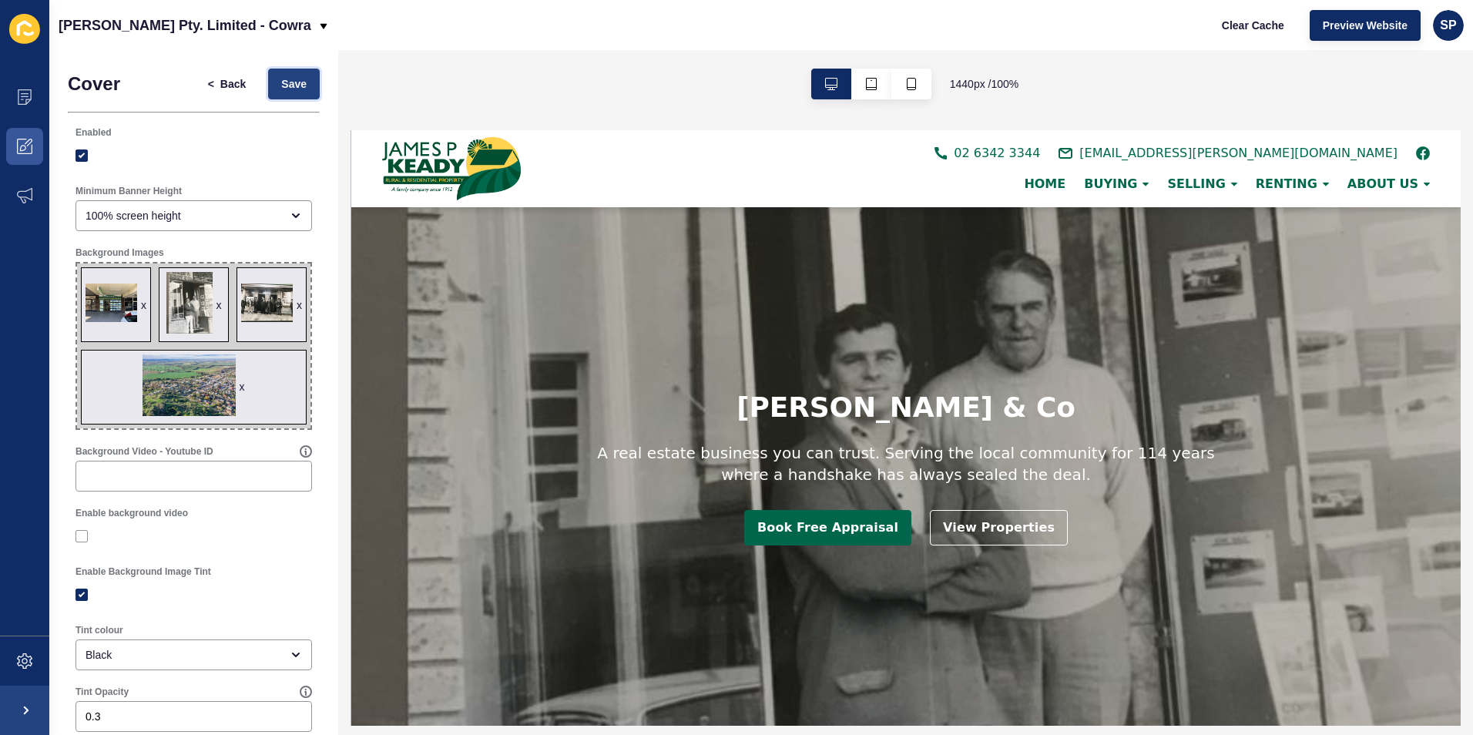
click at [290, 87] on span "Save" at bounding box center [293, 83] width 25 height 15
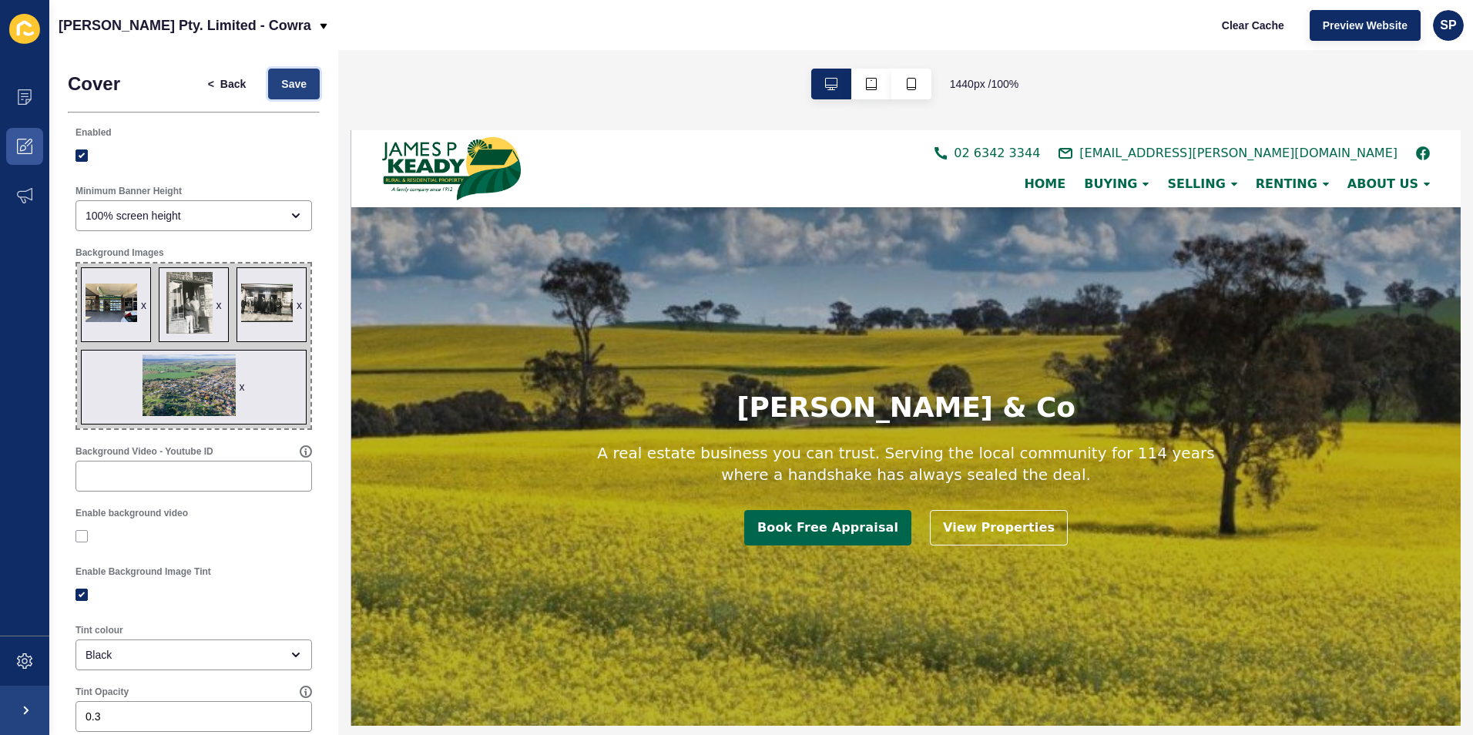
click at [293, 84] on span "Save" at bounding box center [293, 83] width 25 height 15
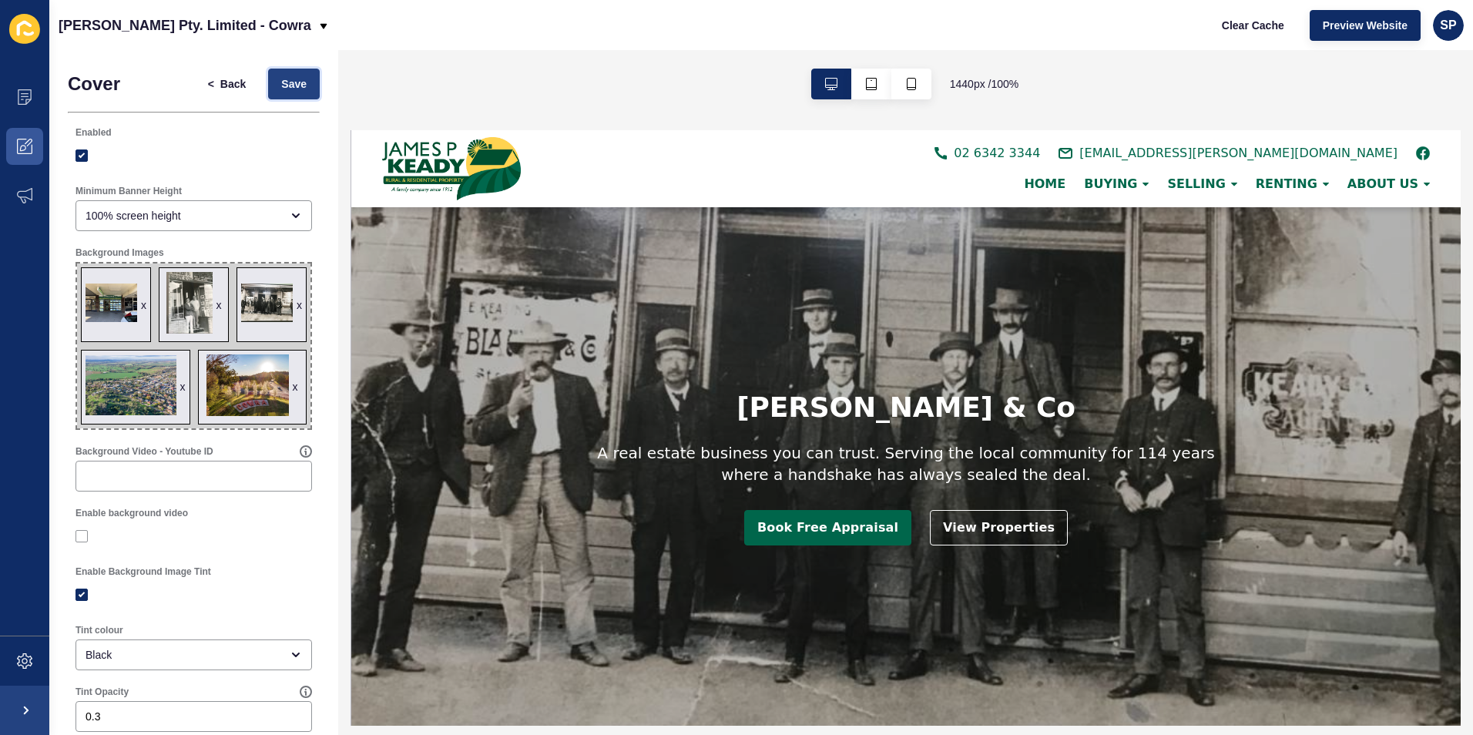
click at [287, 76] on span "Save" at bounding box center [293, 83] width 25 height 15
click at [281, 80] on span "Save" at bounding box center [293, 83] width 25 height 15
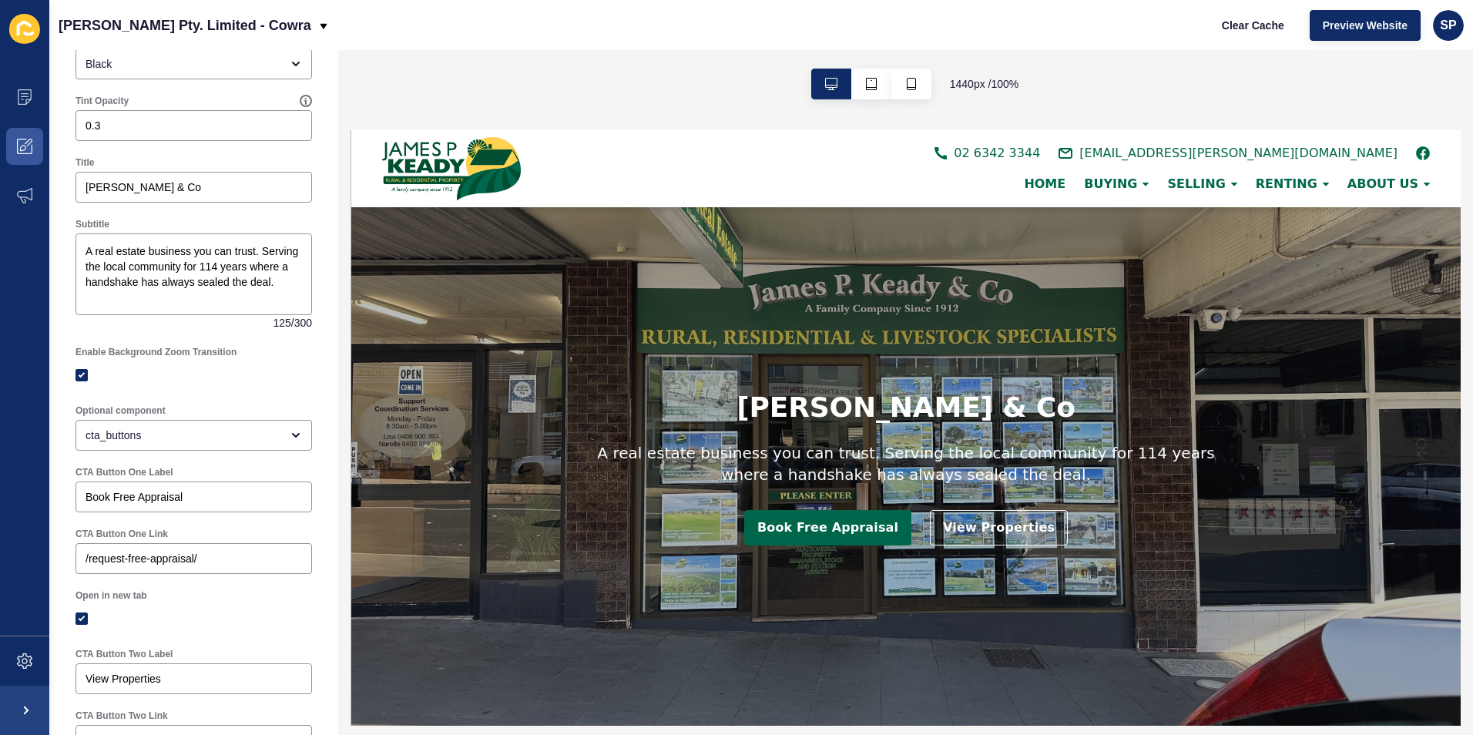
scroll to position [616, 0]
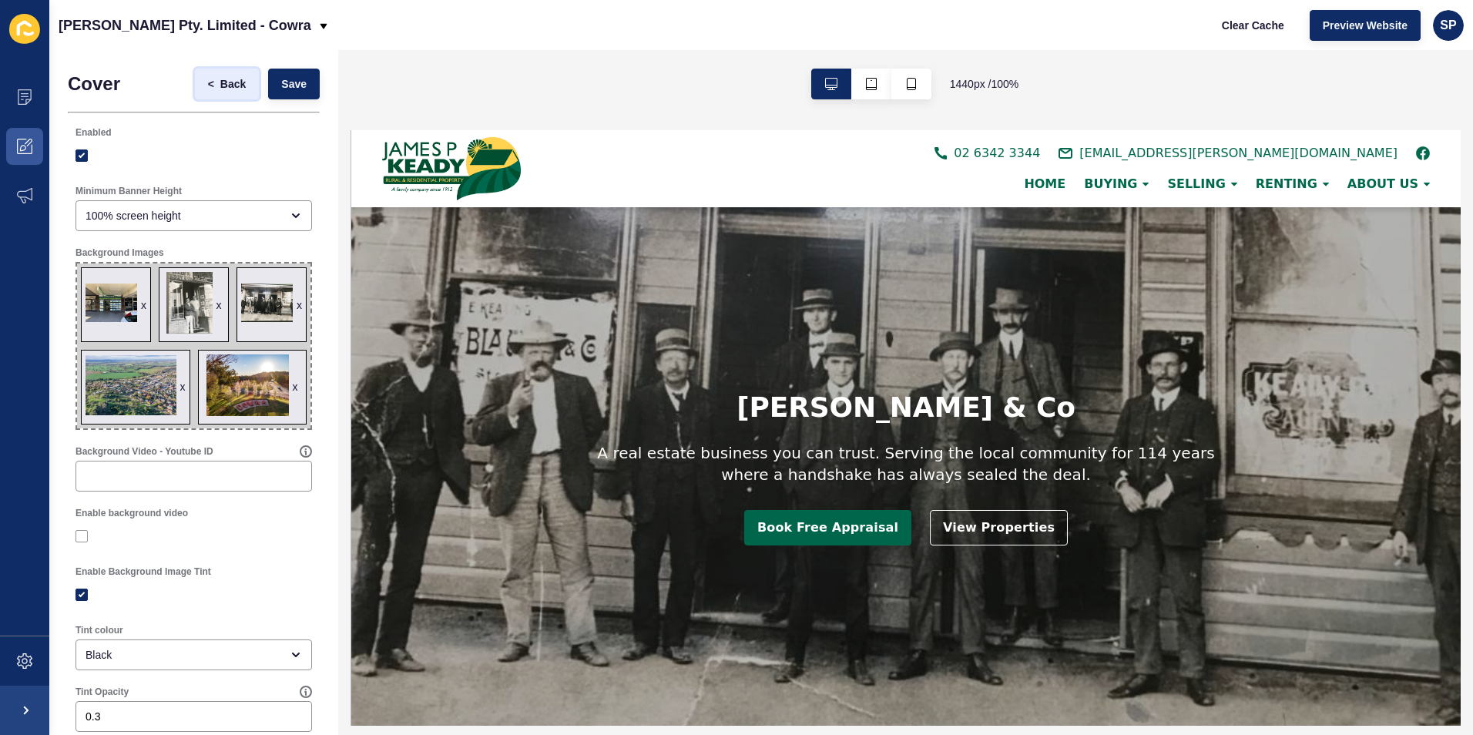
click at [222, 83] on span "Back" at bounding box center [232, 83] width 25 height 15
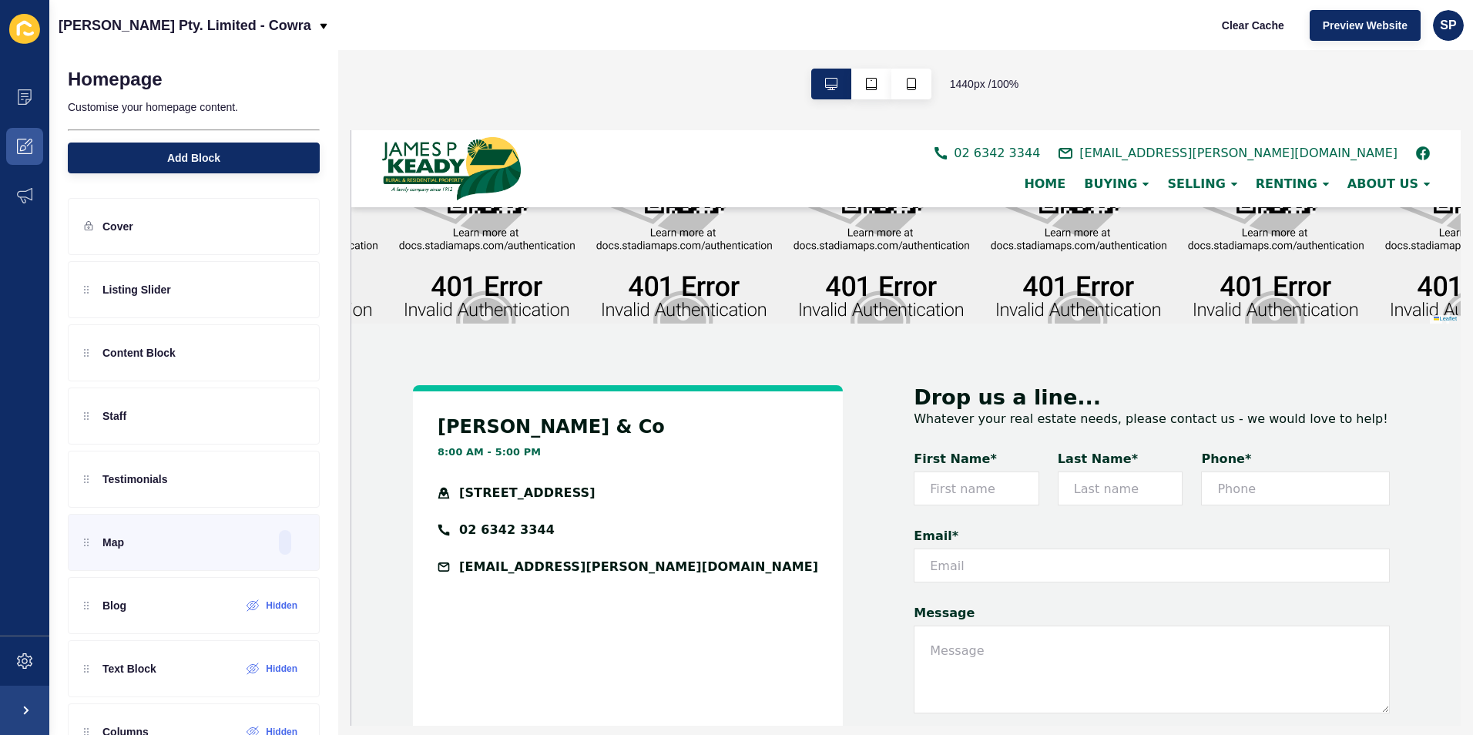
scroll to position [2233, 0]
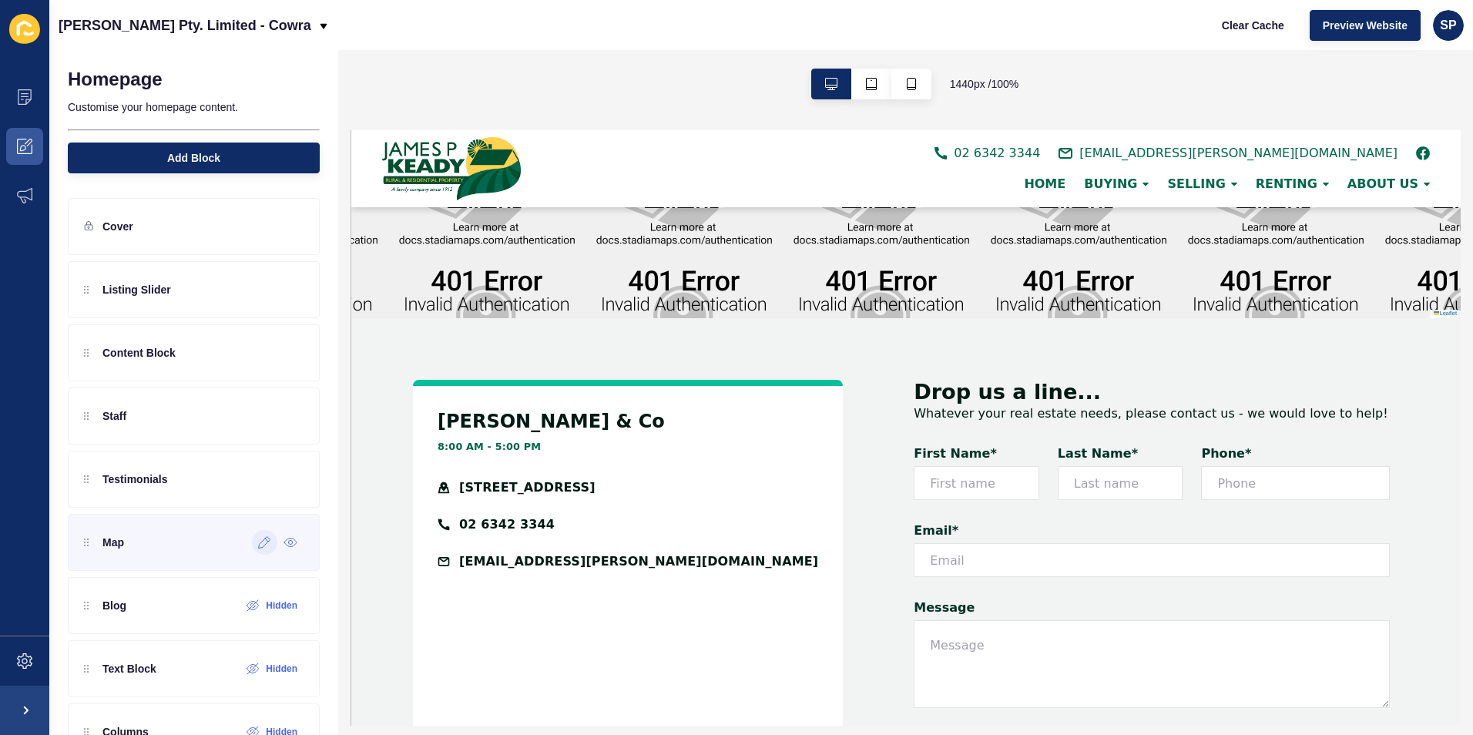
click at [258, 538] on icon at bounding box center [264, 542] width 13 height 12
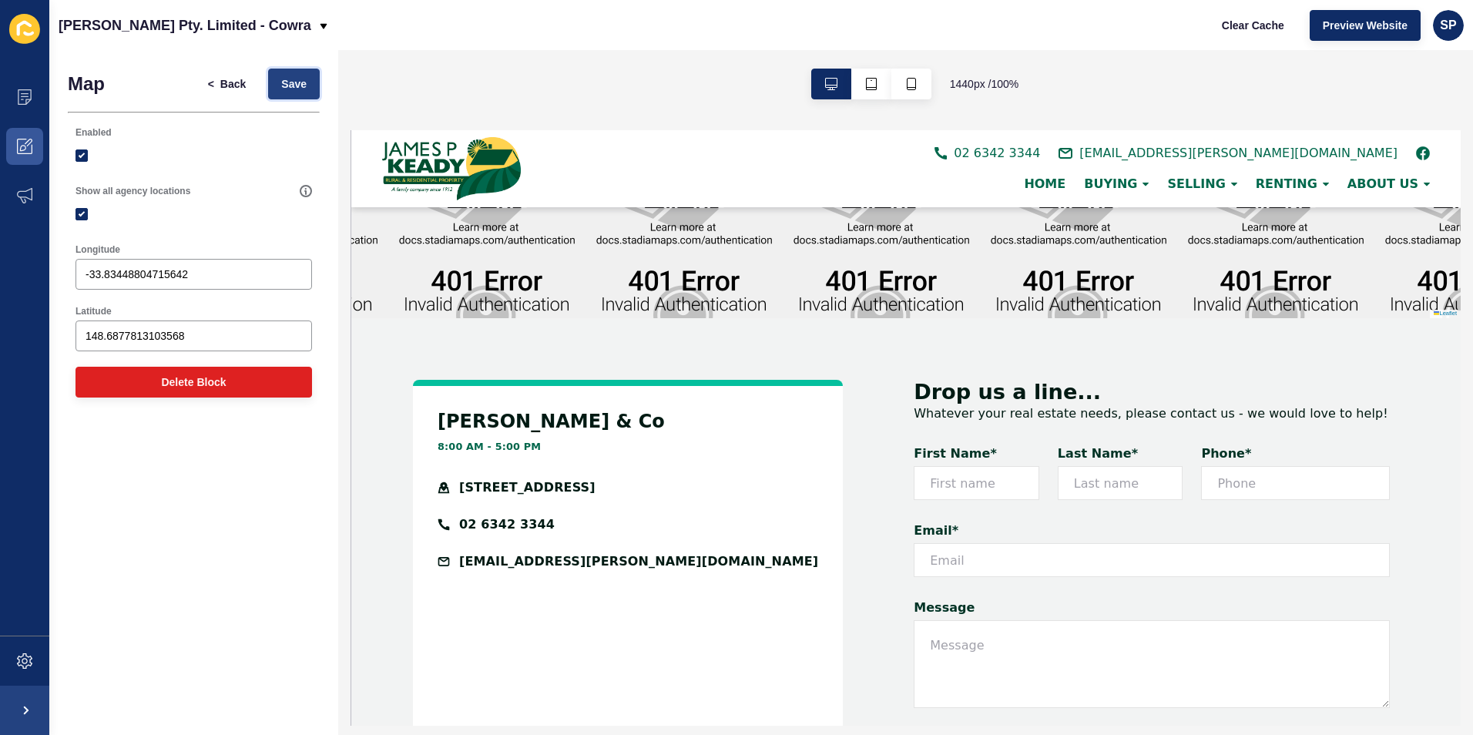
click at [312, 89] on button "Save" at bounding box center [294, 84] width 52 height 31
click at [220, 84] on span "Back" at bounding box center [232, 83] width 25 height 15
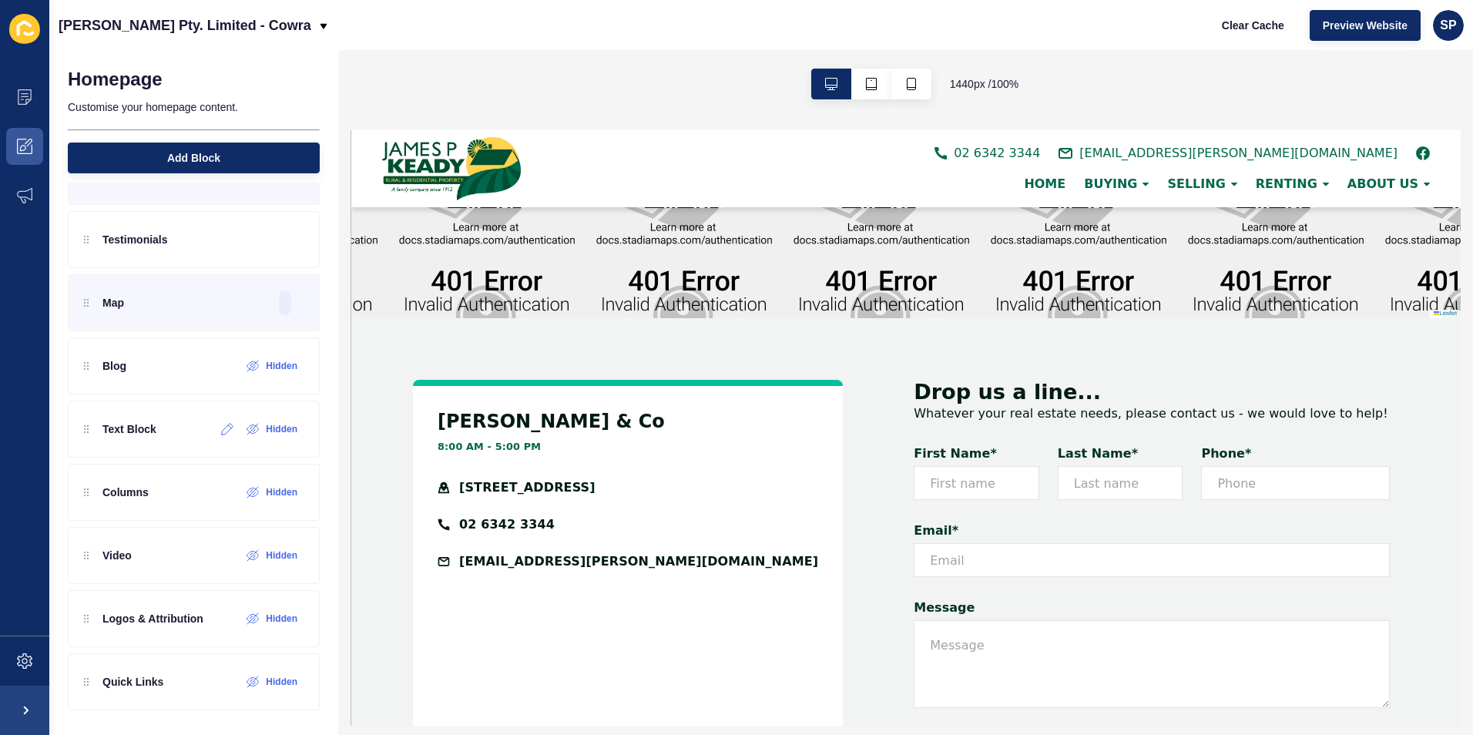
scroll to position [0, 0]
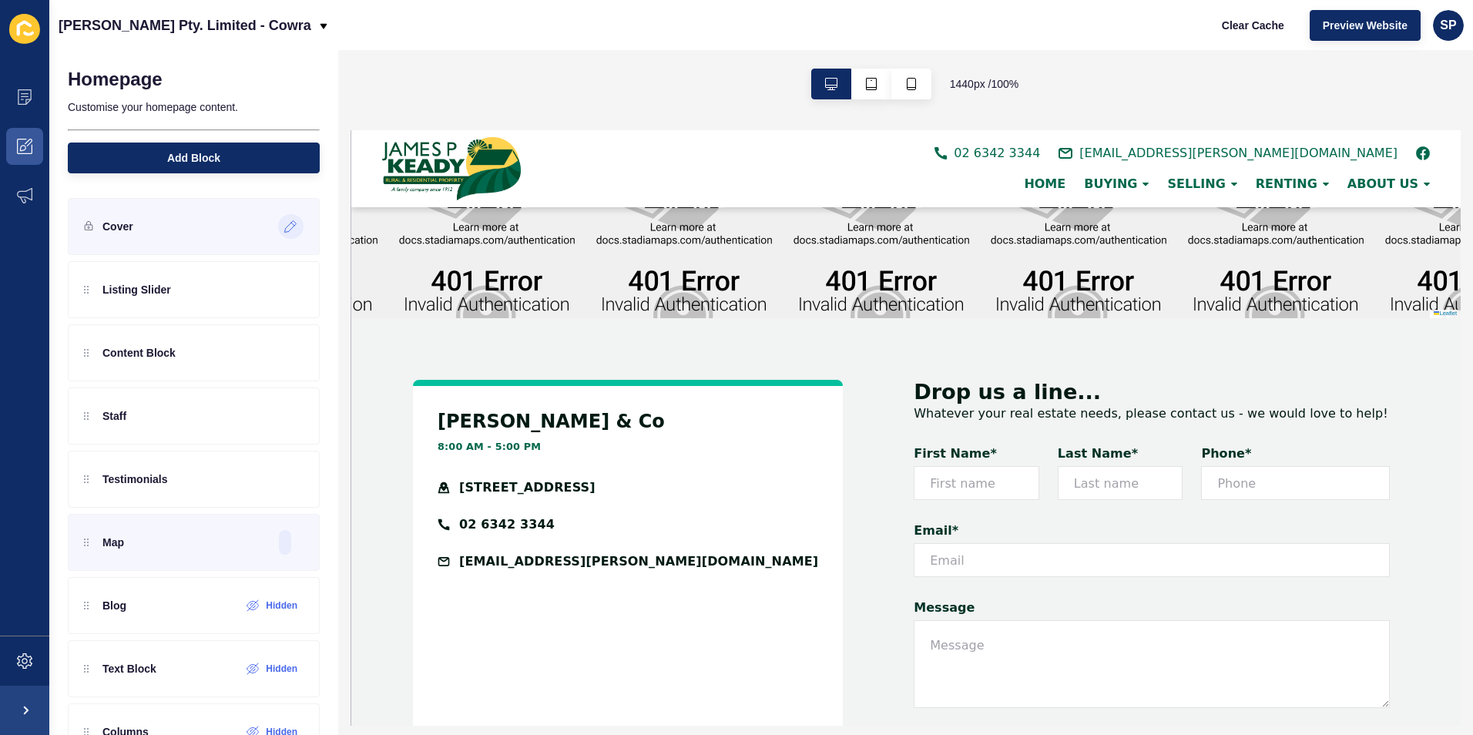
click at [278, 233] on div at bounding box center [290, 226] width 25 height 25
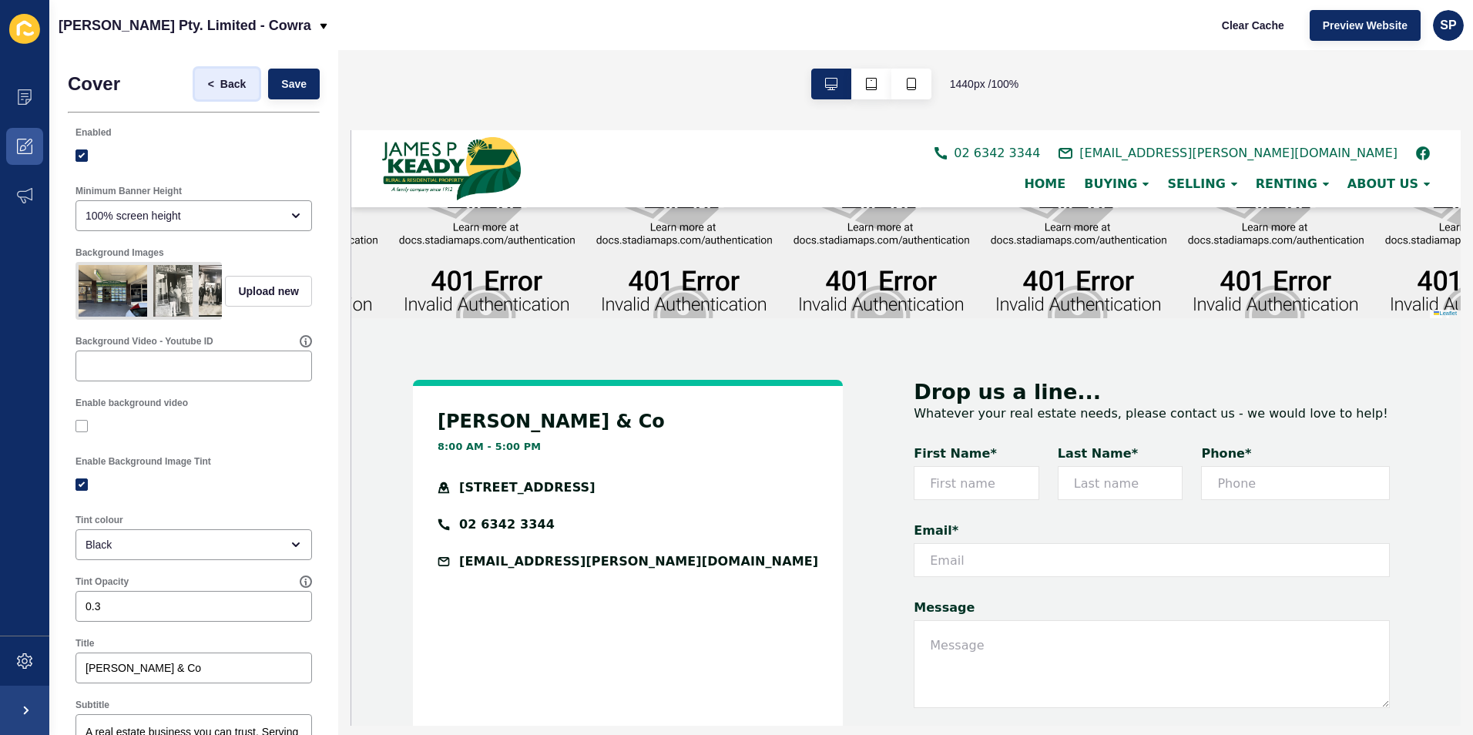
click at [230, 84] on span "Back" at bounding box center [232, 83] width 25 height 15
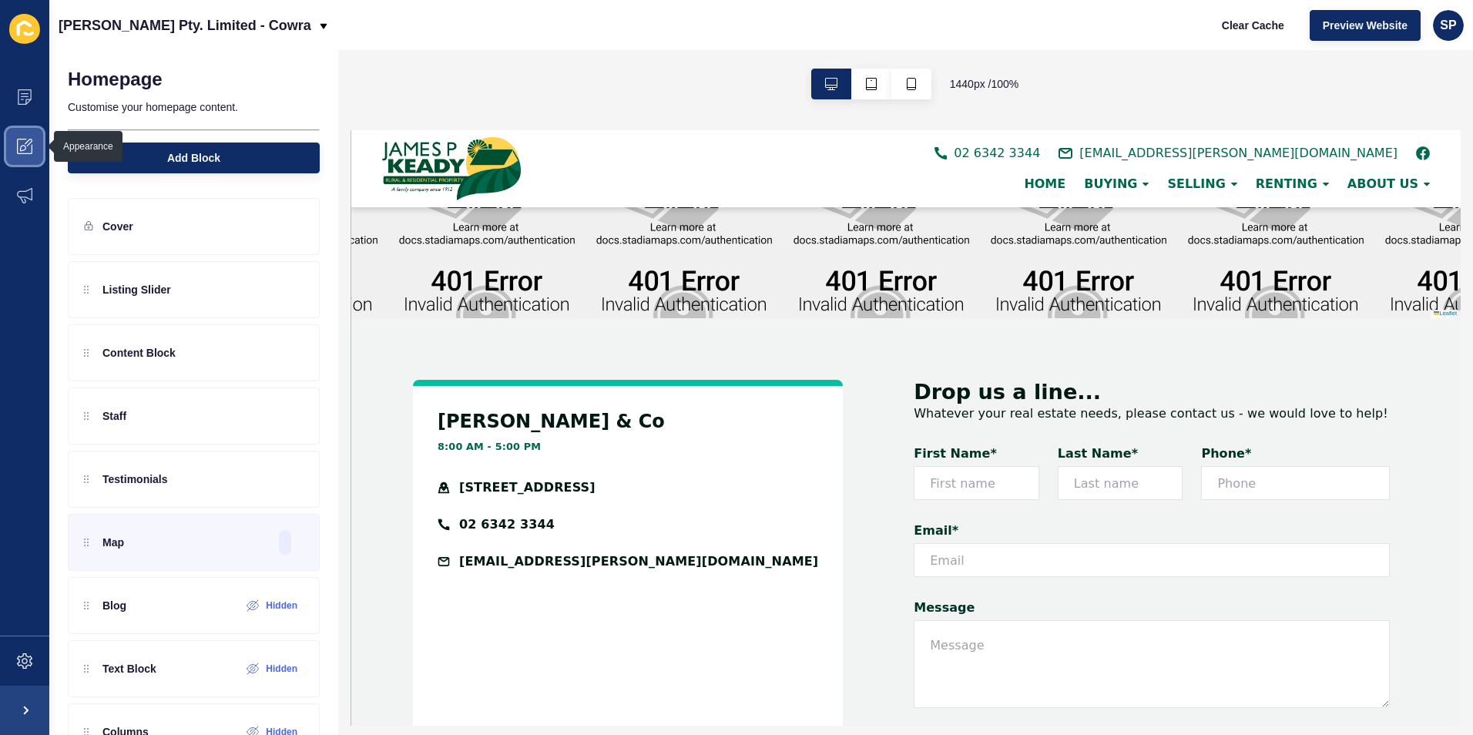
click at [20, 155] on span at bounding box center [24, 146] width 49 height 49
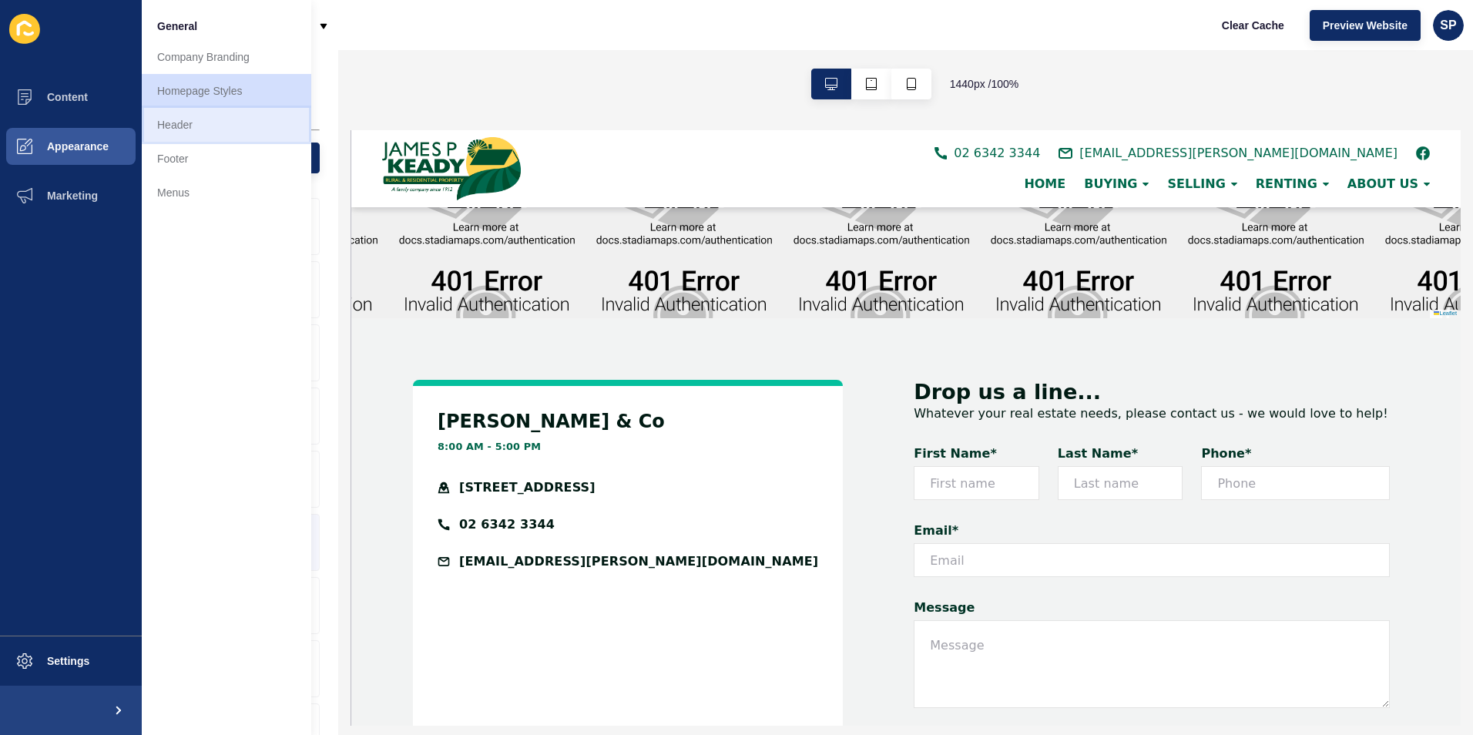
click at [186, 132] on link "Header" at bounding box center [226, 125] width 169 height 34
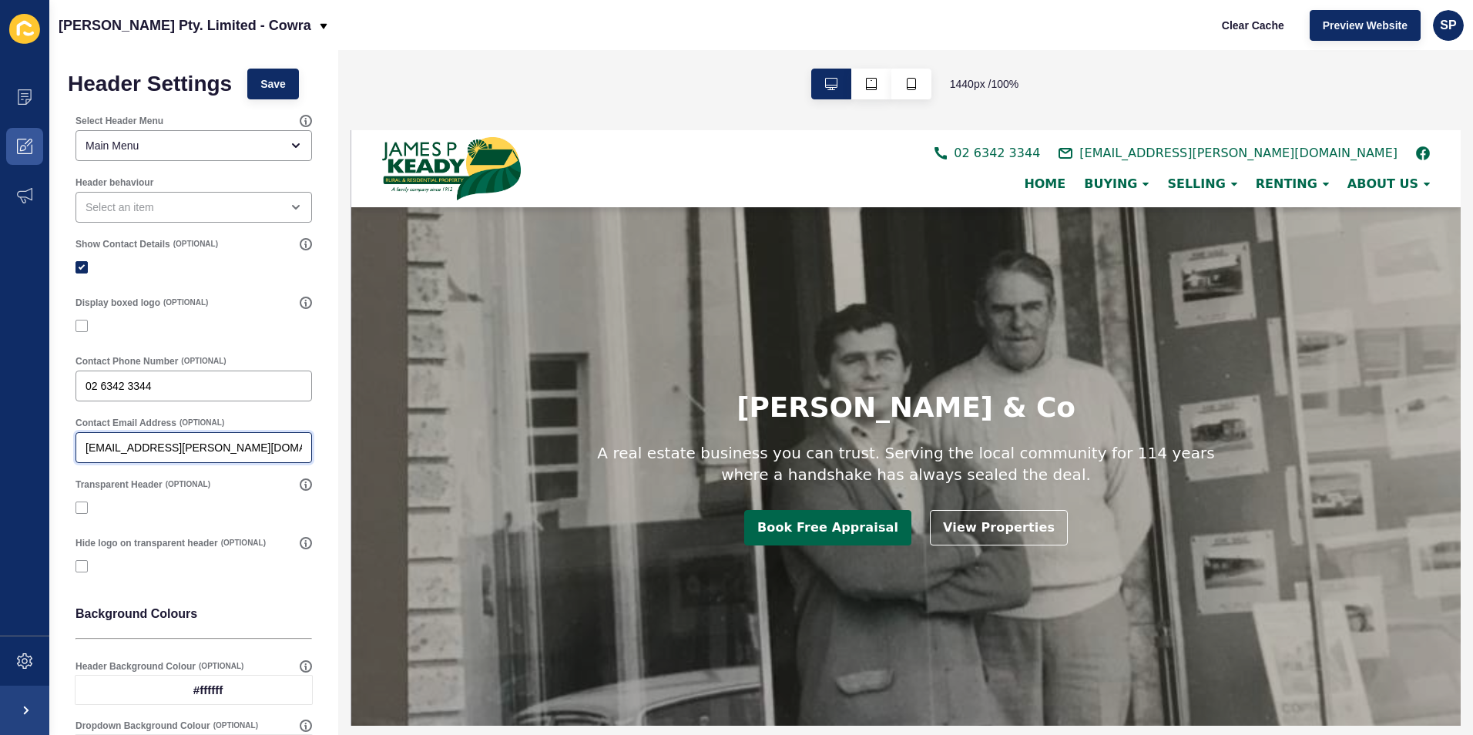
click at [205, 453] on input "[EMAIL_ADDRESS][PERSON_NAME][DOMAIN_NAME]" at bounding box center [193, 447] width 216 height 15
